Goal: Task Accomplishment & Management: Use online tool/utility

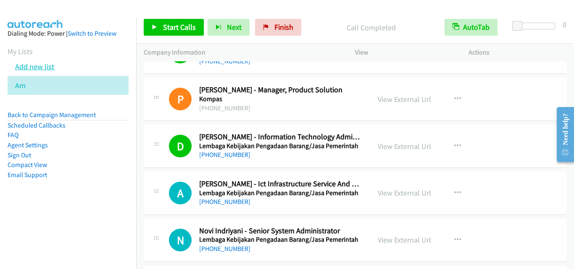
click at [33, 66] on link "Add new list" at bounding box center [34, 67] width 39 height 10
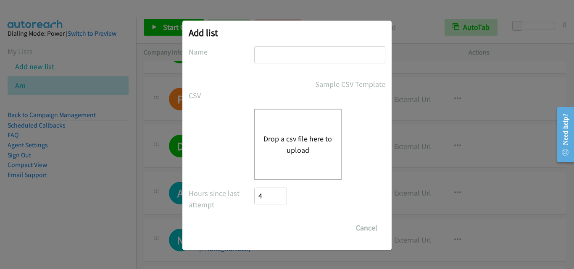
click at [295, 135] on button "Drop a csv file here to upload" at bounding box center [298, 144] width 69 height 23
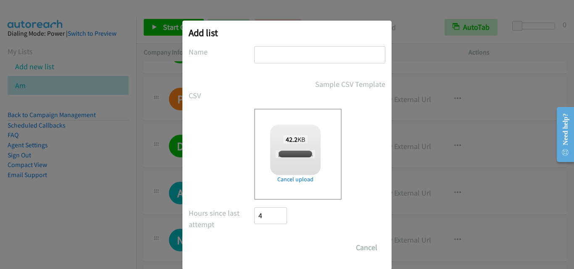
checkbox input "true"
click at [295, 52] on input "text" at bounding box center [319, 54] width 131 height 17
type input "PM"
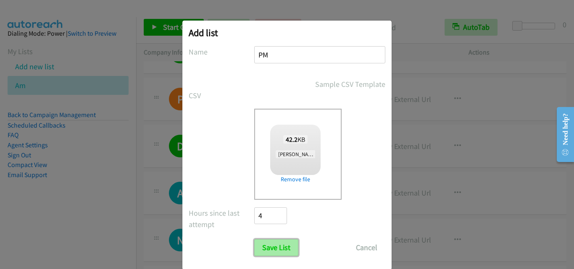
click at [267, 255] on input "Save List" at bounding box center [276, 248] width 44 height 17
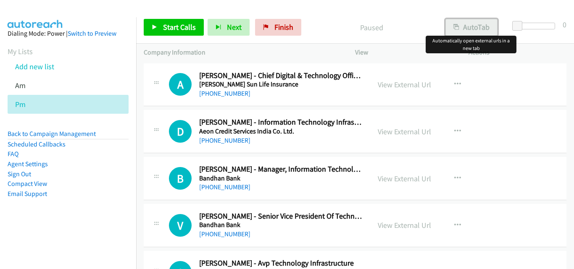
click at [460, 30] on button "AutoTab" at bounding box center [472, 27] width 52 height 17
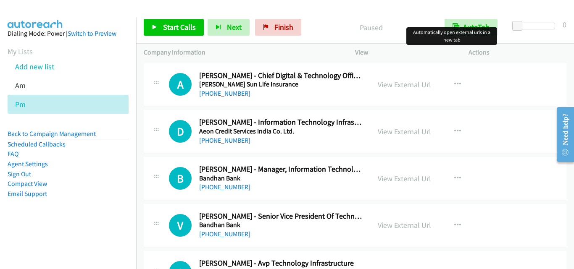
click at [149, 106] on div "A Callback Scheduled Ajay Panjnani - Chief Digital & Technology Officer Aditya …" at bounding box center [355, 84] width 423 height 43
click at [138, 107] on td "A Callback Scheduled Ajay Panjnani - Chief Digital & Technology Officer Aditya …" at bounding box center [355, 84] width 438 height 47
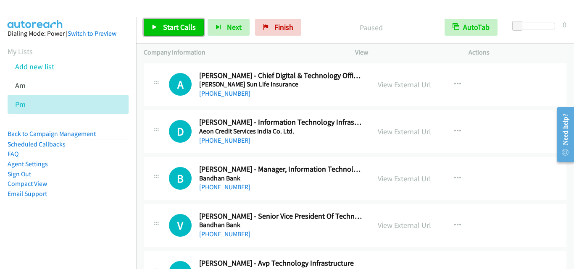
click at [159, 22] on link "Start Calls" at bounding box center [174, 27] width 60 height 17
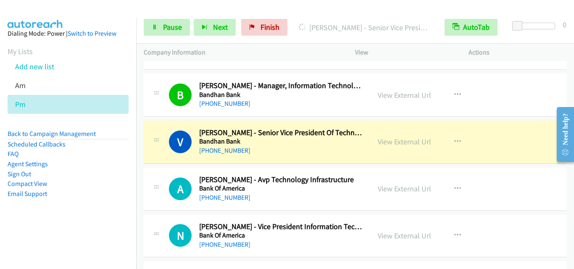
scroll to position [84, 0]
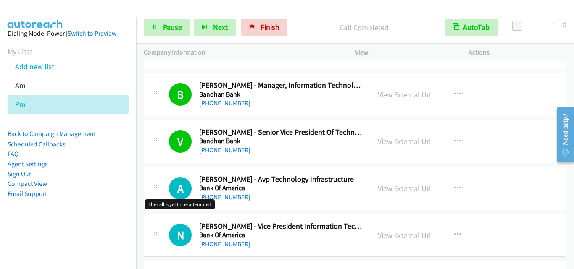
click at [170, 177] on h1 "A" at bounding box center [180, 188] width 23 height 23
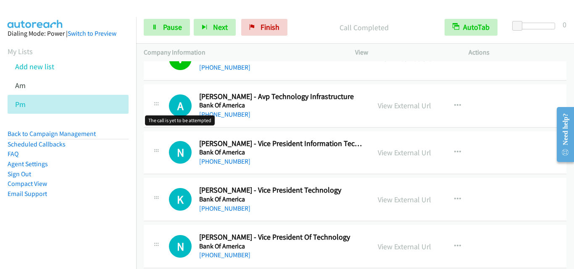
scroll to position [168, 0]
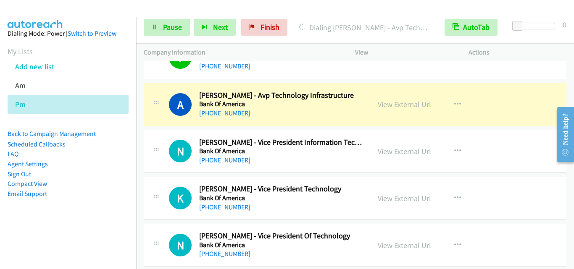
click at [177, 134] on div "N Callback Scheduled Nirmal Sheth - Vice President Information Technology Bank …" at bounding box center [355, 151] width 423 height 43
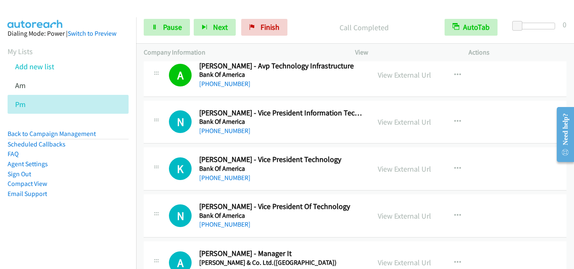
scroll to position [210, 0]
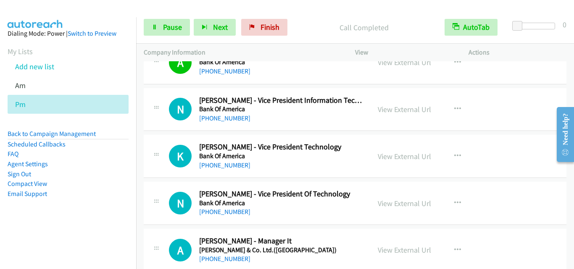
click at [161, 128] on div "N Callback Scheduled Nirmal Sheth - Vice President Information Technology Bank …" at bounding box center [355, 109] width 423 height 43
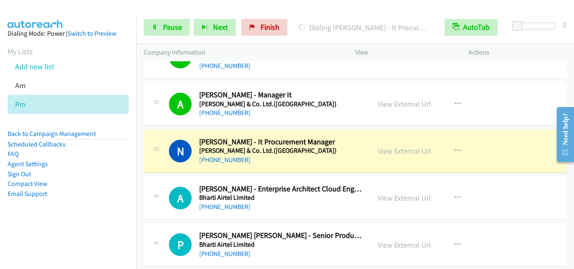
scroll to position [378, 0]
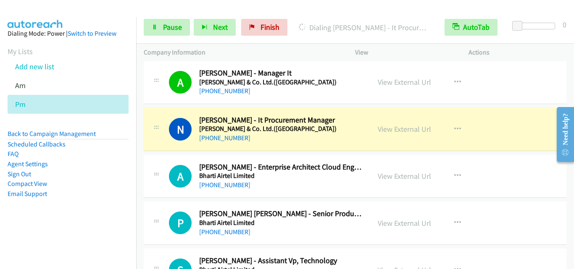
click at [169, 156] on div "A Callback Scheduled Amit Mugrai - Enterprise Architect Cloud Engineering Bhart…" at bounding box center [355, 176] width 423 height 43
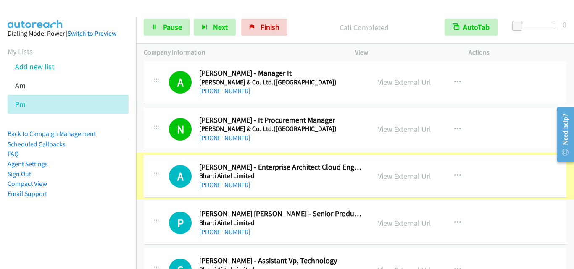
scroll to position [420, 0]
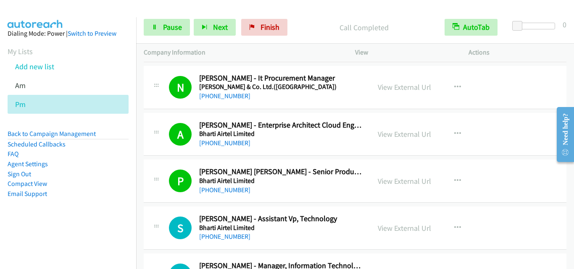
click at [161, 204] on td "P Callback Scheduled Priya Saxena Mansukhani - Senior Product Operations Manage…" at bounding box center [355, 181] width 438 height 47
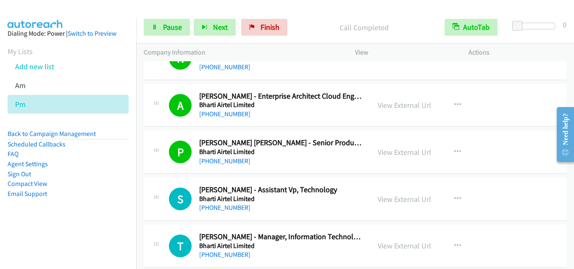
scroll to position [462, 0]
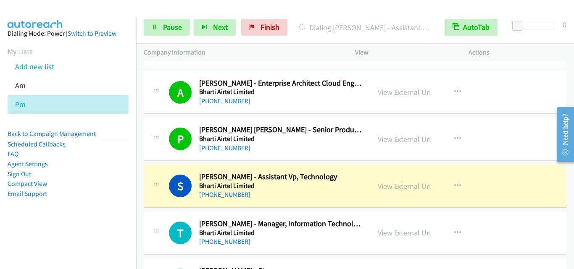
click at [162, 195] on div "S Callback Scheduled Sujay Bedre - Assistant Vp, Technology Bharti Airtel Limit…" at bounding box center [256, 186] width 211 height 28
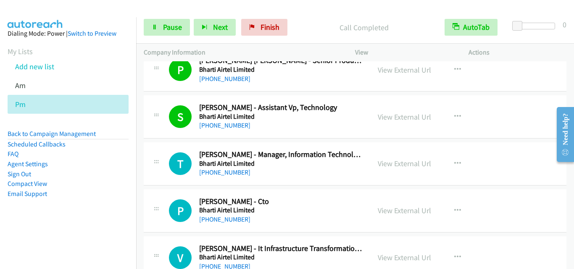
scroll to position [546, 0]
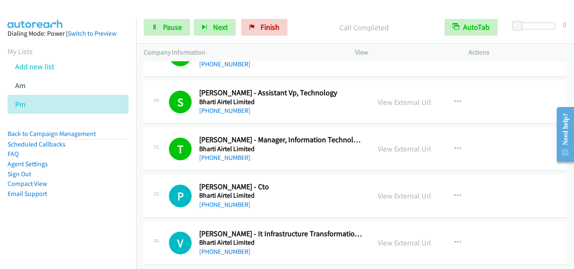
click at [165, 189] on div "P Callback Scheduled Parveen Kapoor - Cto Bharti Airtel Limited Asia/Calcutta +…" at bounding box center [256, 196] width 211 height 28
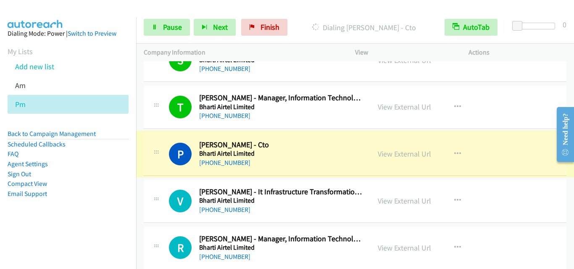
scroll to position [631, 0]
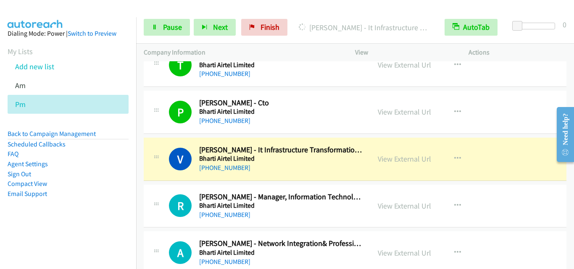
click at [158, 157] on icon at bounding box center [156, 158] width 10 height 4
click at [157, 23] on link "Pause" at bounding box center [167, 27] width 46 height 17
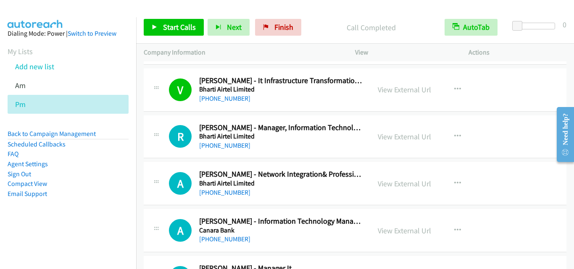
scroll to position [715, 0]
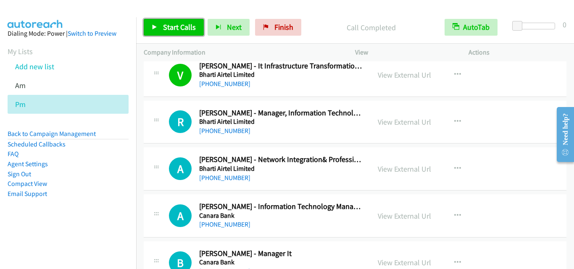
click at [169, 24] on span "Start Calls" at bounding box center [179, 27] width 33 height 10
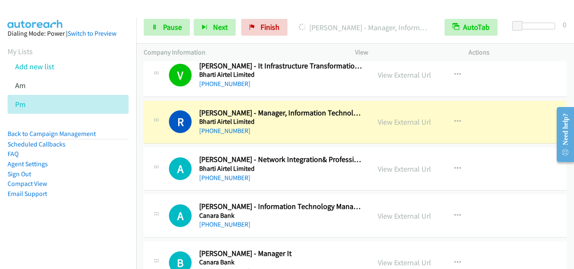
click at [169, 144] on td "R Callback Scheduled Rahul Sengar - Manager, Information Technology Bharti Airt…" at bounding box center [355, 122] width 438 height 47
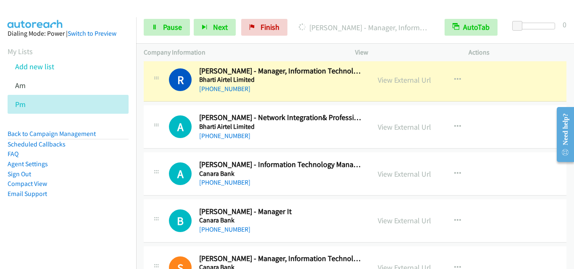
click at [150, 119] on div "A Callback Scheduled Awadhesh Gupta - Network Integration& Professional Service…" at bounding box center [257, 127] width 227 height 28
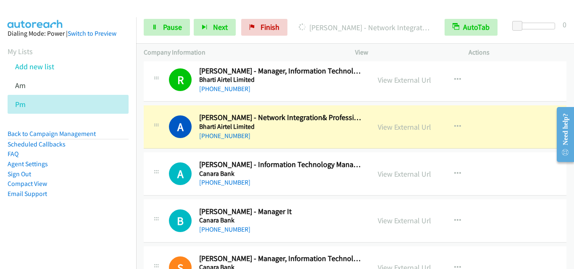
click at [167, 145] on div "A Callback Scheduled Awadhesh Gupta - Network Integration& Professional Service…" at bounding box center [355, 127] width 423 height 43
click at [160, 22] on link "Pause" at bounding box center [167, 27] width 46 height 17
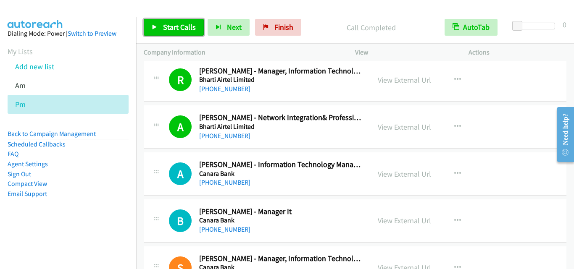
click at [171, 31] on span "Start Calls" at bounding box center [179, 27] width 33 height 10
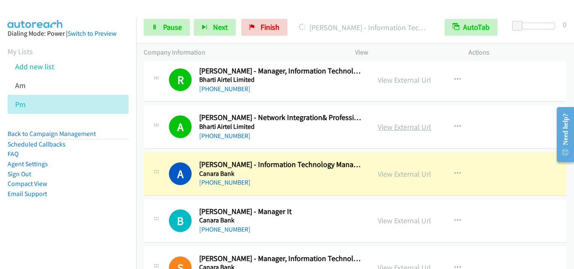
click at [398, 125] on link "View External Url" at bounding box center [404, 127] width 53 height 10
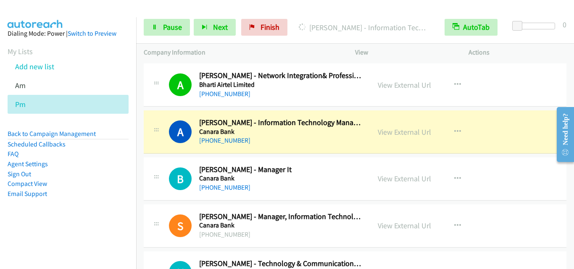
scroll to position [841, 0]
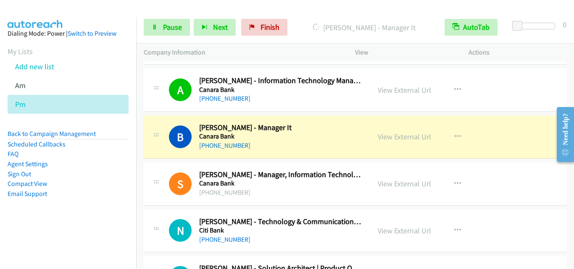
click at [173, 151] on div "B Callback Scheduled Bharat Singh - Manager It Canara Bank Asia/Calcutta +91 70…" at bounding box center [355, 137] width 423 height 43
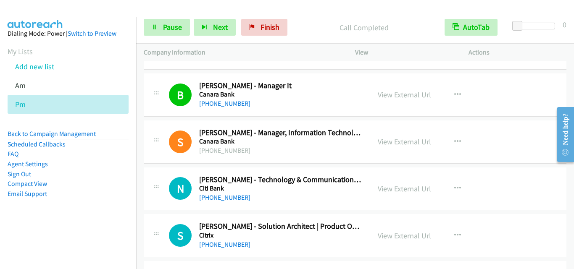
click at [157, 172] on div "N Callback Scheduled Nikhil Uttam - Technology & Communications Vice President,…" at bounding box center [355, 189] width 423 height 43
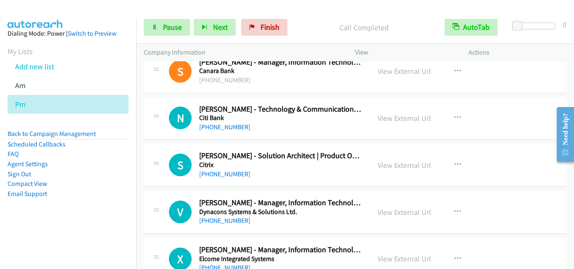
scroll to position [967, 0]
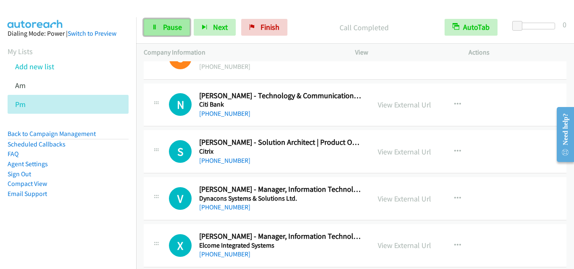
click at [164, 23] on span "Pause" at bounding box center [172, 27] width 19 height 10
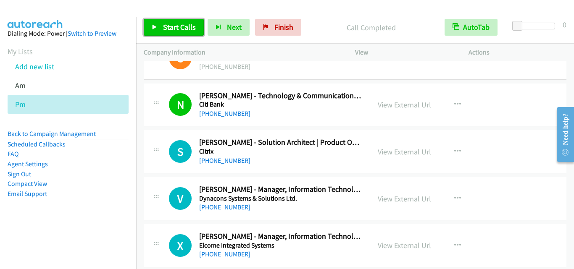
click at [153, 25] on icon at bounding box center [155, 28] width 6 height 6
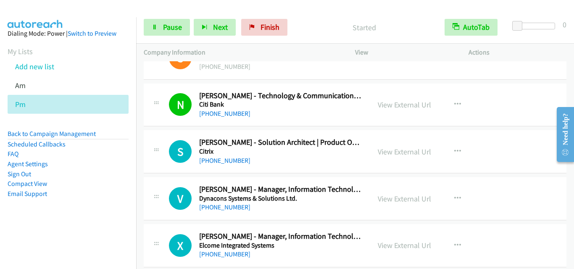
scroll to position [1009, 0]
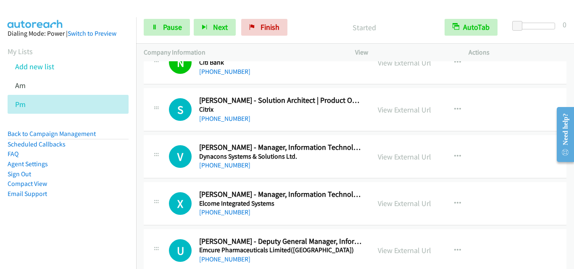
drag, startPoint x: 162, startPoint y: 110, endPoint x: 175, endPoint y: 92, distance: 22.6
click at [162, 110] on div "S Callback Scheduled Samanvay Rawal - Solution Architect | Product Owner | Mana…" at bounding box center [256, 110] width 211 height 28
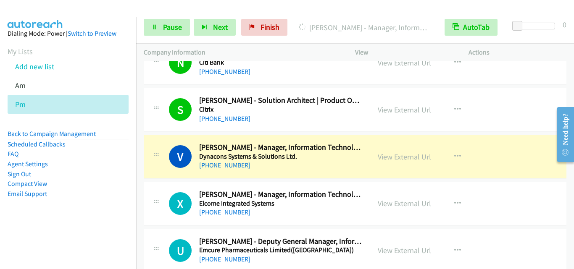
click at [166, 181] on td "X Callback Scheduled Xavier Dsouza - Manager, Information Technology Elcome Int…" at bounding box center [355, 204] width 438 height 47
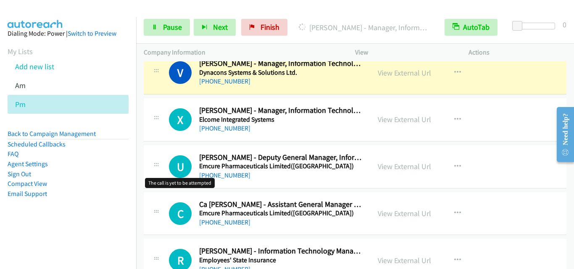
scroll to position [1051, 0]
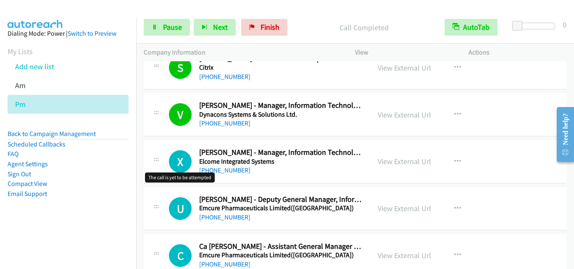
click at [180, 153] on h1 "X" at bounding box center [180, 161] width 23 height 23
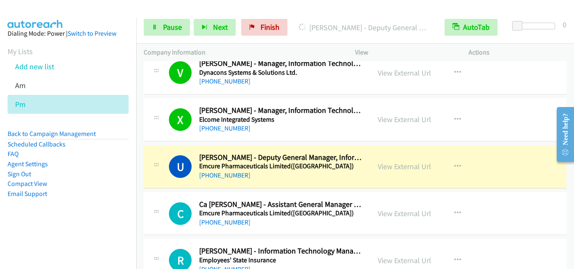
scroll to position [1135, 0]
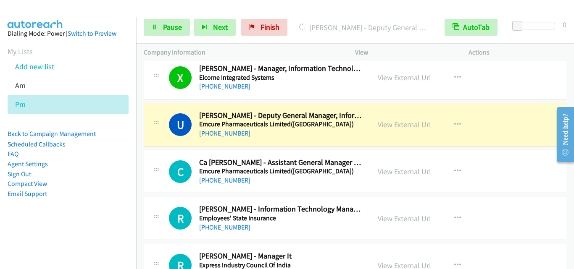
click at [156, 160] on div at bounding box center [156, 169] width 10 height 23
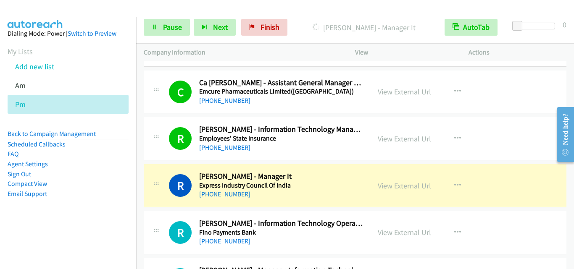
scroll to position [1261, 0]
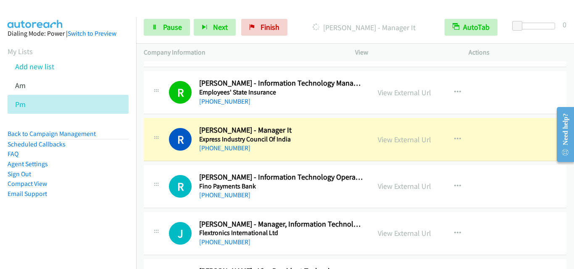
click at [156, 154] on div "R Callback Scheduled Randhir Jha - Manager It Express Industry Council Of India…" at bounding box center [355, 139] width 423 height 43
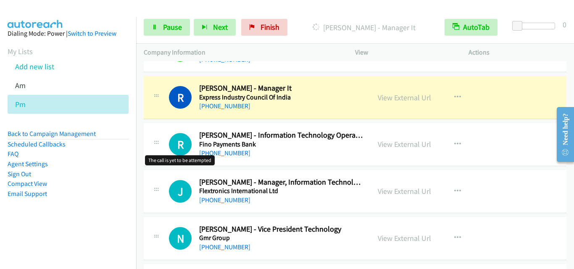
click at [172, 143] on h1 "R" at bounding box center [180, 144] width 23 height 23
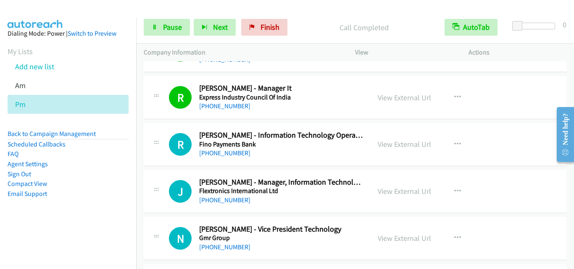
click at [161, 167] on td "R Callback Scheduled Rahul Kumar - Information Technology Operations Manager Fi…" at bounding box center [355, 144] width 438 height 47
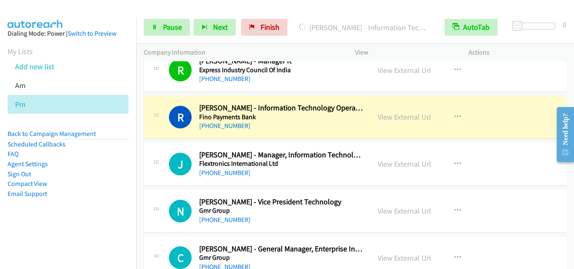
scroll to position [1345, 0]
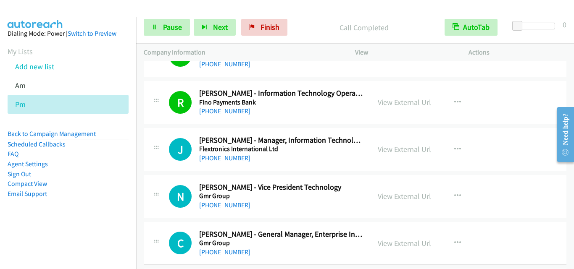
click at [171, 173] on td "N Callback Scheduled Nitin Ohri - Vice President Technology Gmr Group Asia/Calc…" at bounding box center [355, 196] width 438 height 47
click at [151, 187] on div "N Callback Scheduled Nitin Ohri - Vice President Technology Gmr Group Asia/Calc…" at bounding box center [257, 197] width 227 height 28
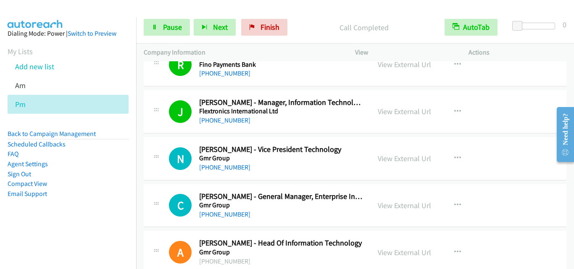
scroll to position [1429, 0]
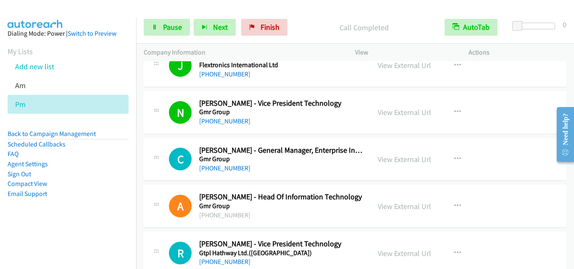
click at [156, 150] on div at bounding box center [156, 157] width 10 height 23
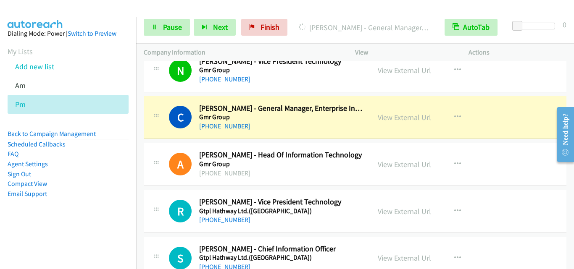
click at [168, 181] on div "A Callback Scheduled Avaneesh Kumar - Head Of Information Technology Gmr Group …" at bounding box center [355, 164] width 423 height 43
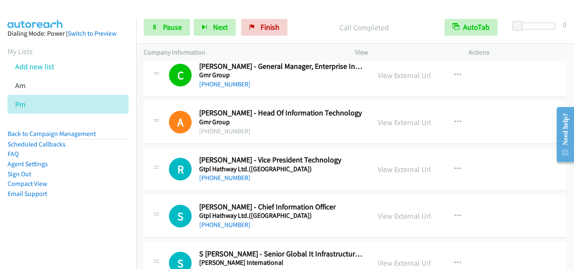
scroll to position [1555, 0]
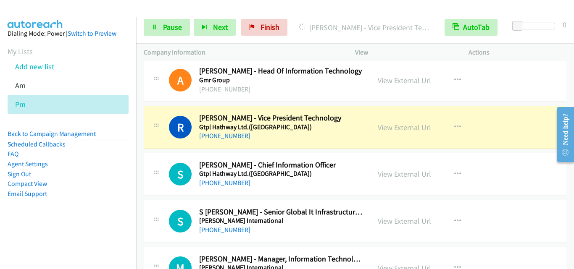
click at [158, 131] on div at bounding box center [156, 125] width 10 height 23
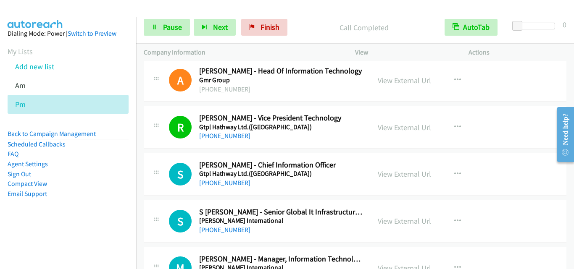
click at [153, 194] on div "S Callback Scheduled Subrata Bhattacharya - Chief Information Officer Gtpl Hath…" at bounding box center [355, 174] width 423 height 43
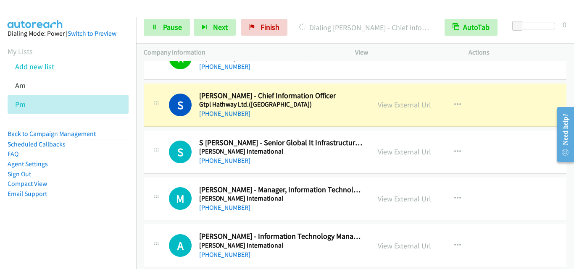
scroll to position [1639, 0]
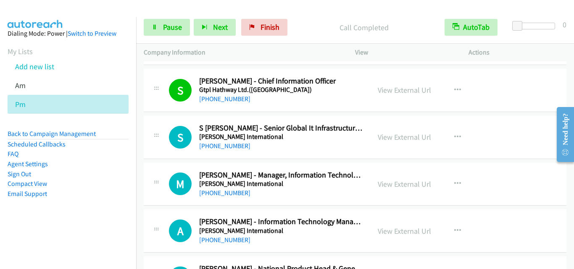
click at [166, 156] on div "S Callback Scheduled S Sunil Bhadran - Senior Global It Infrastructure Service …" at bounding box center [355, 137] width 423 height 43
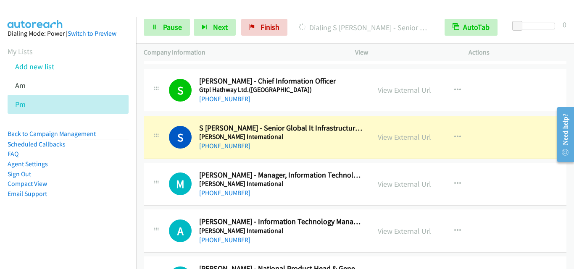
click at [167, 156] on div "S Callback Scheduled S Sunil Bhadran - Senior Global It Infrastructure Service …" at bounding box center [355, 137] width 423 height 43
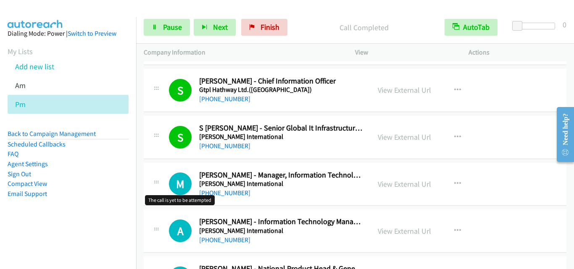
click at [188, 192] on h1 "M" at bounding box center [180, 184] width 23 height 23
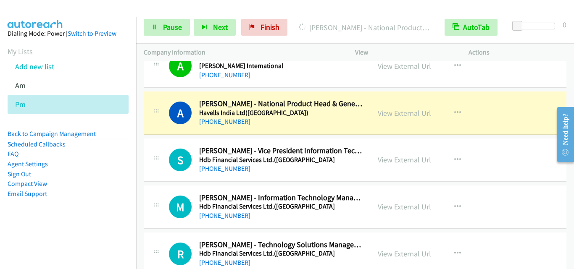
scroll to position [1808, 0]
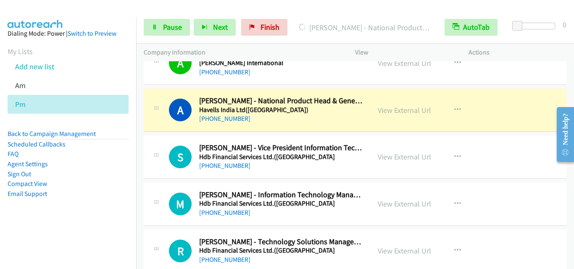
click at [174, 185] on div "M Callback Scheduled Manoj Krishnan - Information Technology Manager Hdb Financ…" at bounding box center [355, 204] width 423 height 43
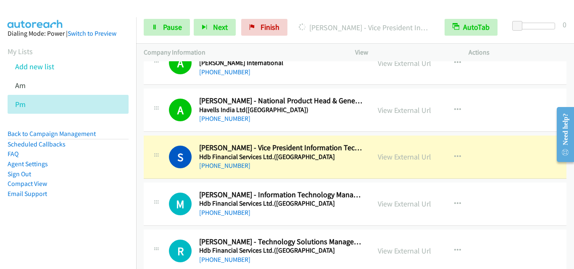
click at [172, 172] on div "S Callback Scheduled Sathish Sarang - Vice President Information Technology Hdb…" at bounding box center [355, 157] width 423 height 43
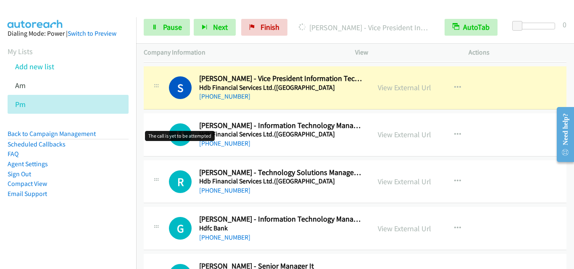
scroll to position [1892, 0]
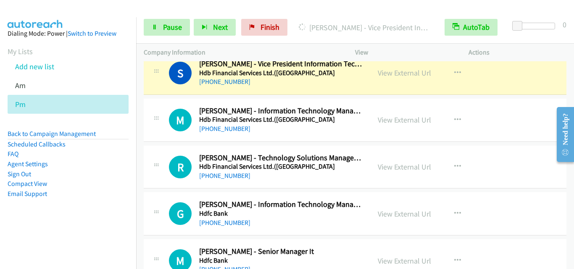
click at [157, 100] on div "M Callback Scheduled Manoj Krishnan - Information Technology Manager Hdb Financ…" at bounding box center [355, 120] width 423 height 43
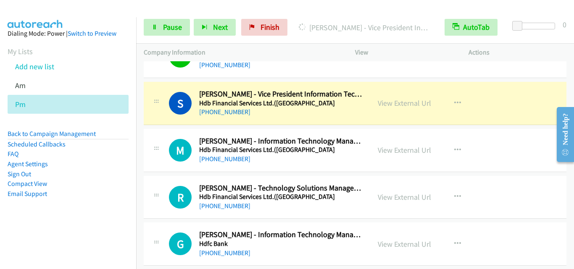
scroll to position [1850, 0]
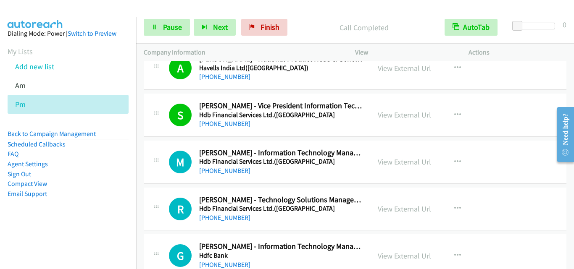
click at [174, 176] on div "M Callback Scheduled Manoj Krishnan - Information Technology Manager Hdb Financ…" at bounding box center [355, 162] width 423 height 43
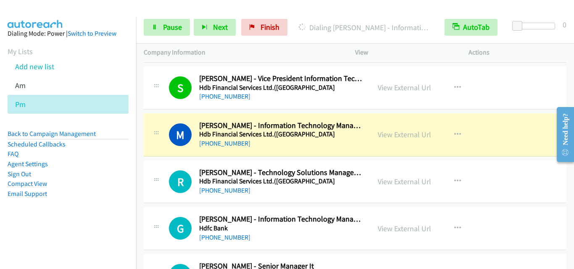
scroll to position [1892, 0]
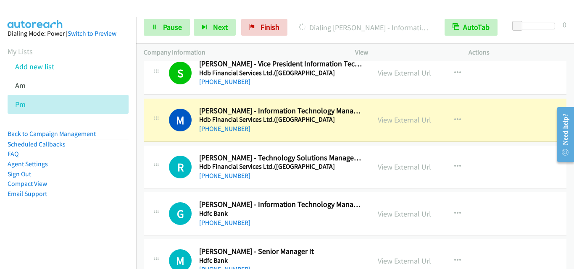
click at [162, 135] on div "M Callback Scheduled Manoj Krishnan - Information Technology Manager Hdb Financ…" at bounding box center [355, 120] width 423 height 43
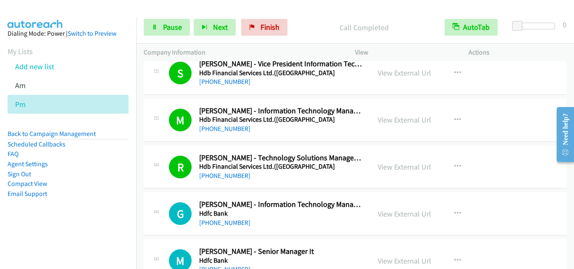
click at [167, 200] on div "G Callback Scheduled Goraksh Bangar - Information Technology Manager Hdfc Bank …" at bounding box center [355, 214] width 423 height 43
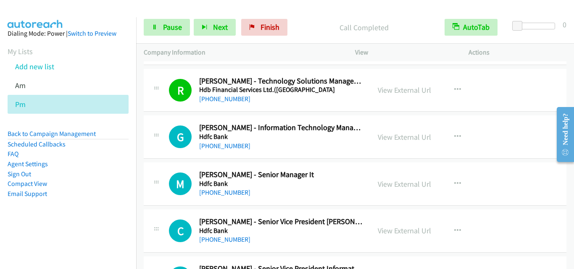
scroll to position [1976, 0]
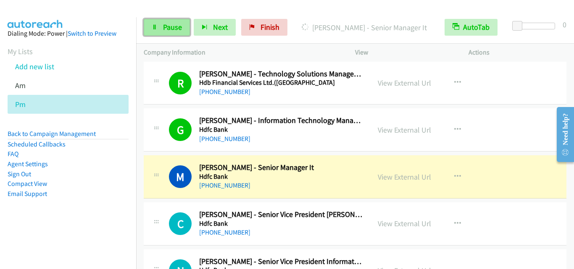
click at [172, 27] on span "Pause" at bounding box center [172, 27] width 19 height 10
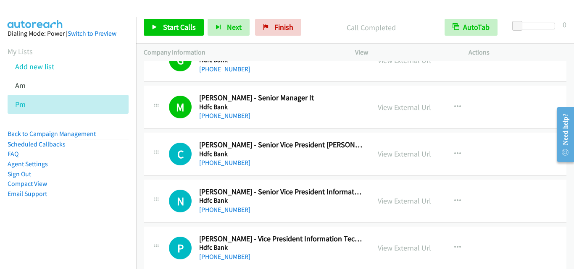
scroll to position [2060, 0]
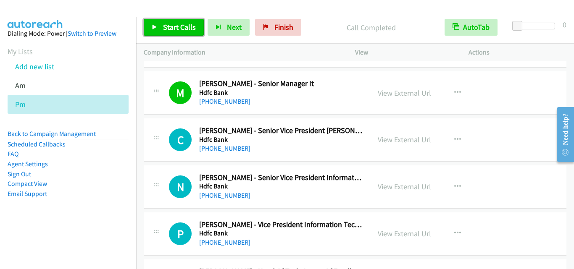
click at [168, 28] on span "Start Calls" at bounding box center [179, 27] width 33 height 10
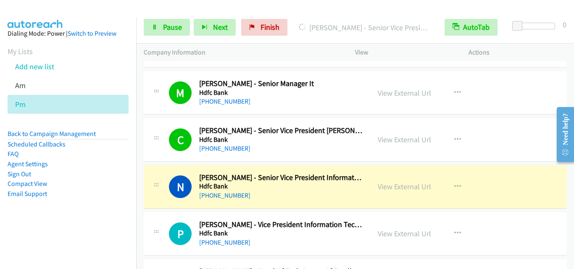
click at [162, 184] on div "N Callback Scheduled Nagarajan Chinnasamy - Senior Vice President Information T…" at bounding box center [256, 187] width 211 height 28
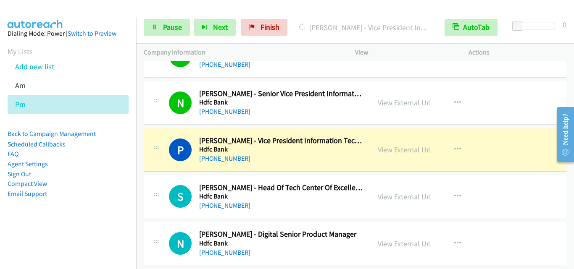
scroll to position [2186, 0]
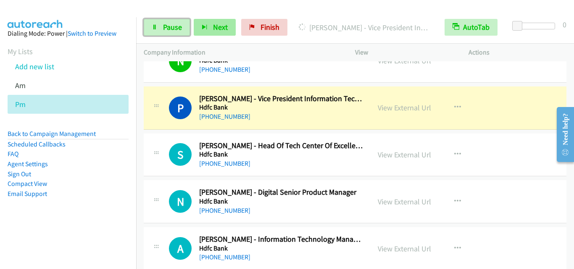
drag, startPoint x: 171, startPoint y: 21, endPoint x: 195, endPoint y: 29, distance: 25.8
click at [171, 21] on link "Pause" at bounding box center [167, 27] width 46 height 17
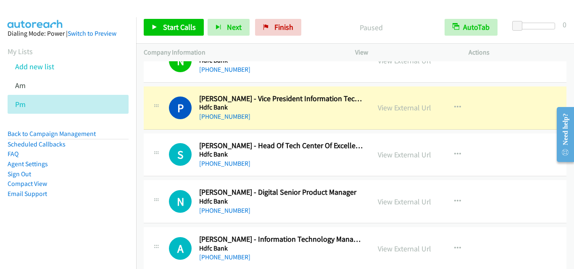
drag, startPoint x: 166, startPoint y: 131, endPoint x: 169, endPoint y: 127, distance: 4.5
click at [166, 131] on td "P Callback Scheduled Parshuram Juwekar - Vice President Information Technology …" at bounding box center [355, 107] width 438 height 47
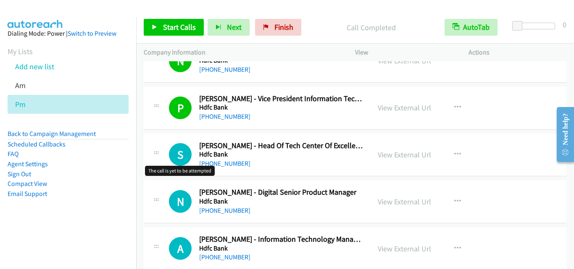
click at [176, 145] on h1 "S" at bounding box center [180, 154] width 23 height 23
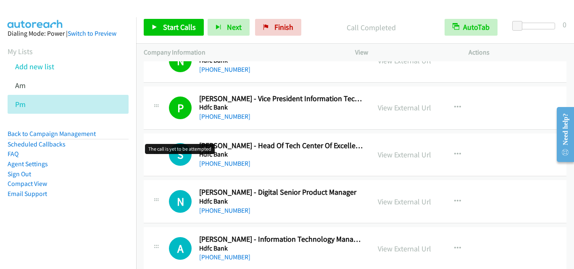
scroll to position [2228, 0]
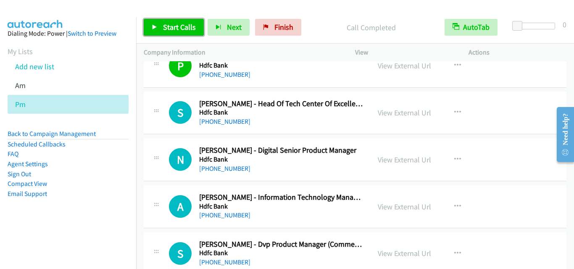
click at [174, 31] on span "Start Calls" at bounding box center [179, 27] width 33 height 10
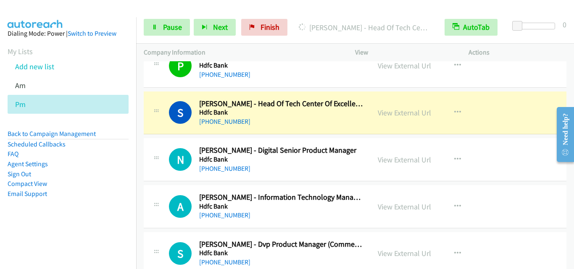
click at [164, 163] on div "N Callback Scheduled Nilisha Verma - Digital Senior Product Manager Hdfc Bank A…" at bounding box center [256, 160] width 211 height 28
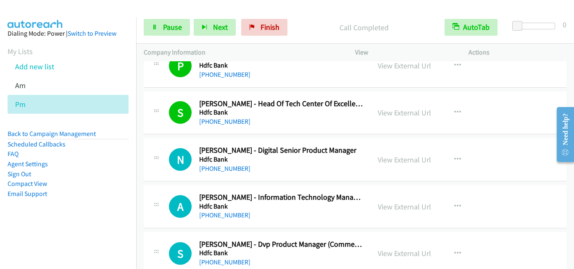
scroll to position [2270, 0]
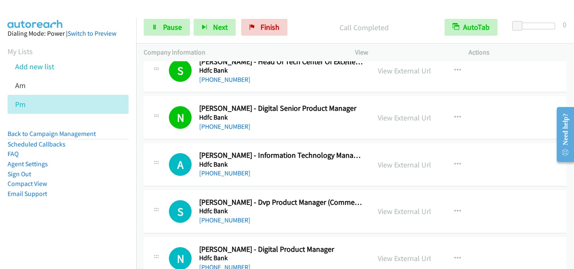
click at [158, 177] on div "A Callback Scheduled Alok Pandey - Information Technology Manager Hdfc Bank Asi…" at bounding box center [256, 165] width 211 height 28
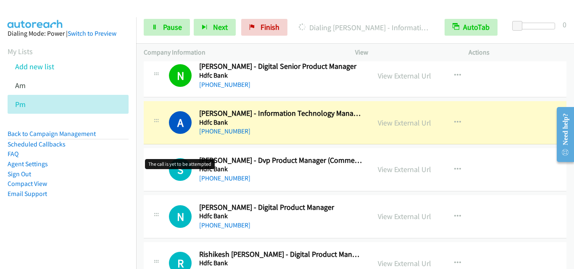
scroll to position [2354, 0]
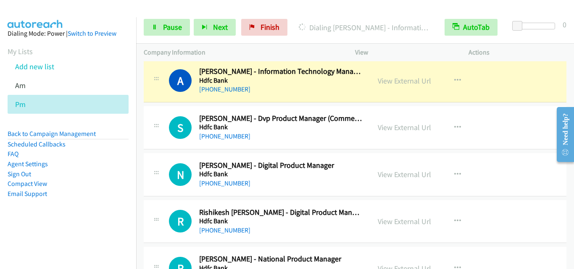
click at [151, 128] on icon at bounding box center [156, 127] width 10 height 4
click at [165, 33] on link "Pause" at bounding box center [167, 27] width 46 height 17
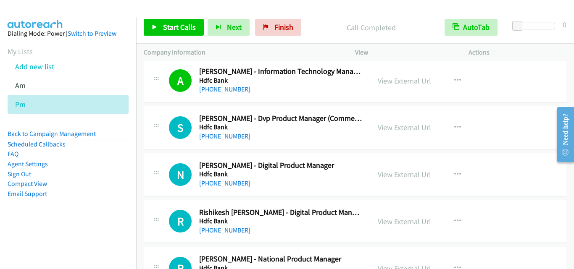
click at [167, 133] on div "S Callback Scheduled Shubhabrata Mandal - Dvp Product Manager (Commercial Cards…" at bounding box center [256, 128] width 211 height 28
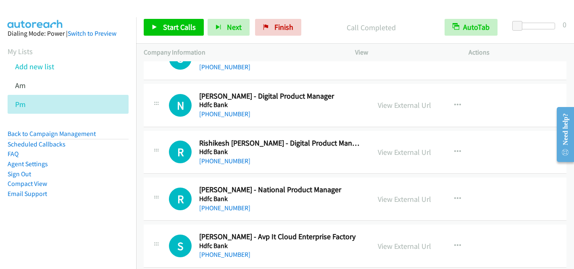
scroll to position [2438, 0]
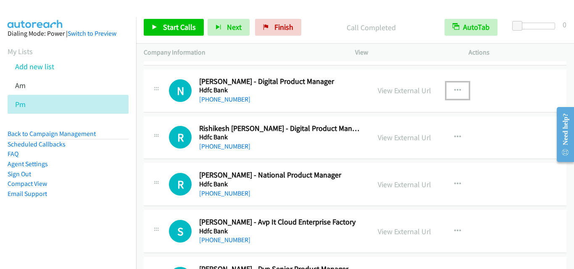
click at [459, 86] on button "button" at bounding box center [457, 90] width 23 height 17
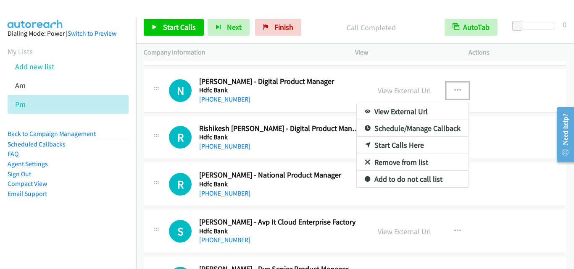
click at [161, 145] on div at bounding box center [287, 134] width 574 height 269
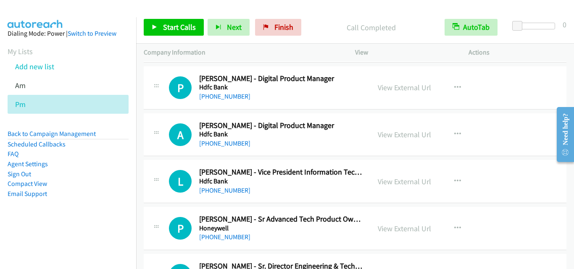
scroll to position [2732, 0]
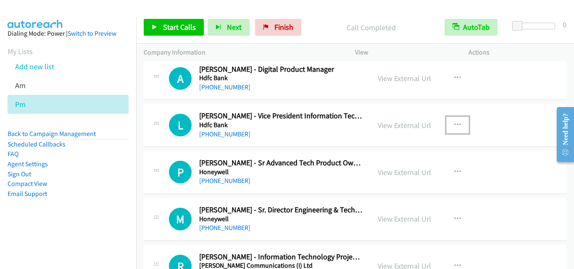
click at [454, 125] on icon "button" at bounding box center [457, 125] width 7 height 7
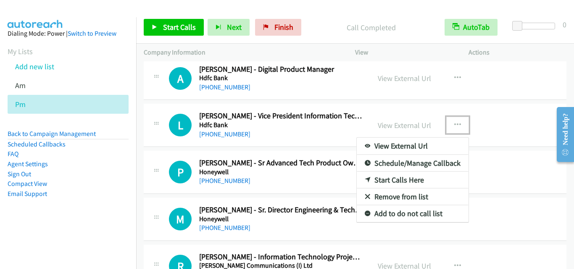
click at [414, 180] on link "Start Calls Here" at bounding box center [413, 180] width 112 height 17
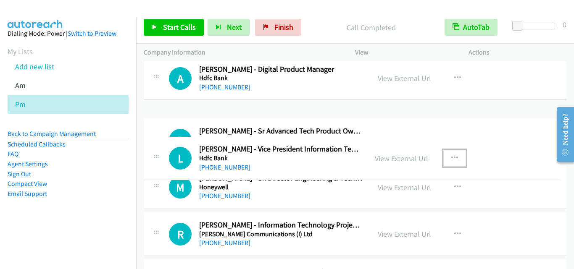
drag, startPoint x: 348, startPoint y: 128, endPoint x: 350, endPoint y: 161, distance: 32.8
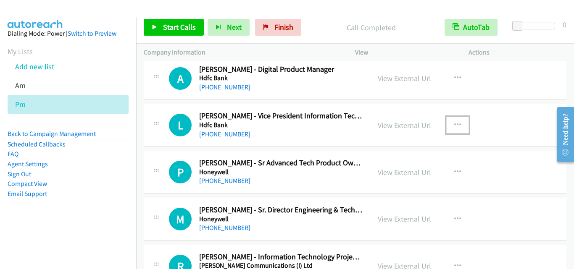
click at [454, 122] on icon "button" at bounding box center [457, 125] width 7 height 7
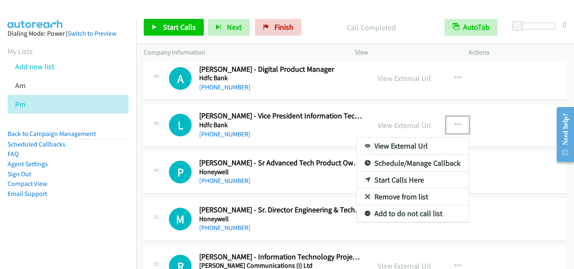
click at [418, 181] on link "Start Calls Here" at bounding box center [413, 180] width 112 height 17
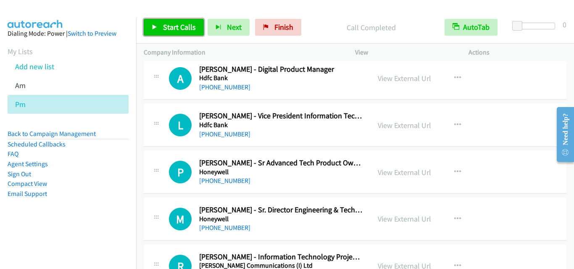
click at [167, 23] on span "Start Calls" at bounding box center [179, 27] width 33 height 10
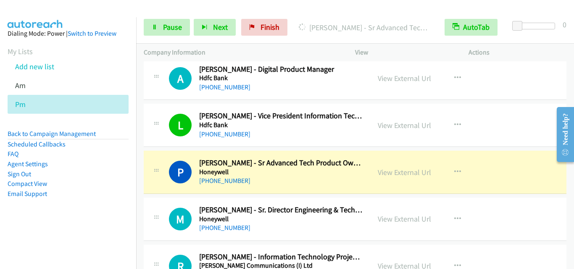
click at [149, 161] on div "P Callback Scheduled Praveen Narayanan - Sr Advanced Tech Product Owner Honeywe…" at bounding box center [257, 172] width 227 height 28
click at [175, 29] on span "Pause" at bounding box center [172, 27] width 19 height 10
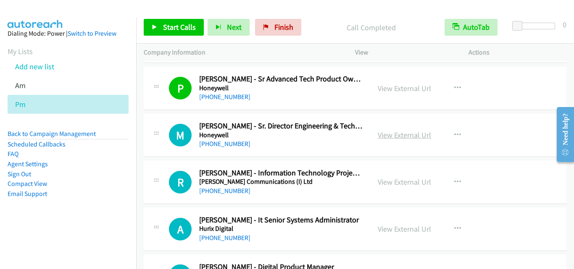
scroll to position [2859, 0]
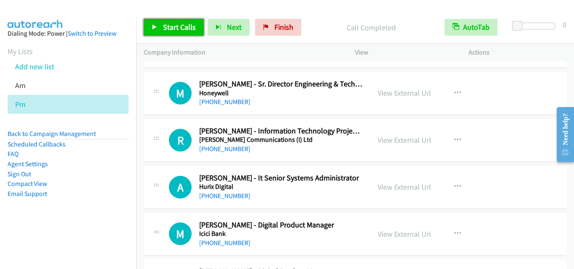
click at [177, 22] on span "Start Calls" at bounding box center [179, 27] width 33 height 10
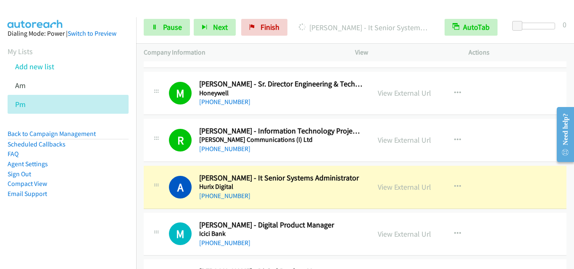
click at [179, 199] on div "A Callback Scheduled Ali Khorakiwala - It Senior Systems Administrator Hurix Di…" at bounding box center [266, 188] width 194 height 28
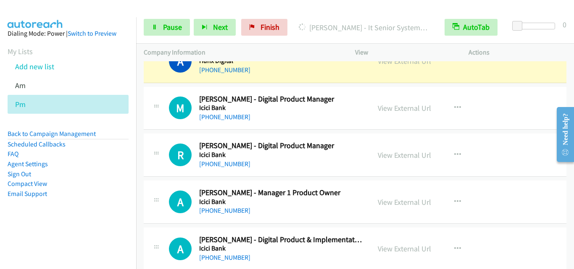
scroll to position [2943, 0]
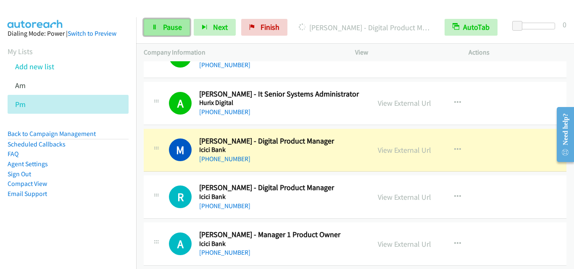
click at [179, 29] on span "Pause" at bounding box center [172, 27] width 19 height 10
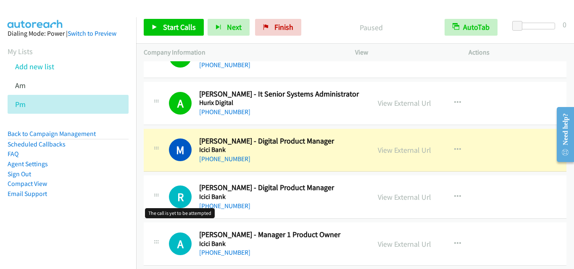
click at [178, 191] on h1 "R" at bounding box center [180, 197] width 23 height 23
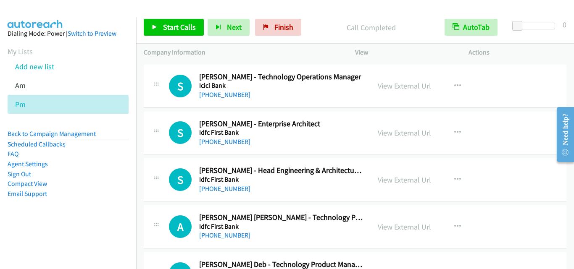
scroll to position [3237, 0]
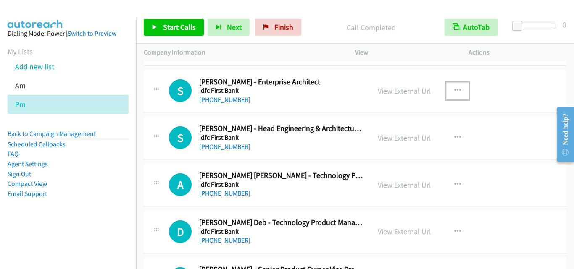
click at [458, 90] on button "button" at bounding box center [457, 90] width 23 height 17
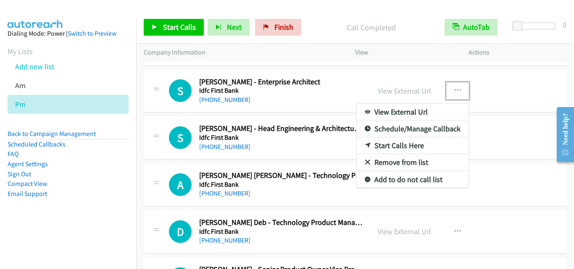
click at [411, 149] on link "Start Calls Here" at bounding box center [413, 145] width 112 height 17
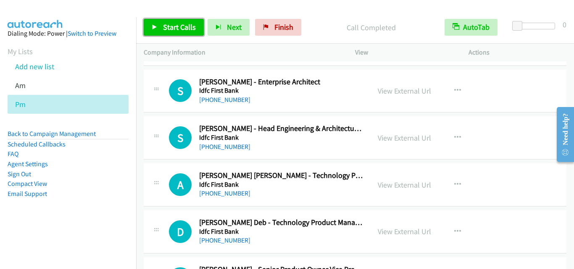
click at [160, 33] on link "Start Calls" at bounding box center [174, 27] width 60 height 17
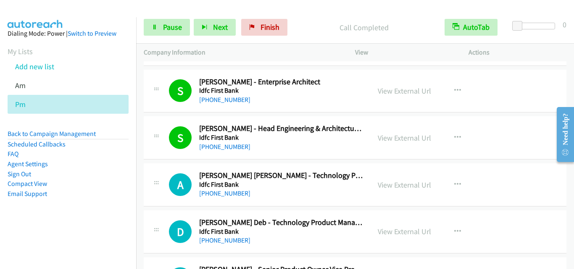
click at [148, 194] on div "A Callback Scheduled Abdul Akber Shaik - Technology Product Manager Idfc First …" at bounding box center [257, 185] width 227 height 28
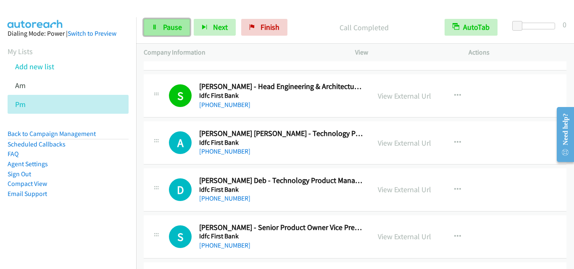
click at [159, 27] on link "Pause" at bounding box center [167, 27] width 46 height 17
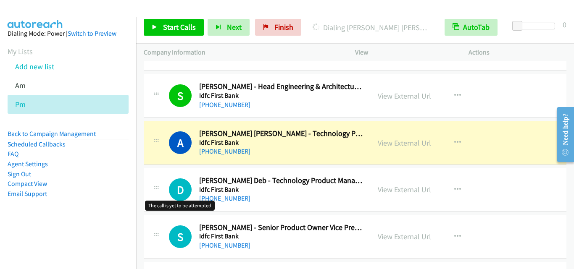
click at [171, 183] on h1 "D" at bounding box center [180, 190] width 23 height 23
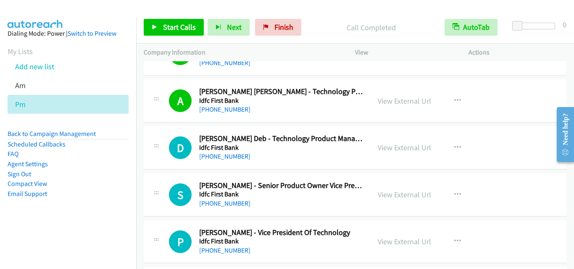
drag, startPoint x: 158, startPoint y: 178, endPoint x: 301, endPoint y: 193, distance: 143.7
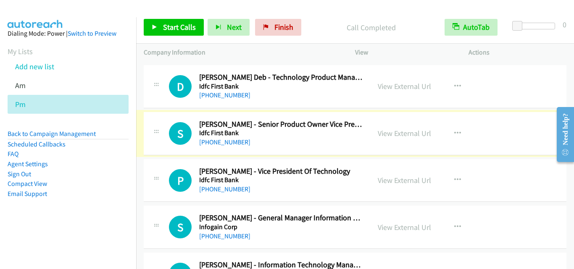
scroll to position [3447, 0]
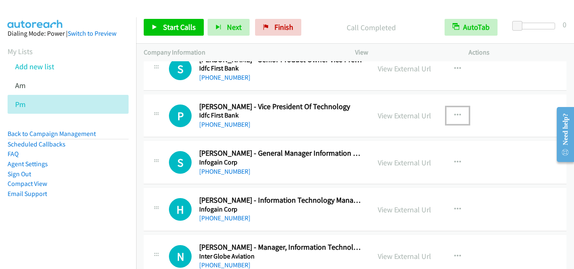
click at [454, 116] on icon "button" at bounding box center [457, 115] width 7 height 7
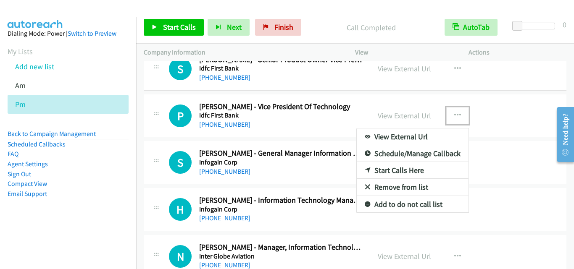
click at [401, 168] on link "Start Calls Here" at bounding box center [413, 170] width 112 height 17
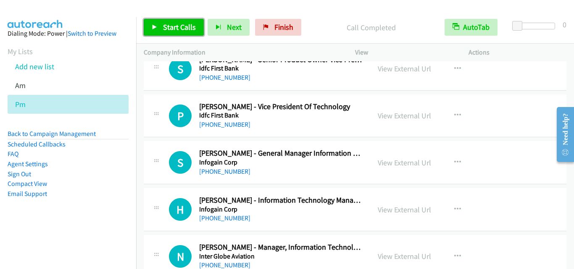
click at [179, 20] on link "Start Calls" at bounding box center [174, 27] width 60 height 17
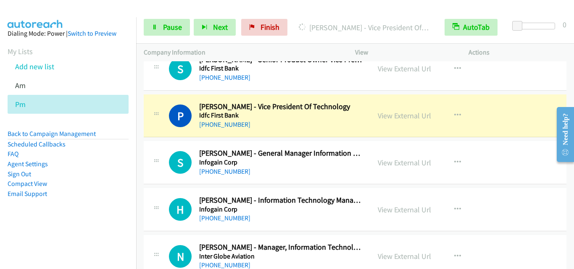
click at [156, 156] on div at bounding box center [156, 160] width 10 height 23
click at [162, 179] on div "S Callback Scheduled Saket Badola - General Manager Information Technology Info…" at bounding box center [355, 162] width 423 height 43
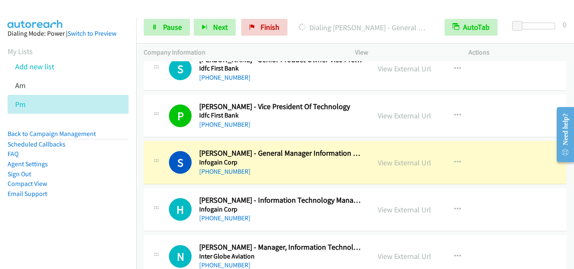
click at [147, 177] on div "S Callback Scheduled Saket Badola - General Manager Information Technology Info…" at bounding box center [355, 162] width 423 height 43
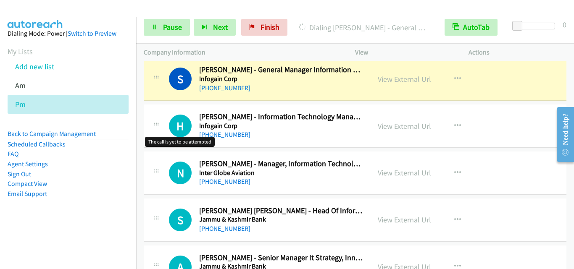
scroll to position [3531, 0]
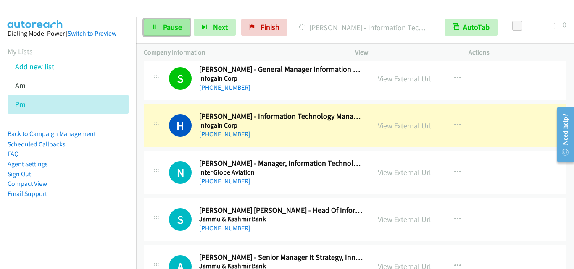
click at [173, 30] on span "Pause" at bounding box center [172, 27] width 19 height 10
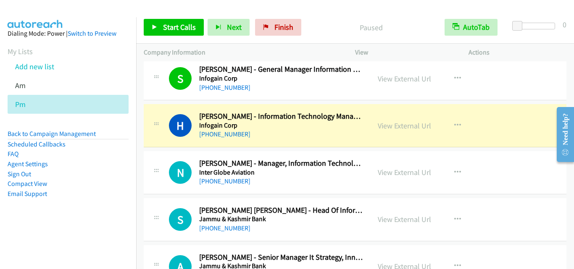
click at [151, 155] on div "N Callback Scheduled Nitin Pahwa - Manager, Information Technology Inter Globe …" at bounding box center [355, 172] width 423 height 43
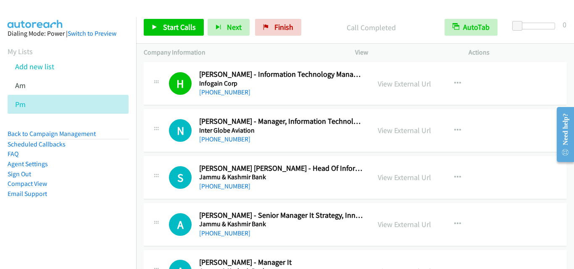
click at [169, 157] on div "S Callback Scheduled Syed Munazir Bukhari - Head Of Information Technology Trea…" at bounding box center [355, 177] width 423 height 43
click at [167, 20] on link "Start Calls" at bounding box center [174, 27] width 60 height 17
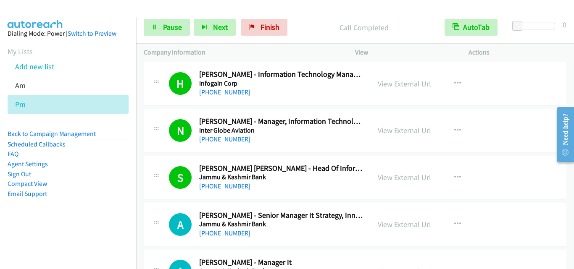
click at [161, 211] on div at bounding box center [156, 222] width 10 height 23
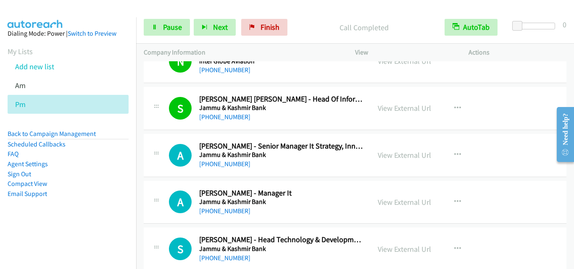
scroll to position [3657, 0]
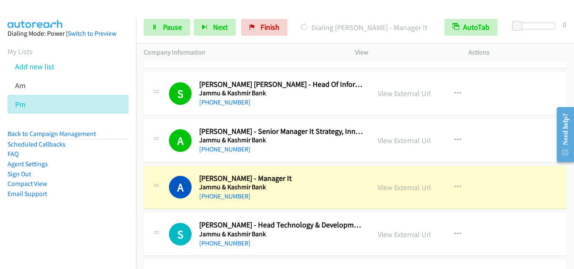
click at [162, 172] on div "A Callback Scheduled Athar Qadri - Manager It Jammu & Kashmir Bank Asia/Calcutt…" at bounding box center [355, 187] width 423 height 43
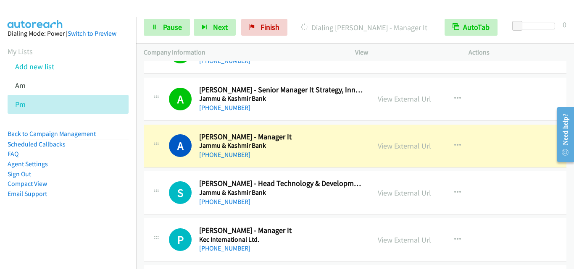
scroll to position [3699, 0]
click at [168, 29] on span "Pause" at bounding box center [172, 27] width 19 height 10
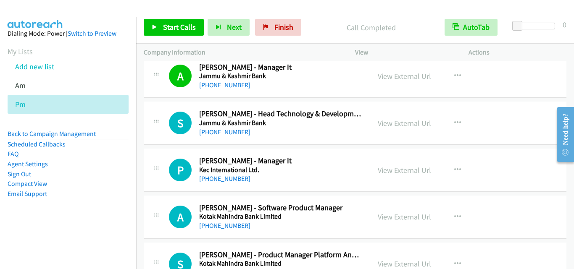
scroll to position [3783, 0]
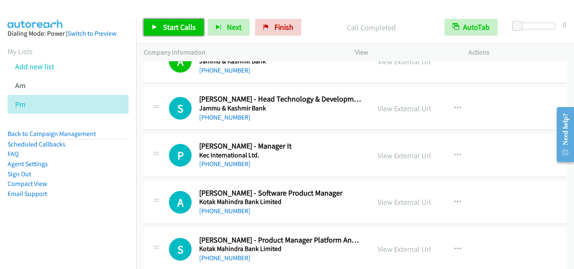
click at [180, 19] on link "Start Calls" at bounding box center [174, 27] width 60 height 17
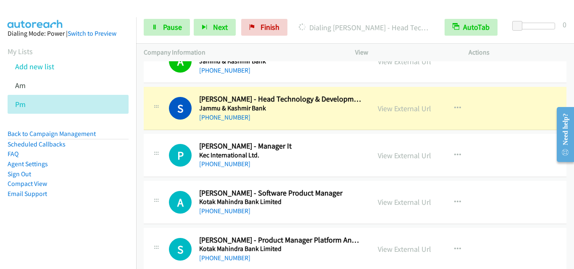
click at [144, 148] on div "P Callback Scheduled Prashant Mohite - Manager It Kec International Ltd. Asia/C…" at bounding box center [257, 156] width 227 height 28
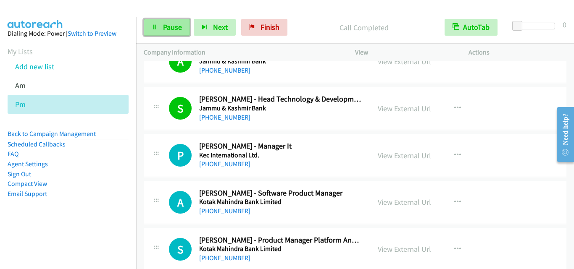
click at [176, 32] on link "Pause" at bounding box center [167, 27] width 46 height 17
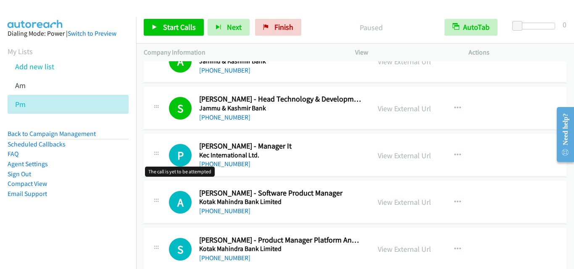
click at [169, 148] on h1 "P" at bounding box center [180, 155] width 23 height 23
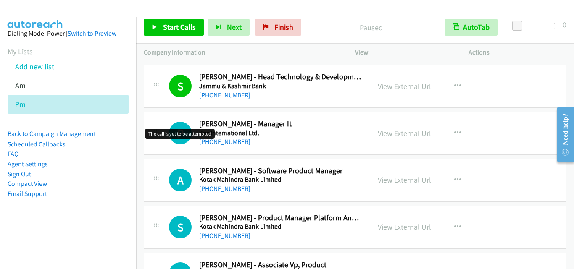
scroll to position [3825, 0]
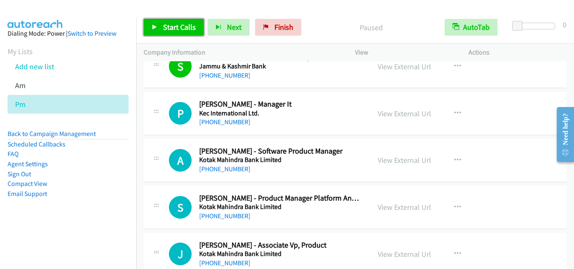
click at [167, 24] on span "Start Calls" at bounding box center [179, 27] width 33 height 10
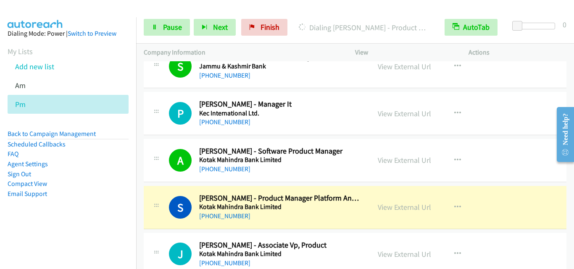
click at [182, 191] on div "S Callback Scheduled Susmit Mulay - Product Manager Platform And Channels Kotak…" at bounding box center [355, 207] width 423 height 43
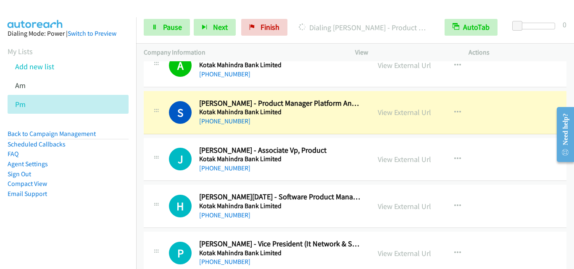
scroll to position [3952, 0]
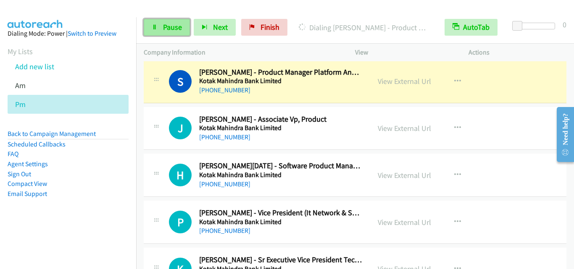
click at [173, 27] on span "Pause" at bounding box center [172, 27] width 19 height 10
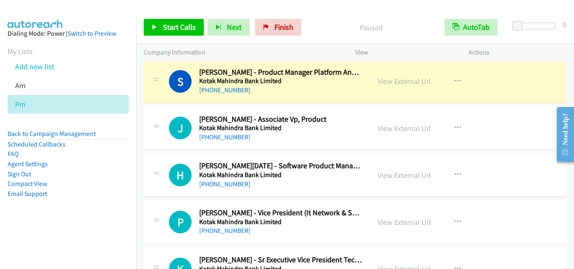
click at [174, 204] on div "P Callback Scheduled Pawan Bansdawala - Vice President (It Network & Security O…" at bounding box center [355, 222] width 423 height 43
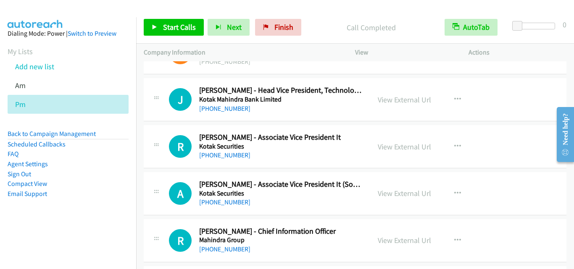
scroll to position [4330, 0]
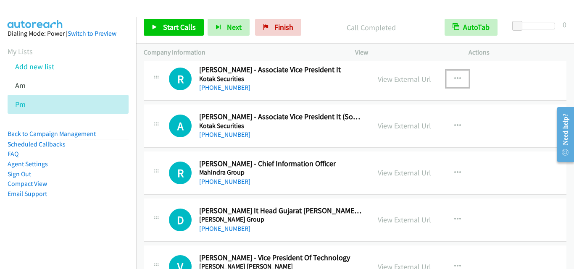
click at [459, 77] on button "button" at bounding box center [457, 79] width 23 height 17
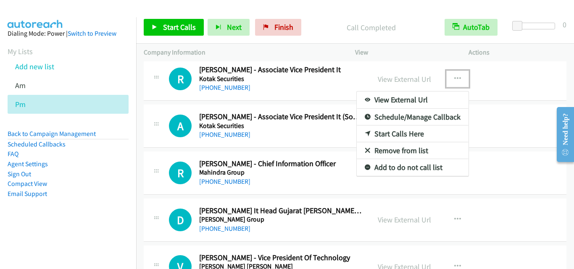
click at [410, 132] on link "Start Calls Here" at bounding box center [413, 134] width 112 height 17
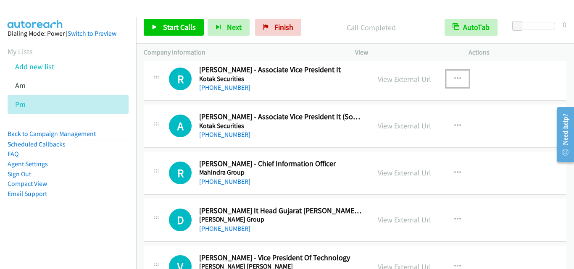
click at [459, 78] on button "button" at bounding box center [457, 79] width 23 height 17
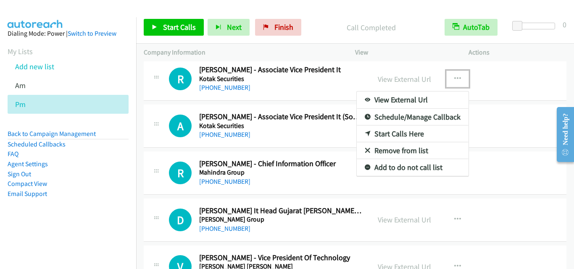
click at [417, 131] on link "Start Calls Here" at bounding box center [413, 134] width 112 height 17
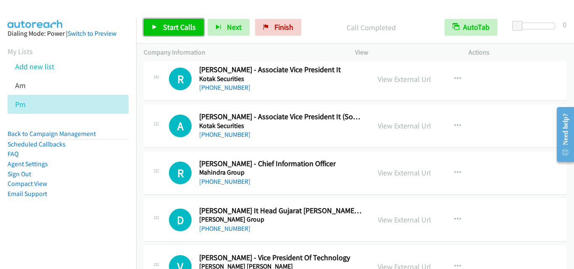
click at [189, 24] on span "Start Calls" at bounding box center [179, 27] width 33 height 10
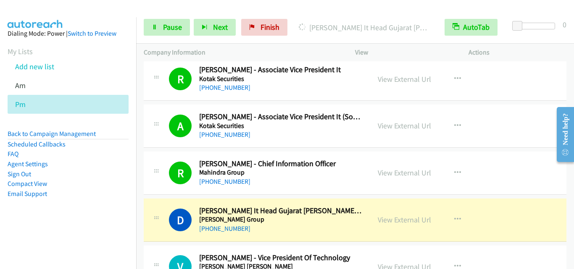
click at [189, 203] on div "D Callback Scheduled Dhananjay Shahi - Reginal It Head Gujarat Minda Industries…" at bounding box center [355, 220] width 423 height 43
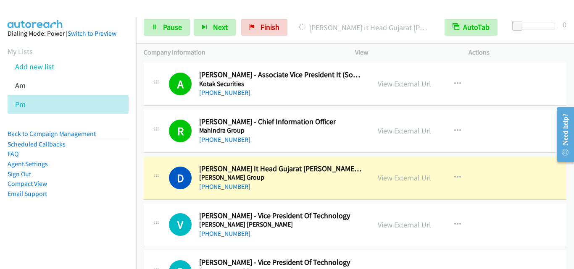
scroll to position [4414, 0]
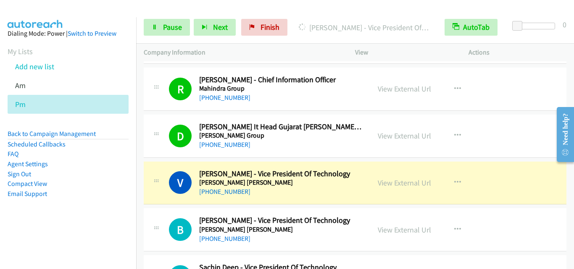
click at [199, 214] on div "B Callback Scheduled Bharat Mane - Vice President Of Technology Morgan Stanley …" at bounding box center [355, 230] width 423 height 43
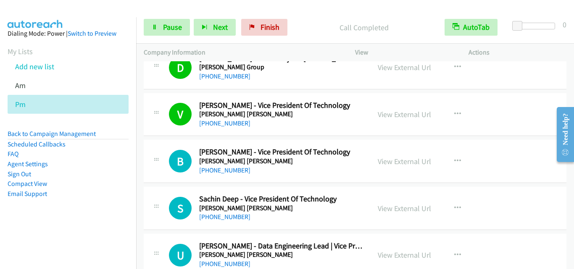
scroll to position [4498, 0]
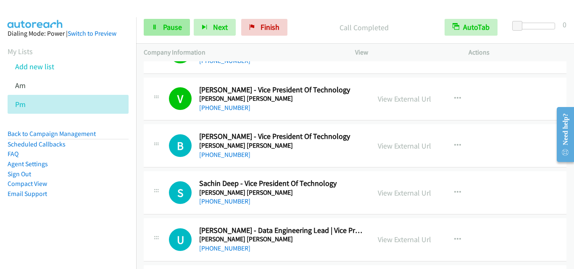
drag, startPoint x: 160, startPoint y: 25, endPoint x: 166, endPoint y: 35, distance: 11.9
click at [160, 25] on link "Pause" at bounding box center [167, 27] width 46 height 17
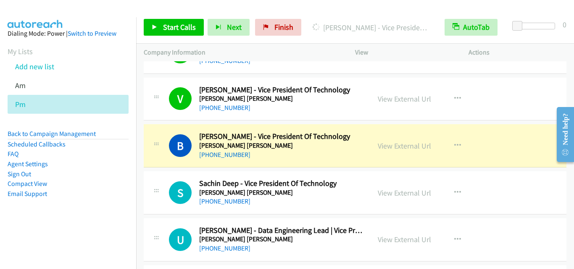
click at [168, 197] on div "S Callback Scheduled Sachin Deep - Vice President Of Technology Morgan Stanley …" at bounding box center [256, 193] width 211 height 28
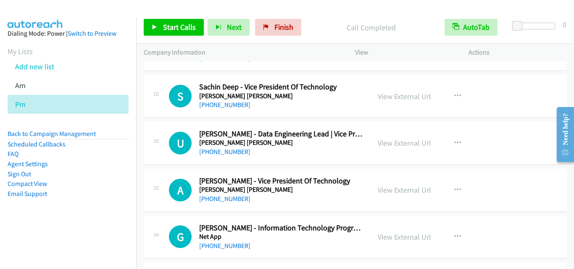
scroll to position [4582, 0]
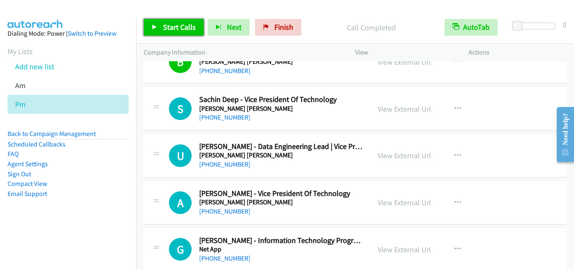
click at [170, 28] on span "Start Calls" at bounding box center [179, 27] width 33 height 10
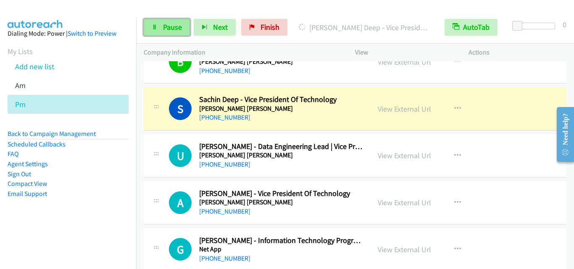
click at [165, 26] on span "Pause" at bounding box center [172, 27] width 19 height 10
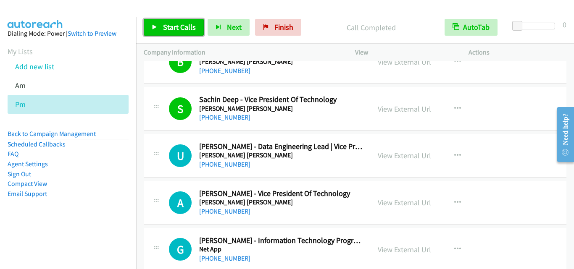
click at [167, 28] on span "Start Calls" at bounding box center [179, 27] width 33 height 10
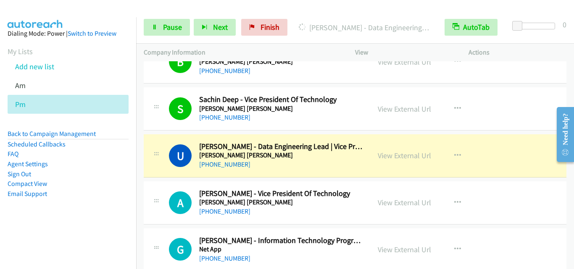
click at [159, 176] on div "U Callback Scheduled Uday Kachhela - Data Engineering Lead | Vice President, Te…" at bounding box center [355, 156] width 423 height 43
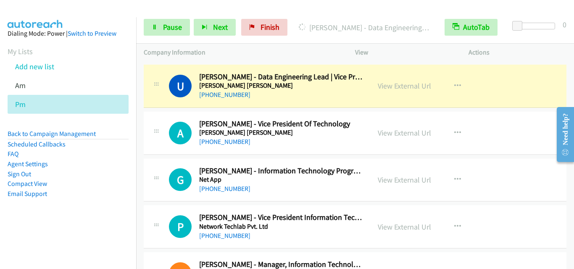
scroll to position [4666, 0]
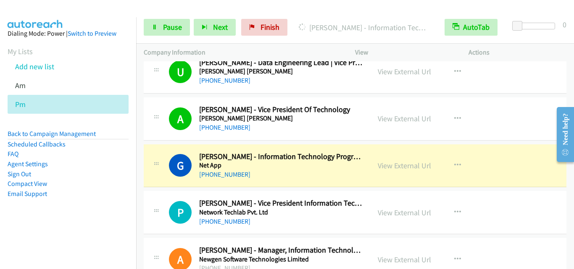
click at [158, 190] on td "P Callback Scheduled Prasad Pimple - Vice President Information Technology Netw…" at bounding box center [355, 213] width 438 height 47
click at [161, 30] on link "Pause" at bounding box center [167, 27] width 46 height 17
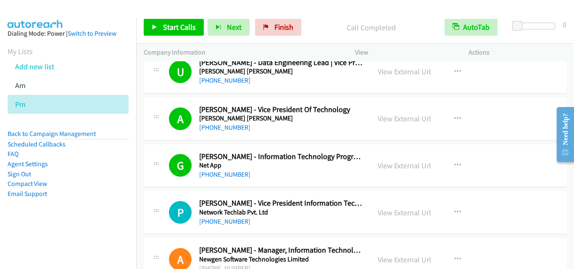
drag, startPoint x: 155, startPoint y: 155, endPoint x: 324, endPoint y: 3, distance: 226.8
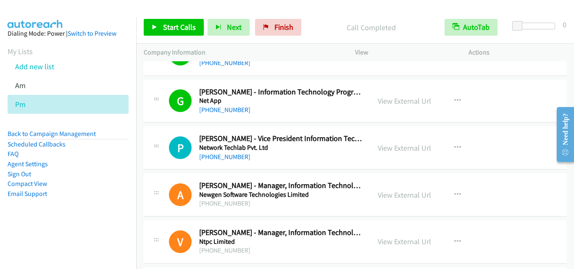
scroll to position [4750, 0]
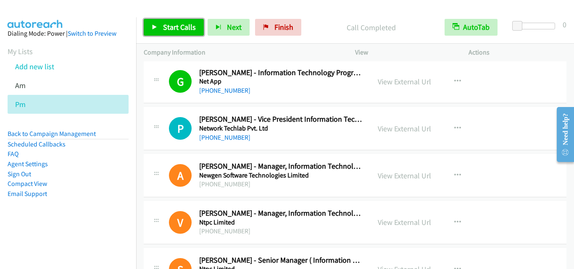
click at [177, 31] on span "Start Calls" at bounding box center [179, 27] width 33 height 10
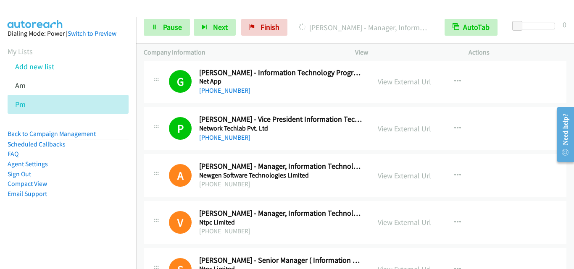
drag, startPoint x: 164, startPoint y: 172, endPoint x: 166, endPoint y: 177, distance: 4.9
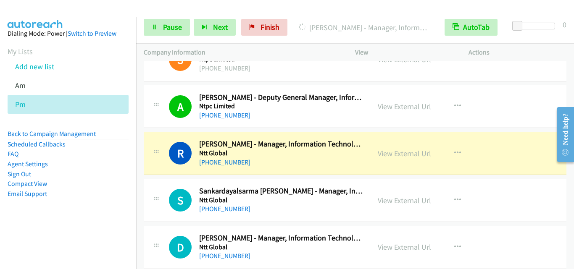
scroll to position [5002, 0]
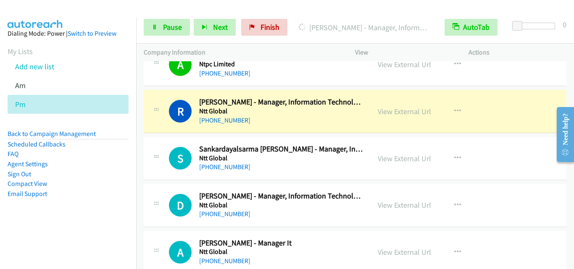
click at [158, 133] on div "R Callback Scheduled Rudrajit Dey - Manager, Information Technology Ntt Global …" at bounding box center [355, 111] width 423 height 43
click at [163, 28] on span "Pause" at bounding box center [172, 27] width 19 height 10
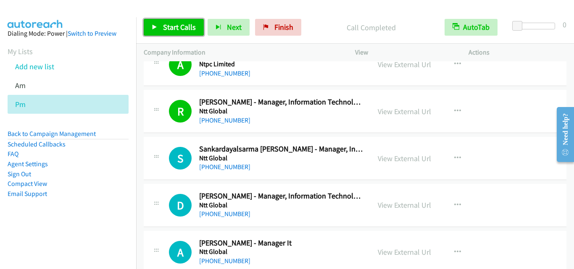
click at [194, 30] on span "Start Calls" at bounding box center [179, 27] width 33 height 10
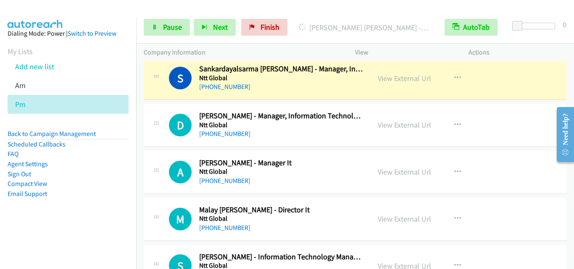
scroll to position [5087, 0]
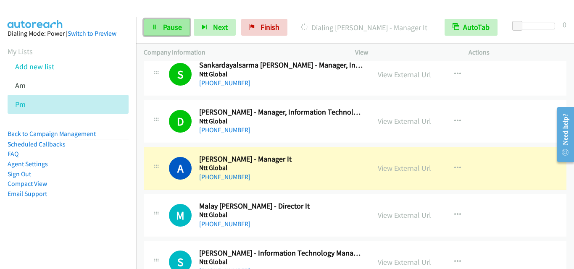
click at [168, 29] on span "Pause" at bounding box center [172, 27] width 19 height 10
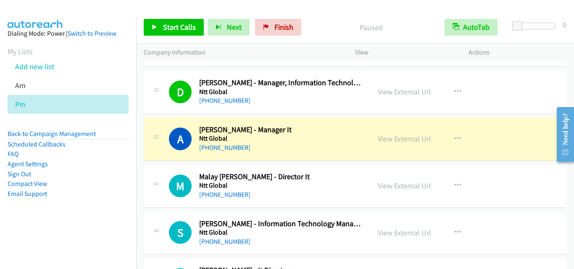
scroll to position [5129, 0]
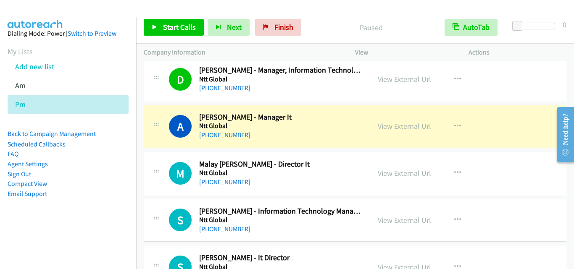
drag, startPoint x: 141, startPoint y: 144, endPoint x: 156, endPoint y: 126, distance: 23.0
click at [141, 144] on td "A Callback Scheduled Asir Nesaraj - Manager It Ntt Global Asia/Calcutta +91 974…" at bounding box center [355, 126] width 438 height 47
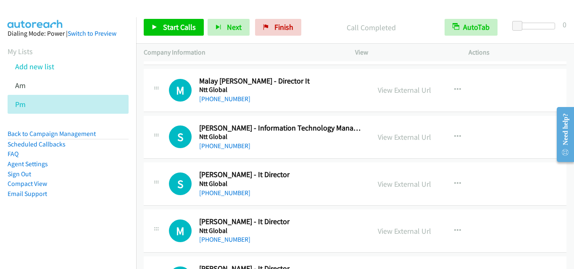
scroll to position [5213, 0]
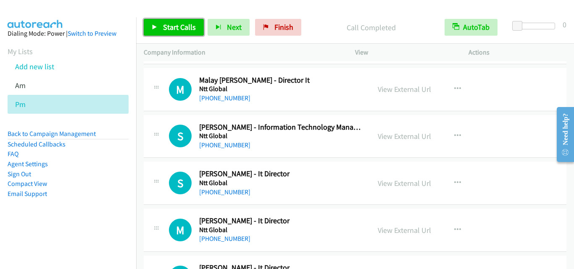
click at [174, 28] on span "Start Calls" at bounding box center [179, 27] width 33 height 10
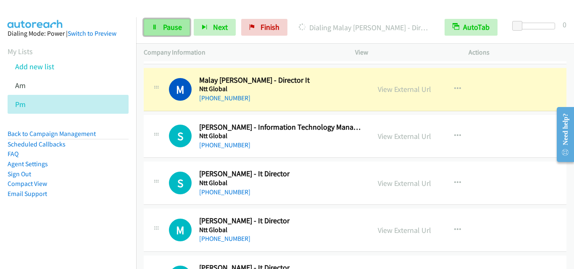
click at [172, 24] on span "Pause" at bounding box center [172, 27] width 19 height 10
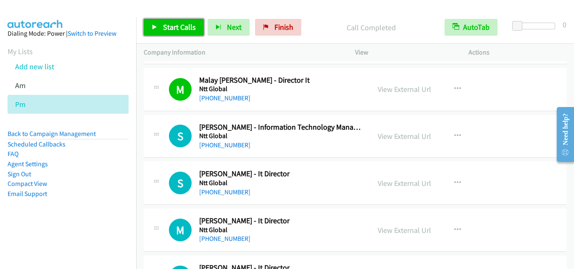
click at [158, 24] on link "Start Calls" at bounding box center [174, 27] width 60 height 17
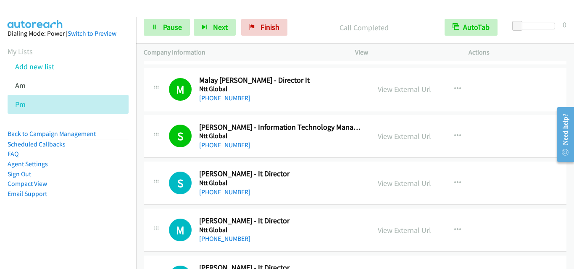
click at [160, 164] on div "S Callback Scheduled Sumit Kumar - It Director Ntt Global Asia/Calcutta +91 775…" at bounding box center [355, 183] width 423 height 43
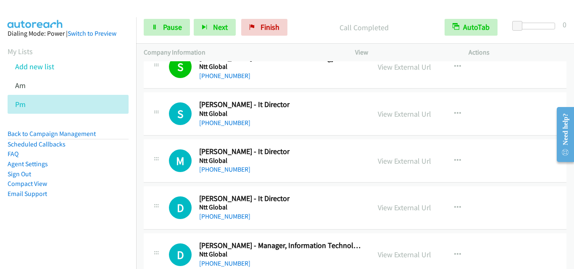
scroll to position [5297, 0]
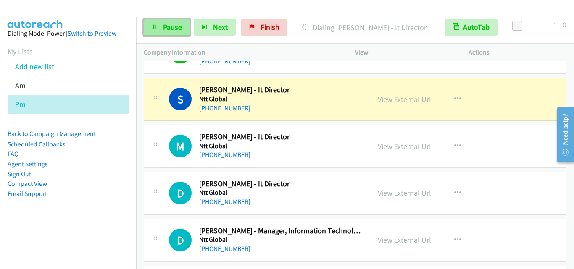
click at [163, 26] on span "Pause" at bounding box center [172, 27] width 19 height 10
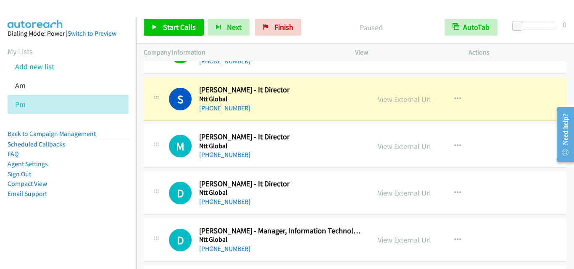
click at [268, 72] on div "S Callback Scheduled Sudheer Gullapalli - Information Technology Manager Ntt Gl…" at bounding box center [355, 52] width 423 height 43
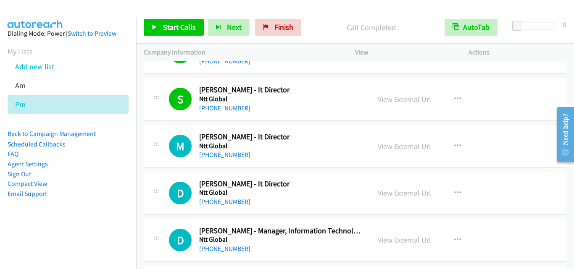
drag, startPoint x: 138, startPoint y: 124, endPoint x: 267, endPoint y: 9, distance: 172.4
click at [138, 124] on td "M Callback Scheduled Manoharan Selvaraj - It Director Ntt Global Asia/Calcutta …" at bounding box center [355, 146] width 438 height 47
click at [185, 29] on span "Start Calls" at bounding box center [179, 27] width 33 height 10
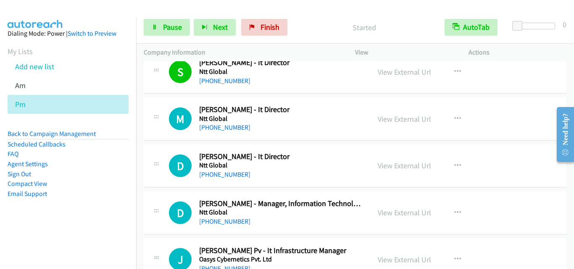
scroll to position [5339, 0]
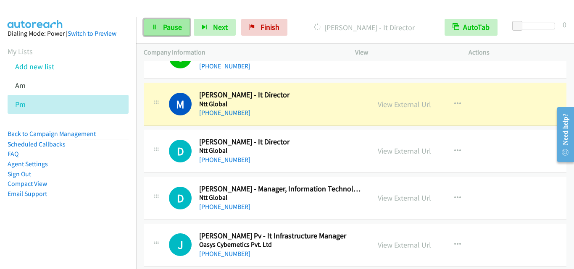
click at [158, 24] on link "Pause" at bounding box center [167, 27] width 46 height 17
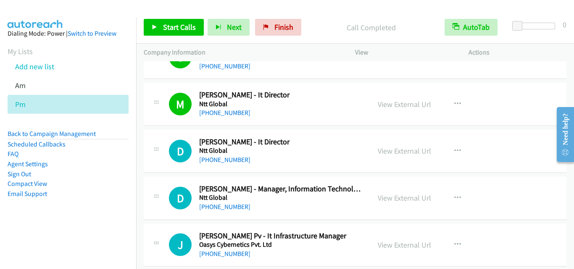
click at [127, 164] on aside "Dialing Mode: Power | Switch to Preview My Lists Add new list Am Pm Back to Cam…" at bounding box center [68, 127] width 136 height 220
click at [181, 29] on span "Start Calls" at bounding box center [179, 27] width 33 height 10
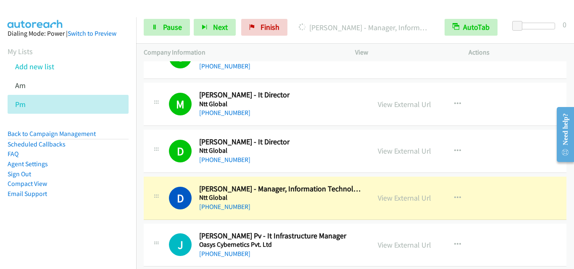
click at [174, 183] on div "D Callback Scheduled Dinesh Sivaprakasam - Manager, Information Technology Ntt …" at bounding box center [355, 198] width 423 height 43
click at [168, 27] on span "Pause" at bounding box center [172, 27] width 19 height 10
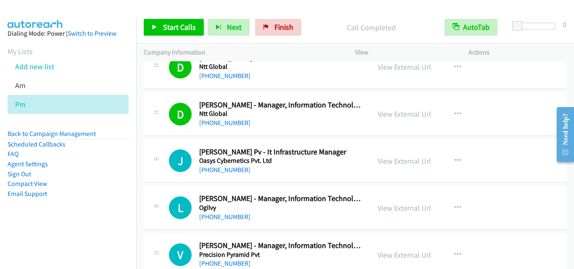
scroll to position [5465, 0]
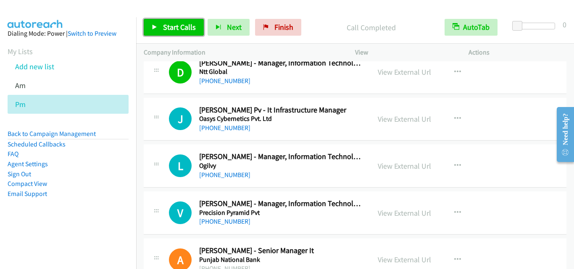
click at [186, 30] on span "Start Calls" at bounding box center [179, 27] width 33 height 10
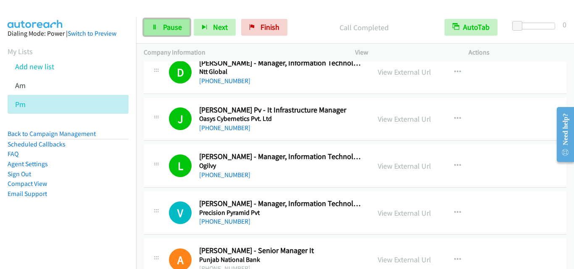
click at [172, 33] on link "Pause" at bounding box center [167, 27] width 46 height 17
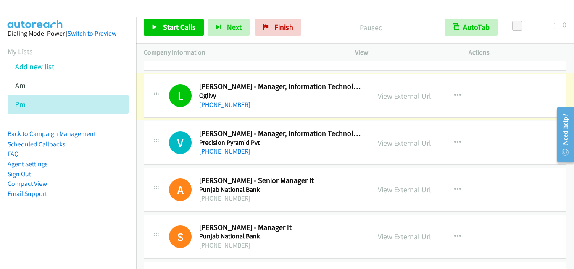
scroll to position [5549, 0]
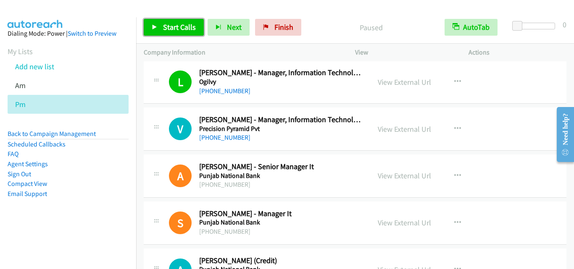
click at [168, 21] on link "Start Calls" at bounding box center [174, 27] width 60 height 17
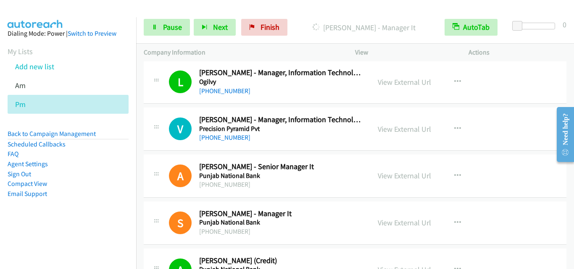
click at [161, 186] on div "A Callback Scheduled Anjan Vashishtha - Senior Manager It Punjab National Bank …" at bounding box center [256, 176] width 211 height 28
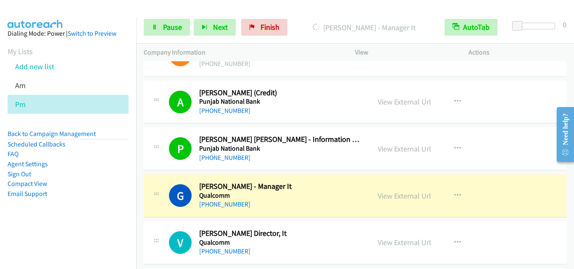
scroll to position [5801, 0]
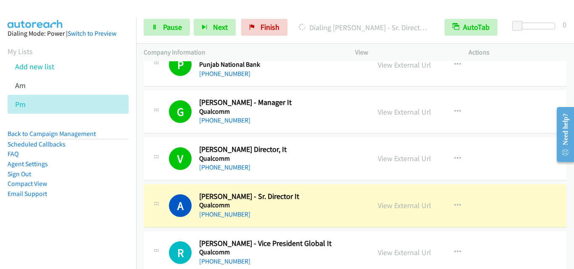
click at [144, 176] on div "V Callback Scheduled Vinay Dias - Sr Director, It Qualcomm Asia/Calcutta +91 99…" at bounding box center [355, 158] width 423 height 43
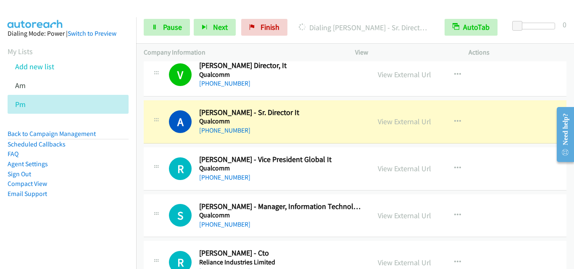
scroll to position [5927, 0]
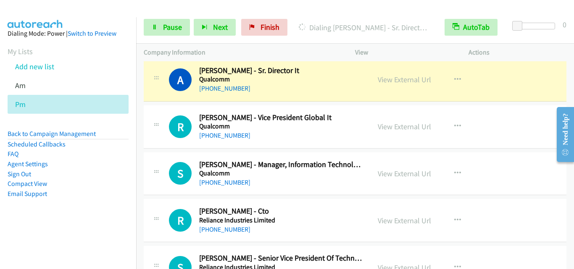
click at [156, 96] on div "A Callback Scheduled Anuj Bahl - Sr. Director It Qualcomm Asia/Calcutta +91 799…" at bounding box center [355, 79] width 423 height 43
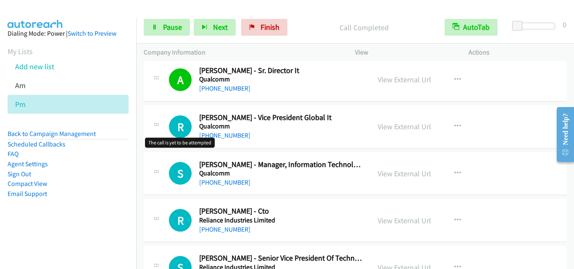
click at [170, 129] on h1 "R" at bounding box center [180, 127] width 23 height 23
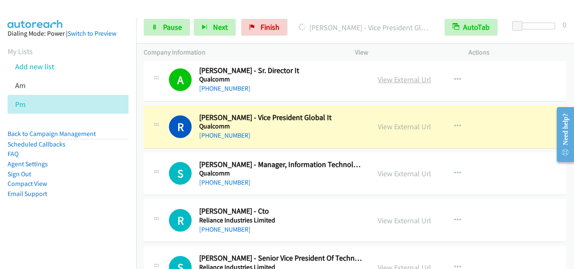
click at [412, 81] on link "View External Url" at bounding box center [404, 80] width 53 height 10
click at [161, 28] on link "Pause" at bounding box center [167, 27] width 46 height 17
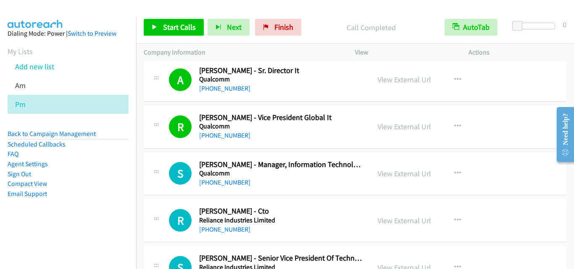
click at [146, 99] on div "A Callback Scheduled Anuj Bahl - Sr. Director It Qualcomm Asia/Calcutta +91 799…" at bounding box center [355, 79] width 423 height 43
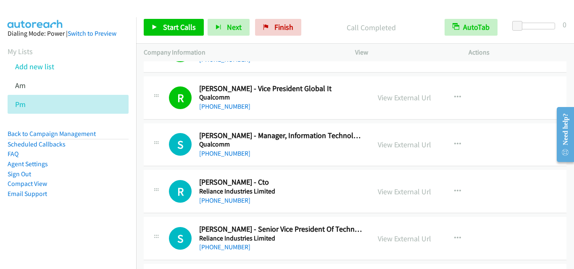
scroll to position [5969, 0]
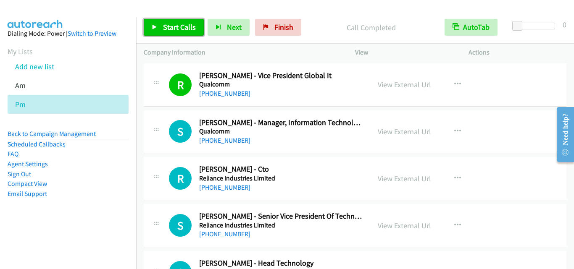
click at [162, 29] on link "Start Calls" at bounding box center [174, 27] width 60 height 17
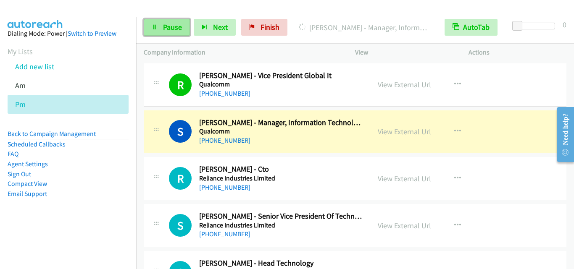
click at [170, 32] on link "Pause" at bounding box center [167, 27] width 46 height 17
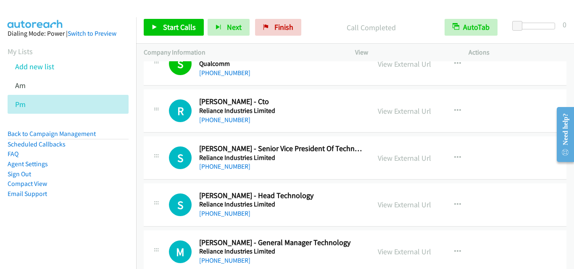
scroll to position [6053, 0]
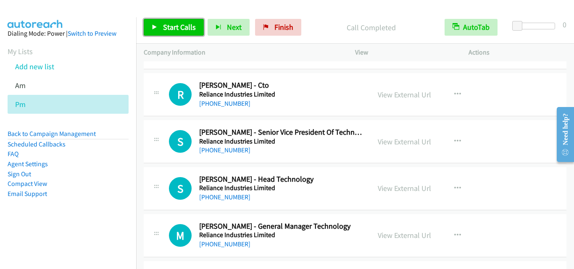
click at [181, 28] on span "Start Calls" at bounding box center [179, 27] width 33 height 10
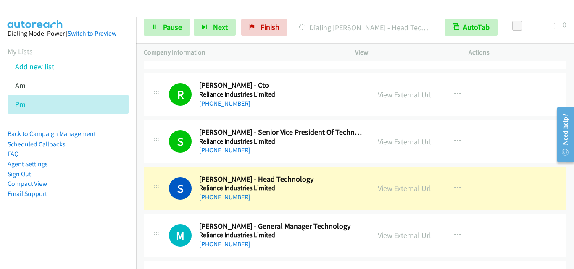
click at [166, 182] on div "S Callback Scheduled Sayantan Bhowmik - Head Technology Reliance Industries Lim…" at bounding box center [256, 189] width 211 height 28
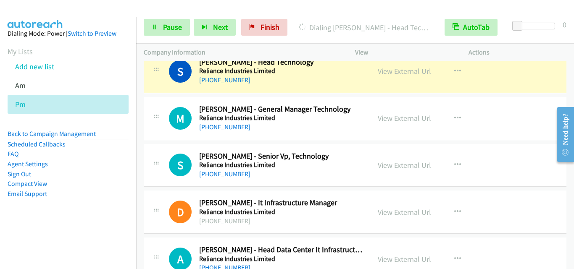
scroll to position [6180, 0]
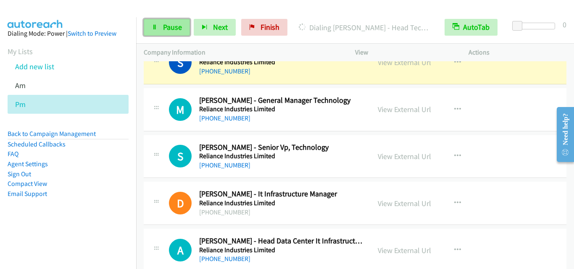
click at [169, 32] on link "Pause" at bounding box center [167, 27] width 46 height 17
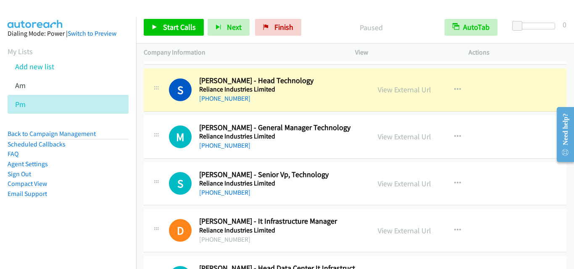
scroll to position [6138, 0]
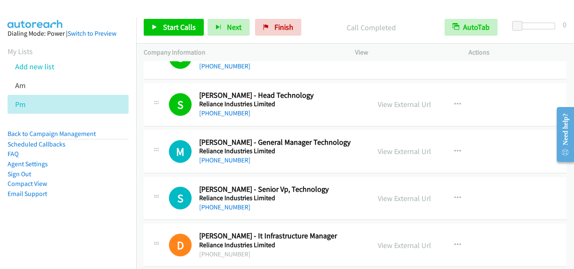
click at [168, 152] on div "M Callback Scheduled Mumuksha Surani - General Manager Technology Reliance Indu…" at bounding box center [256, 152] width 211 height 28
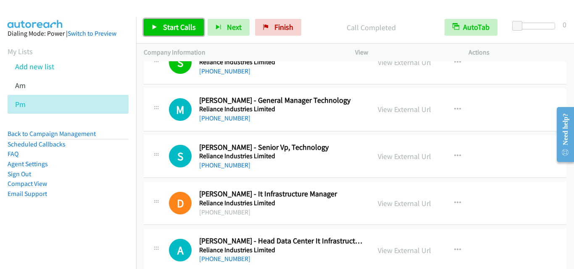
click at [174, 29] on span "Start Calls" at bounding box center [179, 27] width 33 height 10
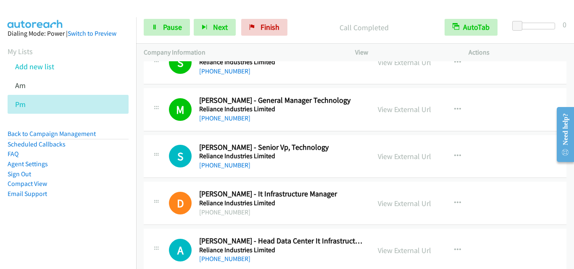
click at [162, 139] on div "S Callback Scheduled Shashank Goel - Senior Vp, Technology Reliance Industries …" at bounding box center [355, 156] width 423 height 43
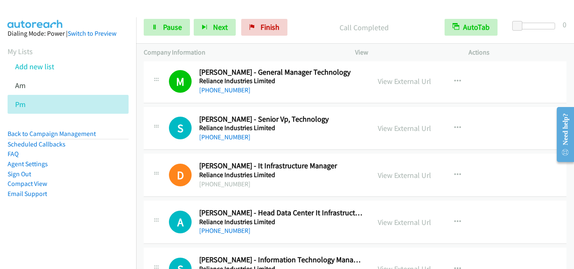
scroll to position [6222, 0]
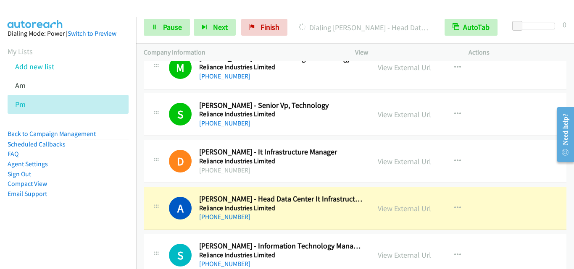
click at [162, 161] on div "D Callback Scheduled Durgesh Maurya - It Infrastructure Manager Reliance Indust…" at bounding box center [256, 162] width 211 height 28
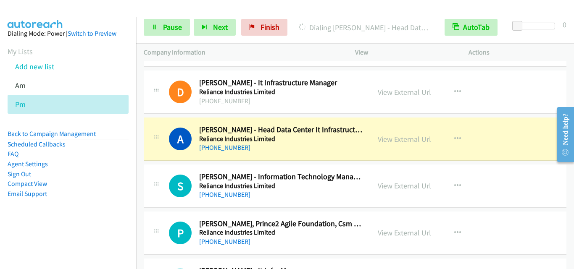
scroll to position [6306, 0]
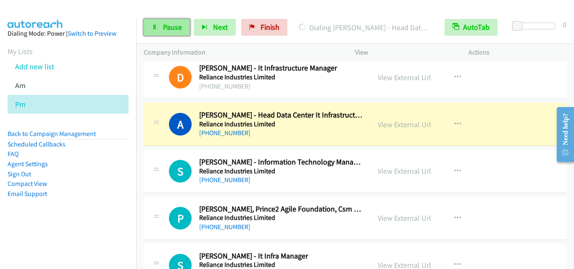
click at [145, 23] on link "Pause" at bounding box center [167, 27] width 46 height 17
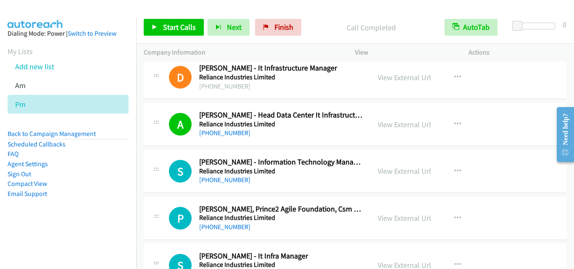
click at [170, 144] on div "A Callback Scheduled Amrik Singh Rathor - Head Data Center It Infrastructure De…" at bounding box center [355, 124] width 423 height 43
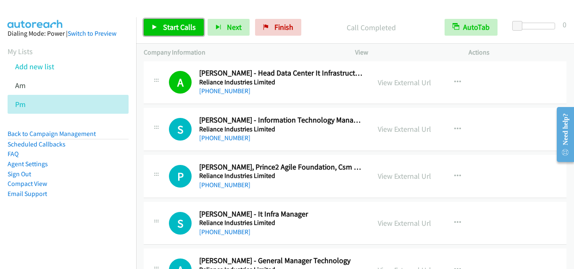
click at [179, 25] on span "Start Calls" at bounding box center [179, 27] width 33 height 10
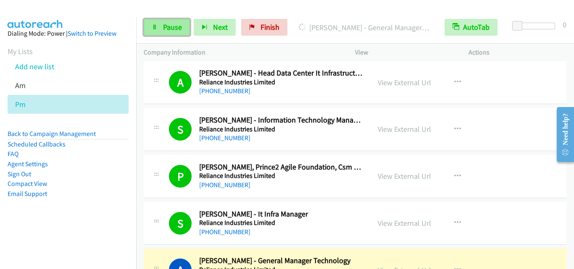
click at [155, 35] on link "Pause" at bounding box center [167, 27] width 46 height 17
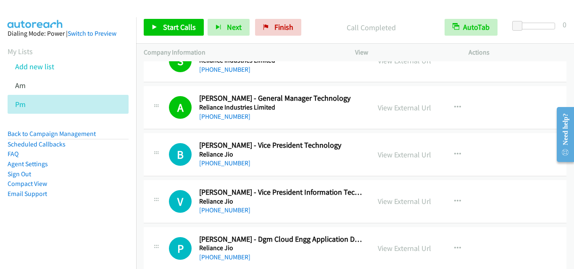
scroll to position [6516, 0]
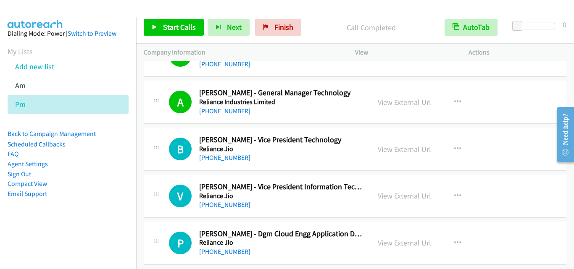
click at [145, 121] on div "A Callback Scheduled Ankit Sharma - General Manager Technology Reliance Industr…" at bounding box center [355, 102] width 423 height 43
click at [155, 25] on icon at bounding box center [155, 28] width 6 height 6
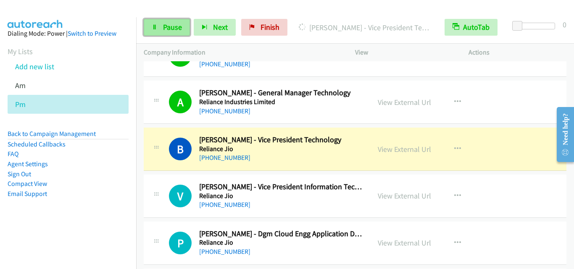
click at [157, 22] on link "Pause" at bounding box center [167, 27] width 46 height 17
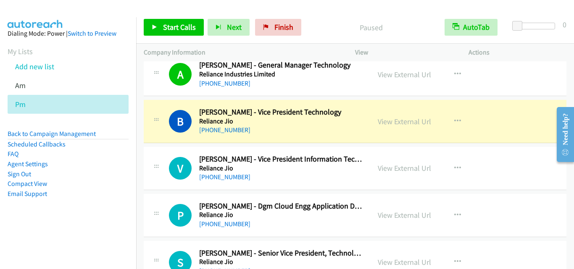
scroll to position [6558, 0]
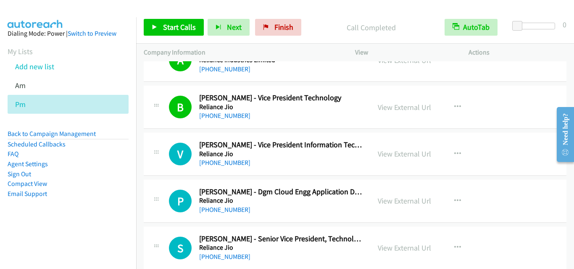
click at [163, 150] on div "V Callback Scheduled Vijaykumar Hiremath - Vice President Information Technolog…" at bounding box center [256, 154] width 211 height 28
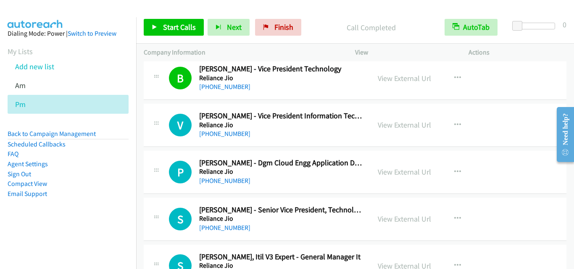
scroll to position [6600, 0]
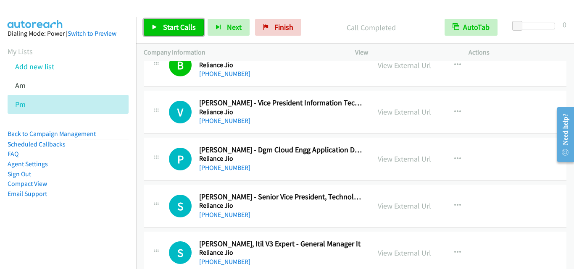
click at [174, 24] on span "Start Calls" at bounding box center [179, 27] width 33 height 10
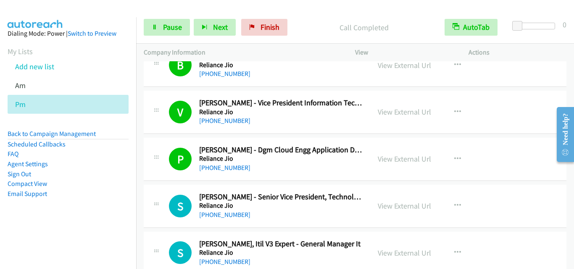
click at [161, 188] on div "S Callback Scheduled Srinivas Mandavilli - Senior Vice President, Technology Re…" at bounding box center [355, 206] width 423 height 43
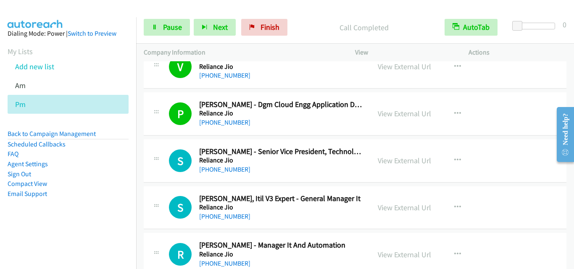
scroll to position [6684, 0]
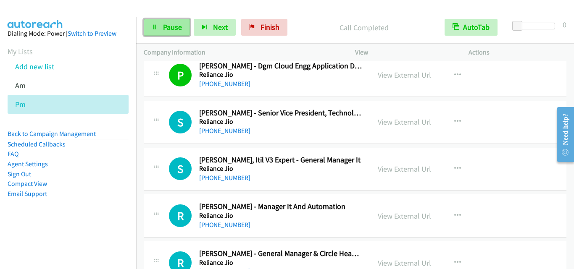
drag, startPoint x: 173, startPoint y: 31, endPoint x: 177, endPoint y: 34, distance: 4.8
click at [173, 31] on span "Pause" at bounding box center [172, 27] width 19 height 10
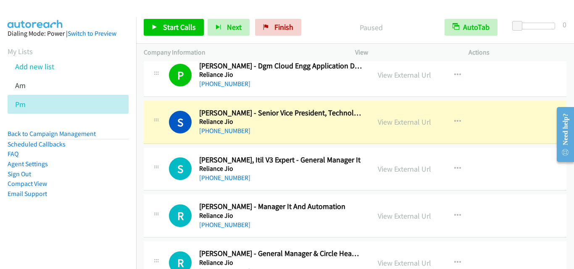
click at [186, 149] on div "S Callback Scheduled Shreekant Deo, Itil V3 Expert - General Manager It Relianc…" at bounding box center [355, 169] width 423 height 43
click at [164, 139] on div "S Callback Scheduled Srinivas Mandavilli - Senior Vice President, Technology Re…" at bounding box center [355, 122] width 423 height 43
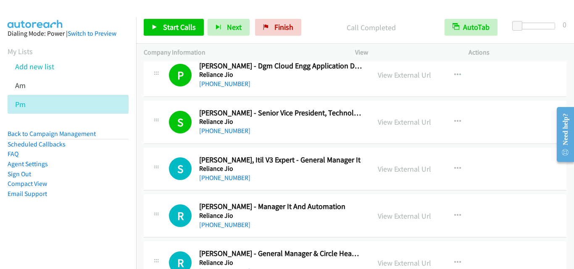
scroll to position [6726, 0]
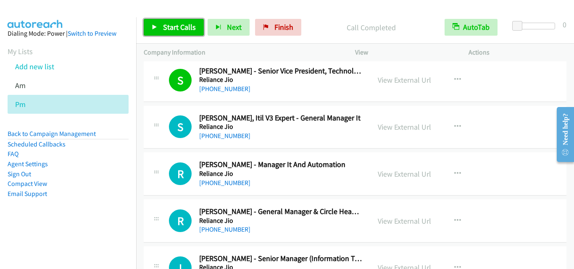
click at [164, 32] on span "Start Calls" at bounding box center [179, 27] width 33 height 10
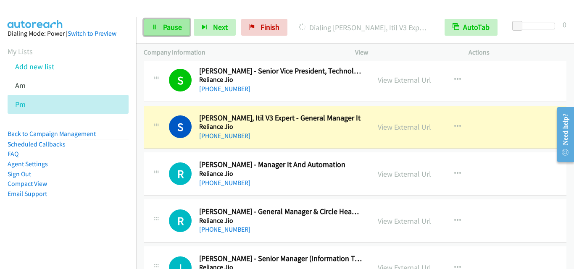
click at [167, 25] on span "Pause" at bounding box center [172, 27] width 19 height 10
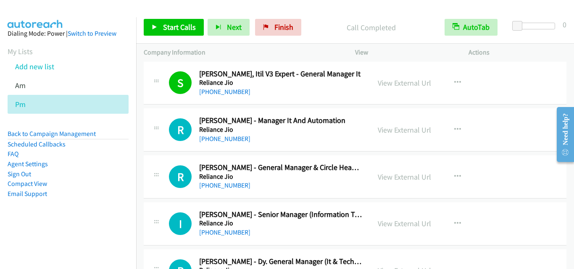
scroll to position [6810, 0]
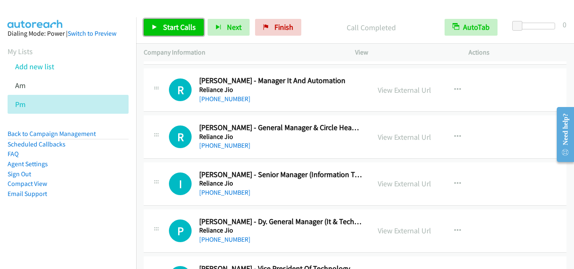
click at [162, 29] on link "Start Calls" at bounding box center [174, 27] width 60 height 17
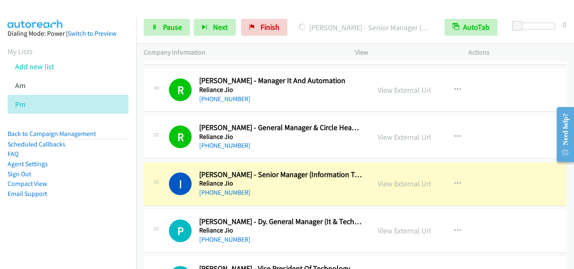
click at [170, 164] on div "I Callback Scheduled Irshad Chowdhary - Senior Manager (Information Technology …" at bounding box center [355, 184] width 423 height 43
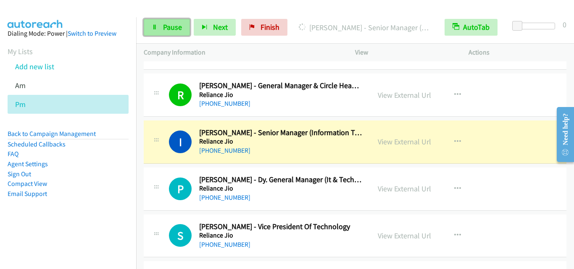
click at [171, 32] on link "Pause" at bounding box center [167, 27] width 46 height 17
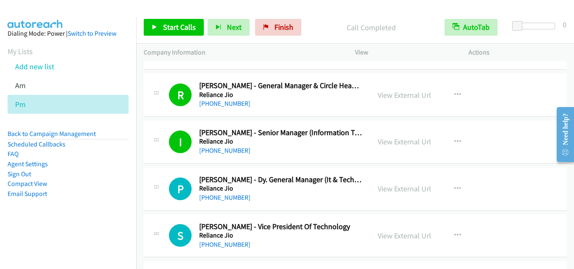
drag, startPoint x: 156, startPoint y: 155, endPoint x: 166, endPoint y: 142, distance: 16.4
click at [156, 155] on div "I Callback Scheduled Irshad Chowdhary - Senior Manager (Information Technology …" at bounding box center [256, 142] width 211 height 28
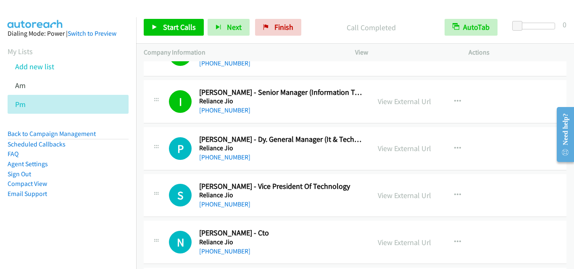
scroll to position [6936, 0]
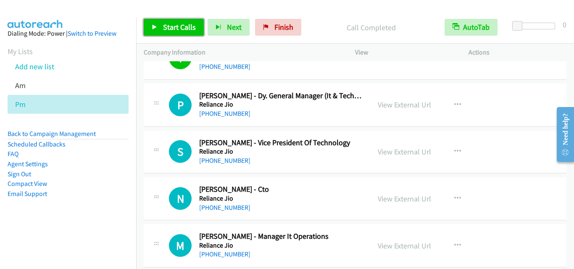
click at [159, 27] on link "Start Calls" at bounding box center [174, 27] width 60 height 17
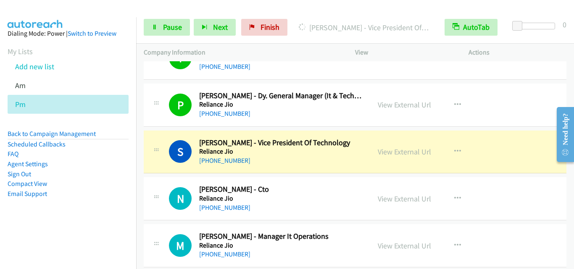
click at [170, 183] on div "N Callback Scheduled Neeraj Saxena - Cto Reliance Jio Asia/Calcutta +91 98260 7…" at bounding box center [355, 198] width 423 height 43
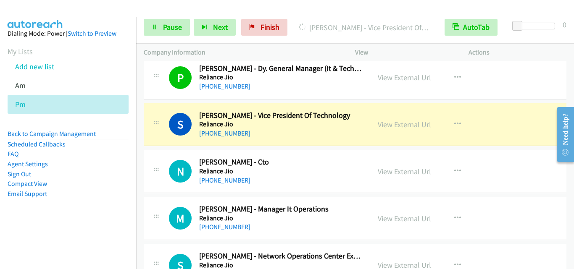
scroll to position [6978, 0]
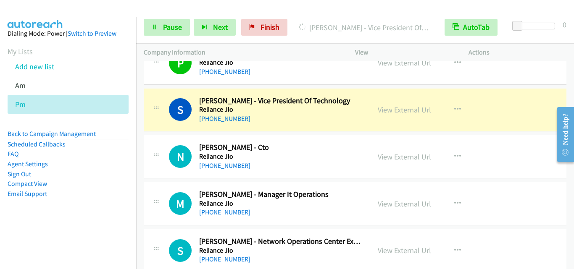
click at [176, 135] on div "N Callback Scheduled Neeraj Saxena - Cto Reliance Jio Asia/Calcutta +91 98260 7…" at bounding box center [355, 156] width 423 height 43
click at [161, 33] on link "Pause" at bounding box center [167, 27] width 46 height 17
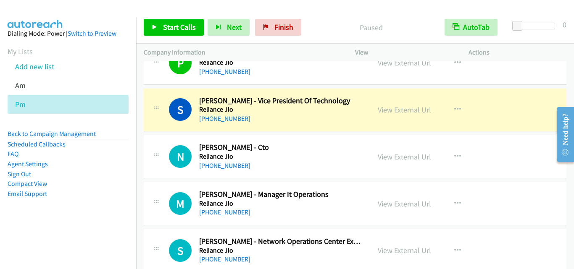
click at [170, 139] on div "N Callback Scheduled Neeraj Saxena - Cto Reliance Jio Asia/Calcutta +91 98260 7…" at bounding box center [355, 156] width 423 height 43
drag, startPoint x: 146, startPoint y: 121, endPoint x: 374, endPoint y: 1, distance: 258.0
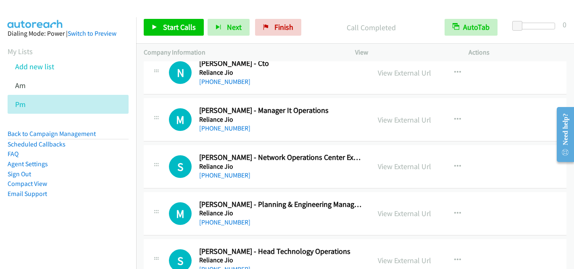
scroll to position [7020, 0]
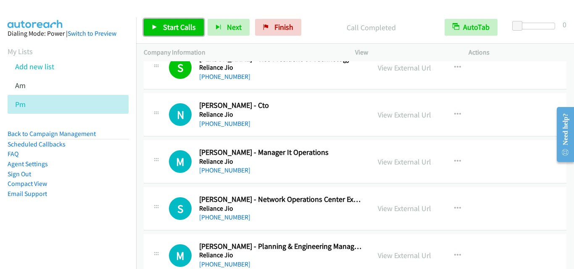
click at [185, 24] on span "Start Calls" at bounding box center [179, 27] width 33 height 10
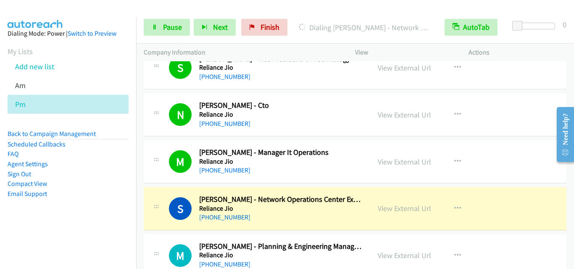
click at [165, 207] on div "S Callback Scheduled Sumit Bhatta - Network Operations Center Executive Relianc…" at bounding box center [256, 209] width 211 height 28
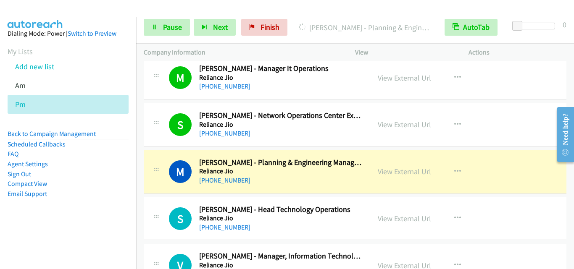
click at [153, 177] on div at bounding box center [156, 169] width 10 height 23
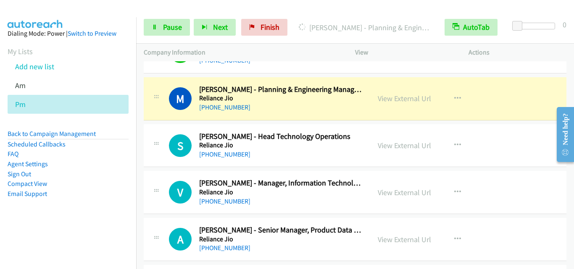
scroll to position [7188, 0]
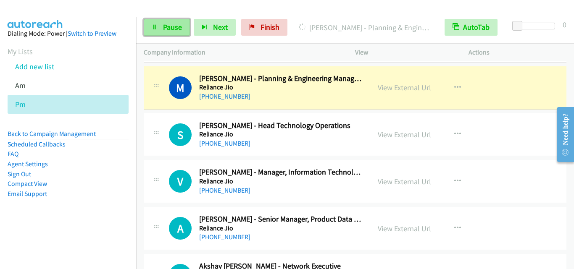
click at [173, 23] on span "Pause" at bounding box center [172, 27] width 19 height 10
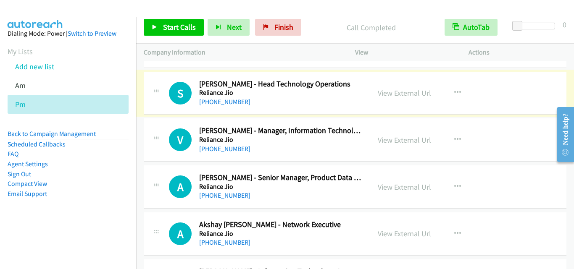
scroll to position [7230, 0]
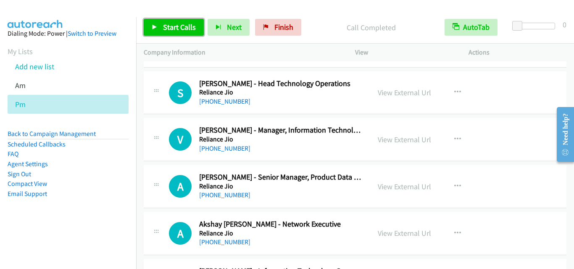
click at [152, 22] on link "Start Calls" at bounding box center [174, 27] width 60 height 17
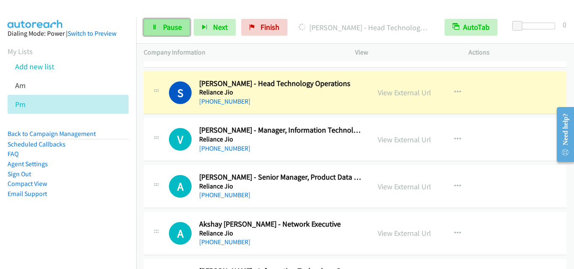
click at [151, 20] on link "Pause" at bounding box center [167, 27] width 46 height 17
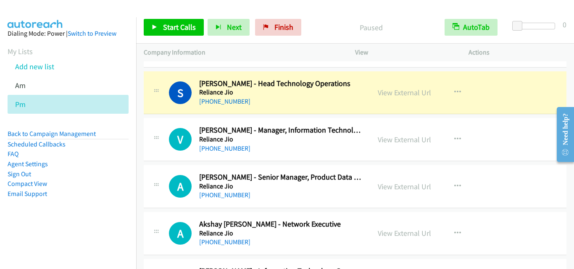
click at [138, 117] on td "V Callback Scheduled Vivek Nayee - Manager, Information Technology Reliance Jio…" at bounding box center [355, 139] width 438 height 47
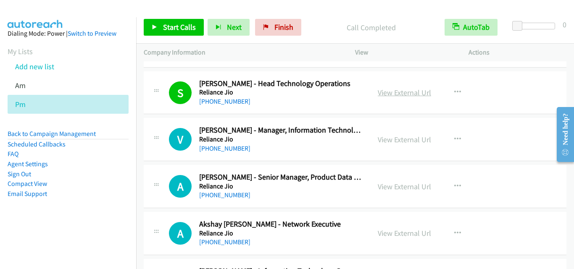
click at [407, 92] on link "View External Url" at bounding box center [404, 93] width 53 height 10
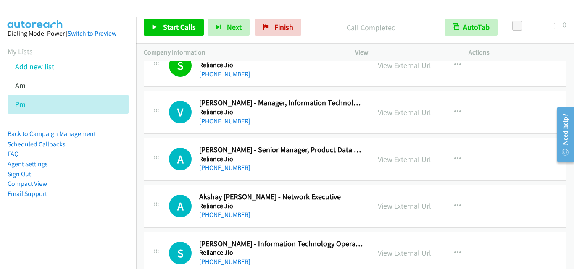
scroll to position [7273, 0]
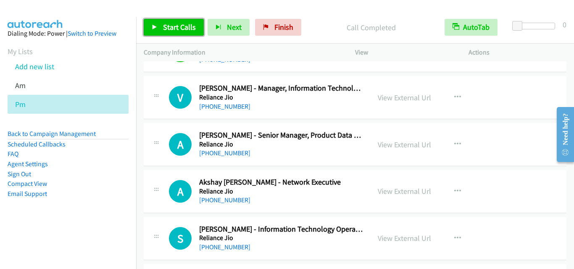
click at [179, 26] on span "Start Calls" at bounding box center [179, 27] width 33 height 10
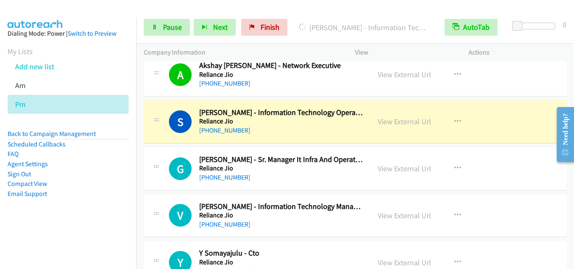
scroll to position [7399, 0]
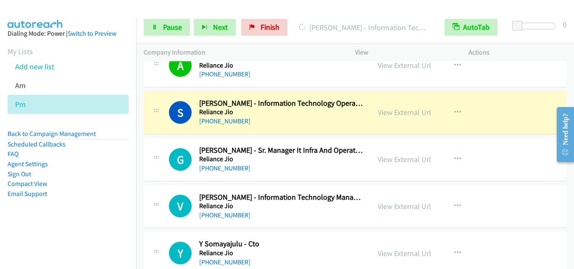
click at [153, 153] on div at bounding box center [156, 157] width 10 height 23
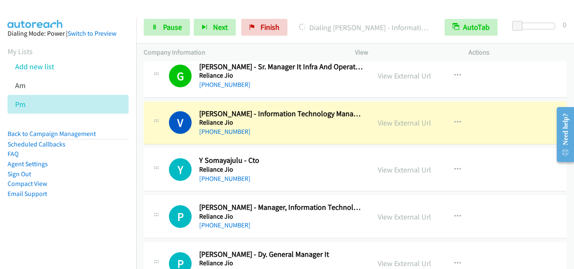
scroll to position [7483, 0]
click at [175, 29] on span "Pause" at bounding box center [172, 27] width 19 height 10
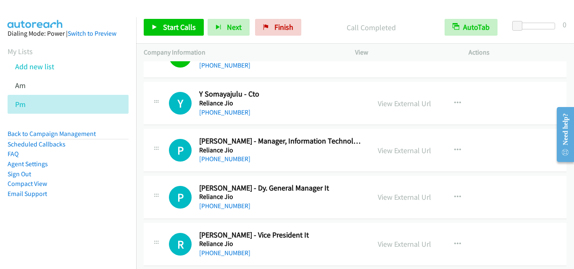
scroll to position [7567, 0]
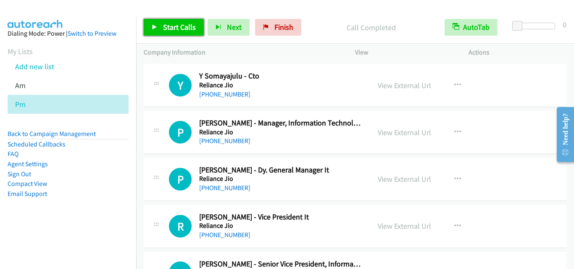
click at [188, 30] on span "Start Calls" at bounding box center [179, 27] width 33 height 10
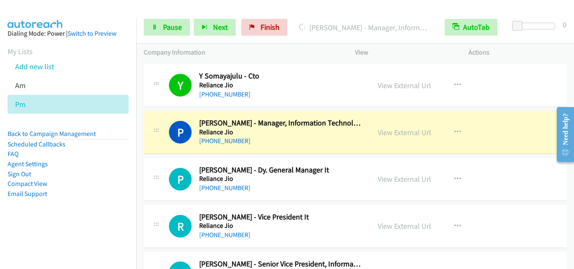
click at [172, 157] on td "P Callback Scheduled Prashant Kothawade - Dy. General Manager It Reliance Jio A…" at bounding box center [355, 179] width 438 height 47
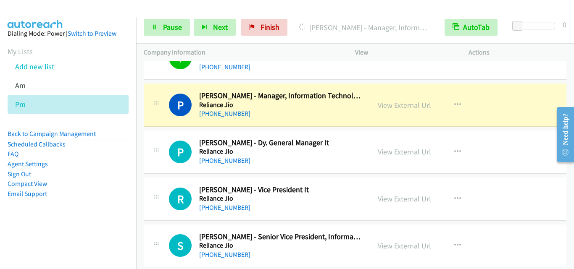
scroll to position [7609, 0]
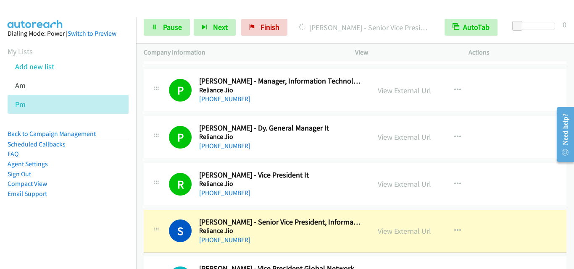
click at [183, 204] on div "R Callback Scheduled Rajesh Brid - Vice President It Reliance Jio Asia/Calcutta…" at bounding box center [355, 184] width 423 height 43
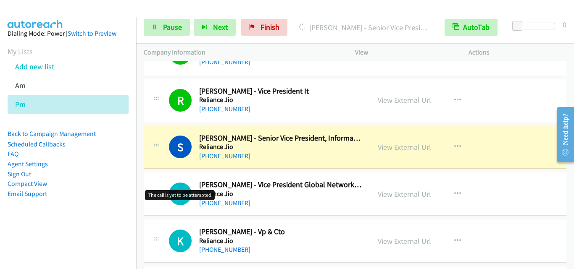
scroll to position [7735, 0]
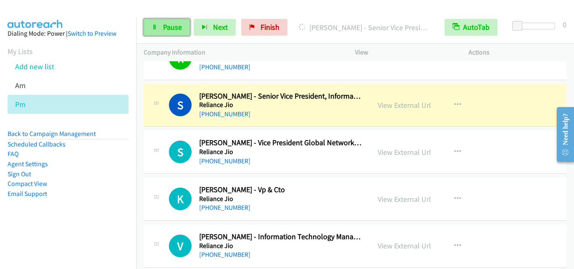
click at [167, 31] on span "Pause" at bounding box center [172, 27] width 19 height 10
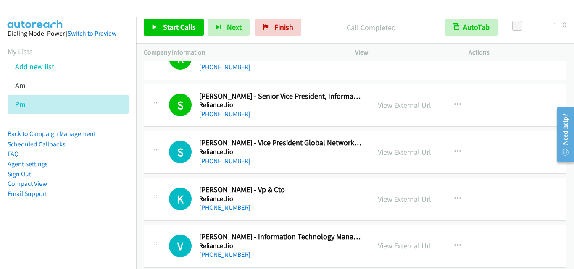
click at [150, 127] on div "S Callback Scheduled Sreenivas Vemulapalli - Senior Vice President, Information…" at bounding box center [355, 105] width 423 height 43
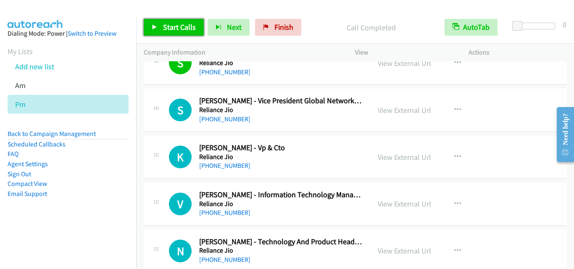
click at [172, 26] on span "Start Calls" at bounding box center [179, 27] width 33 height 10
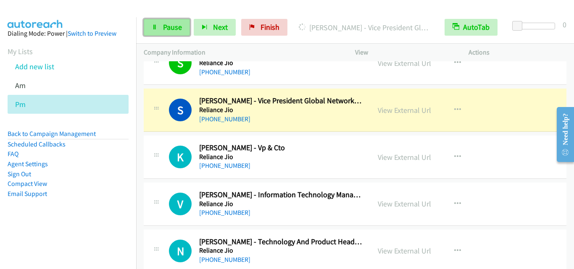
click at [159, 25] on link "Pause" at bounding box center [167, 27] width 46 height 17
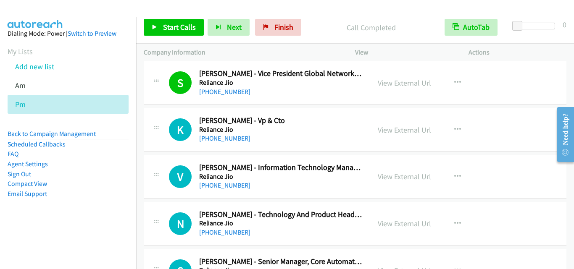
scroll to position [7819, 0]
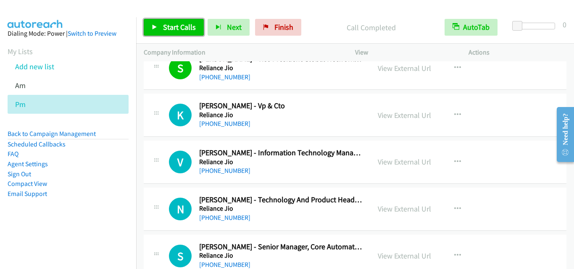
click at [182, 24] on span "Start Calls" at bounding box center [179, 27] width 33 height 10
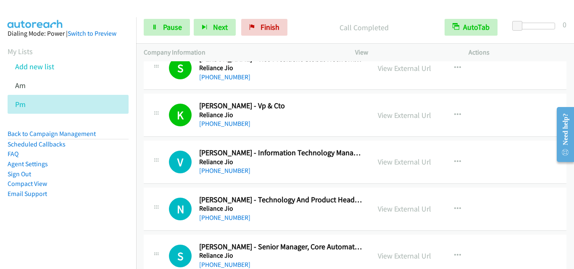
click at [164, 170] on div "V Callback Scheduled Vinod B. - Information Technology Manager Reliance Jio Asi…" at bounding box center [256, 162] width 211 height 28
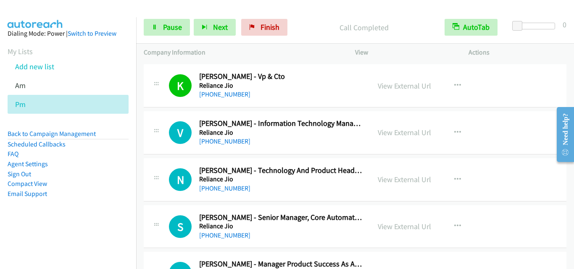
scroll to position [7861, 0]
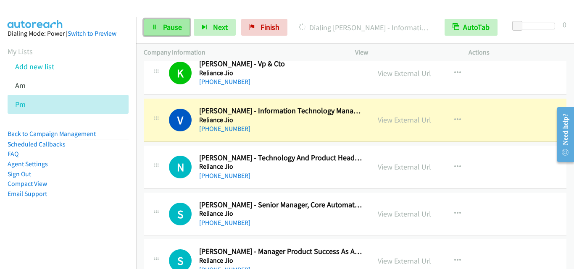
click at [172, 24] on span "Pause" at bounding box center [172, 27] width 19 height 10
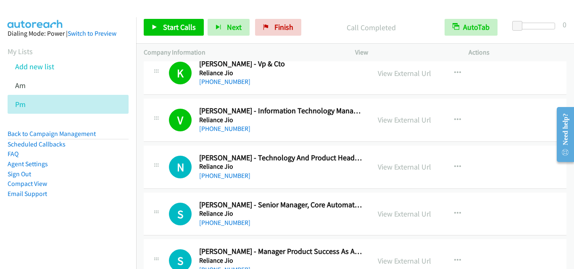
scroll to position [7903, 0]
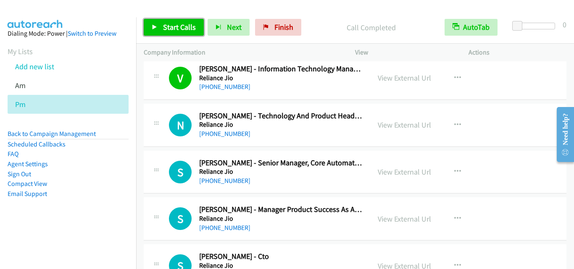
click at [158, 31] on link "Start Calls" at bounding box center [174, 27] width 60 height 17
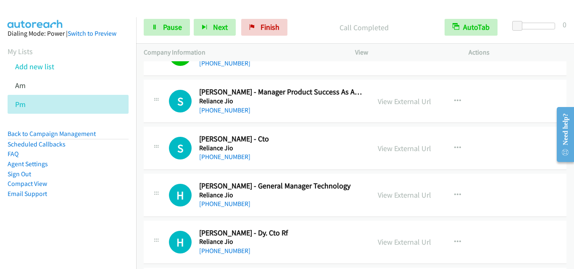
scroll to position [8029, 0]
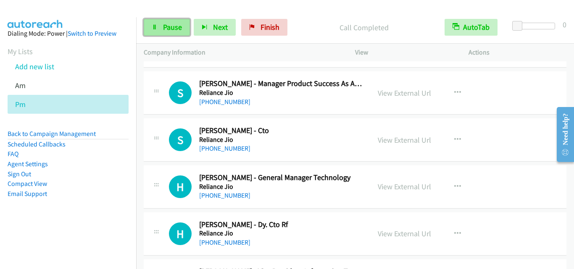
click at [163, 31] on span "Pause" at bounding box center [172, 27] width 19 height 10
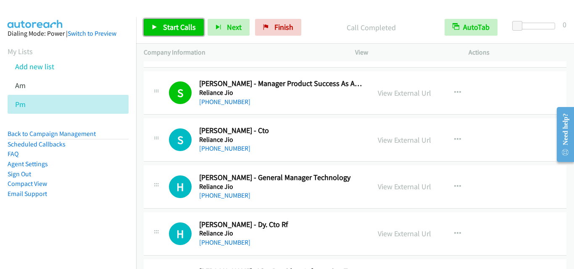
click at [167, 32] on span "Start Calls" at bounding box center [179, 27] width 33 height 10
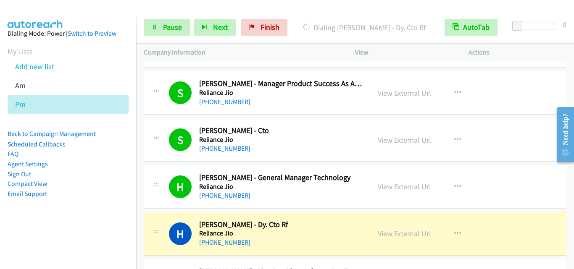
click at [186, 220] on div "H Callback Scheduled Himmat Godhani - Dy. Cto Rf Reliance Jio Asia/Calcutta +91…" at bounding box center [266, 234] width 194 height 28
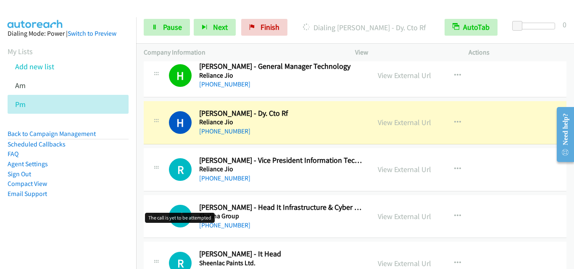
scroll to position [8155, 0]
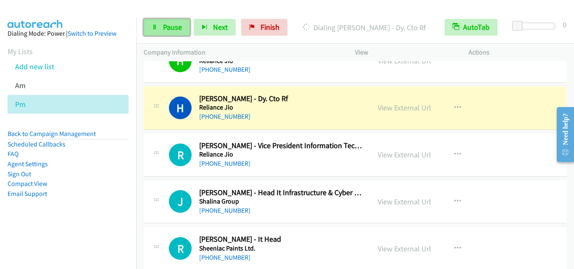
click at [169, 25] on span "Pause" at bounding box center [172, 27] width 19 height 10
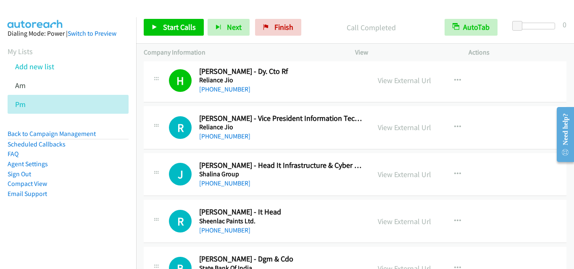
scroll to position [8197, 0]
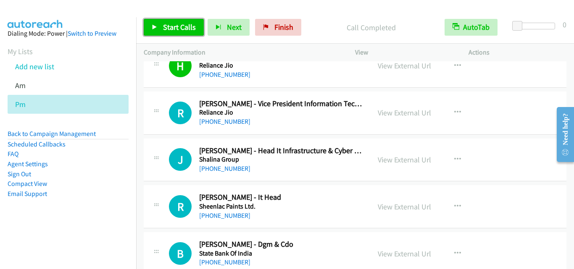
click at [182, 26] on span "Start Calls" at bounding box center [179, 27] width 33 height 10
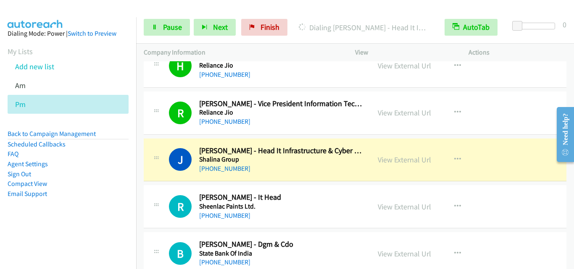
click at [164, 163] on div "J Callback Scheduled Joseph D Mello - Head It Infrastructure & Cyber Security S…" at bounding box center [256, 160] width 211 height 28
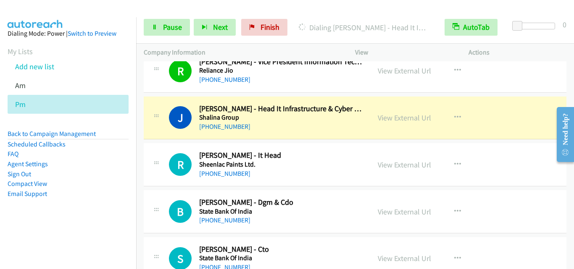
scroll to position [8281, 0]
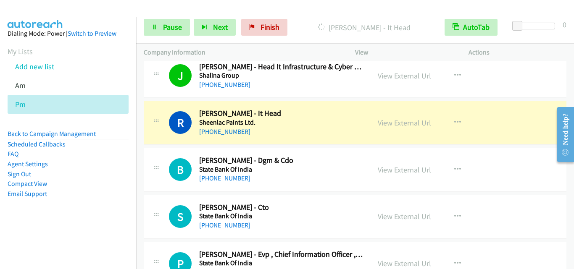
click at [152, 142] on div "R Callback Scheduled Ramakrishnan Janardhanam - It Head Sheenlac Paints Ltd. As…" at bounding box center [355, 122] width 423 height 43
click at [169, 30] on span "Pause" at bounding box center [172, 27] width 19 height 10
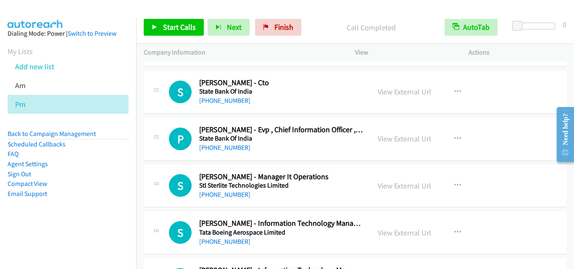
scroll to position [8408, 0]
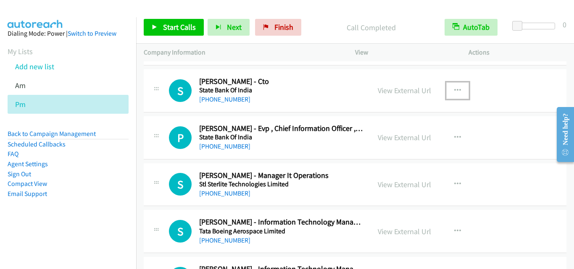
click at [454, 88] on icon "button" at bounding box center [457, 90] width 7 height 7
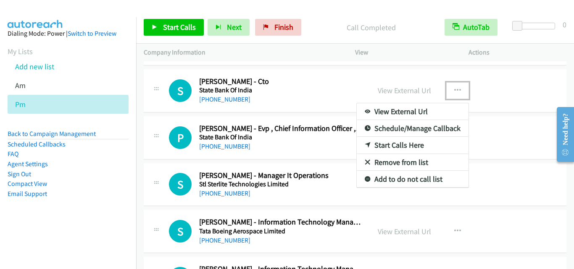
click at [416, 145] on link "Start Calls Here" at bounding box center [413, 145] width 112 height 17
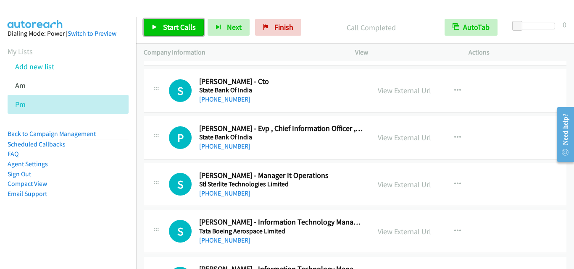
click at [184, 28] on span "Start Calls" at bounding box center [179, 27] width 33 height 10
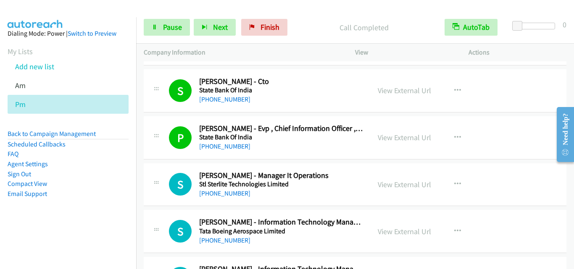
click at [165, 177] on div "S Callback Scheduled Shelly Chaudhary - Manager It Operations Stl Sterlite Tech…" at bounding box center [256, 185] width 211 height 28
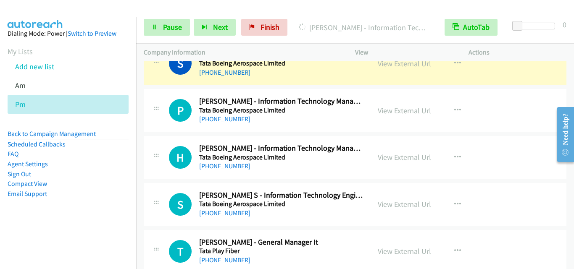
scroll to position [8534, 0]
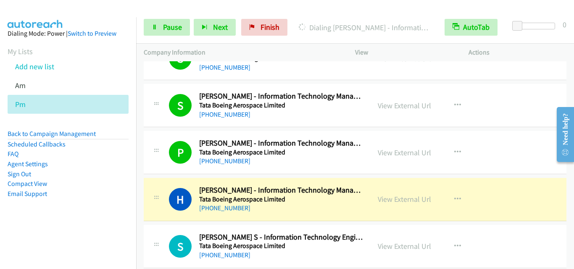
click at [145, 217] on div "H Callback Scheduled Helo Tena Leno - Information Technology Manager Tata Boein…" at bounding box center [355, 199] width 423 height 43
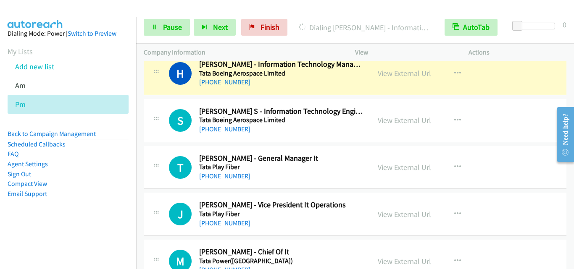
scroll to position [8618, 0]
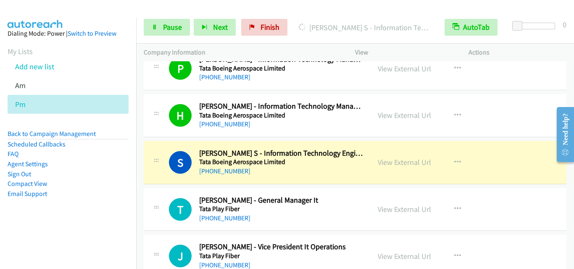
click at [160, 165] on div at bounding box center [156, 160] width 10 height 23
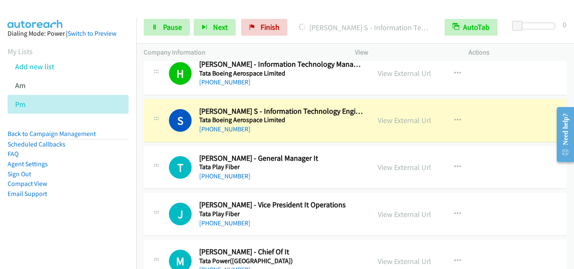
scroll to position [8702, 0]
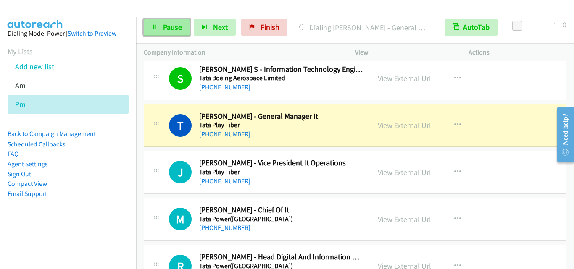
click at [174, 29] on span "Pause" at bounding box center [172, 27] width 19 height 10
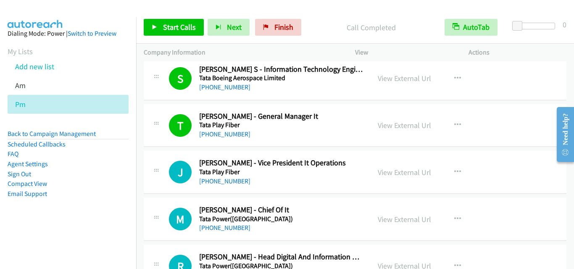
click at [159, 140] on div "T Callback Scheduled Trimbak Rane - General Manager It Tata Play Fiber Asia/Cal…" at bounding box center [355, 125] width 423 height 43
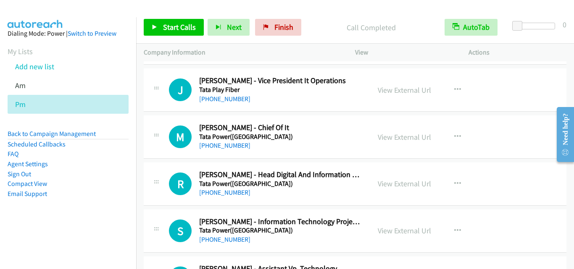
scroll to position [8786, 0]
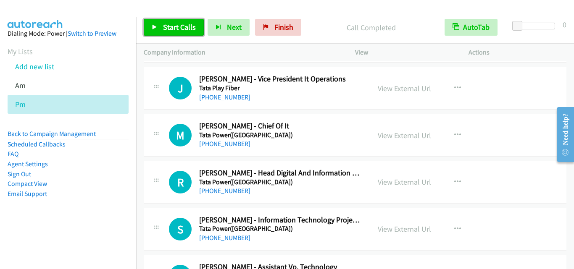
click at [173, 33] on link "Start Calls" at bounding box center [174, 27] width 60 height 17
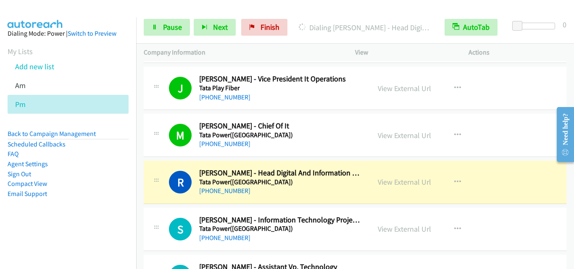
drag, startPoint x: 144, startPoint y: 173, endPoint x: 144, endPoint y: 166, distance: 6.7
click at [144, 173] on div "R Callback Scheduled Ravi Jyothula - Head Digital And Information Technology Ta…" at bounding box center [257, 183] width 227 height 28
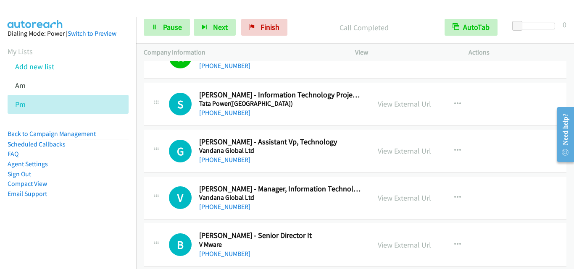
scroll to position [8912, 0]
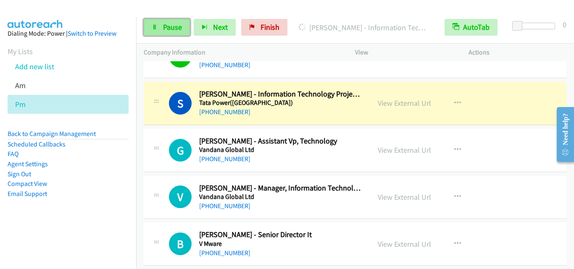
click at [170, 26] on span "Pause" at bounding box center [172, 27] width 19 height 10
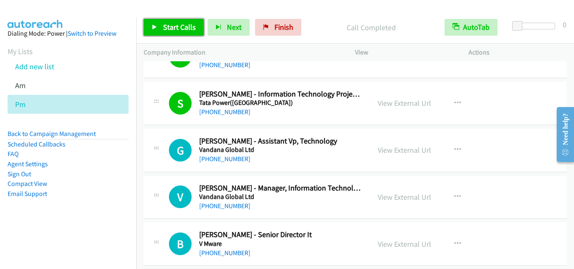
click at [184, 32] on span "Start Calls" at bounding box center [179, 27] width 33 height 10
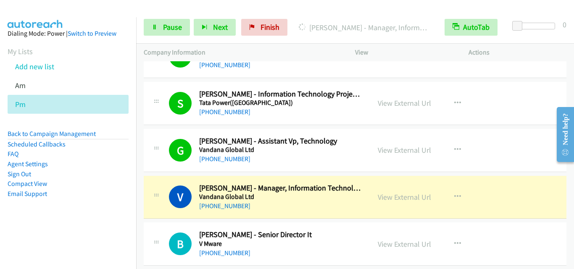
click at [158, 177] on div "V Callback Scheduled Vinod Manu - Manager, Information Technology Vandana Globa…" at bounding box center [355, 197] width 423 height 43
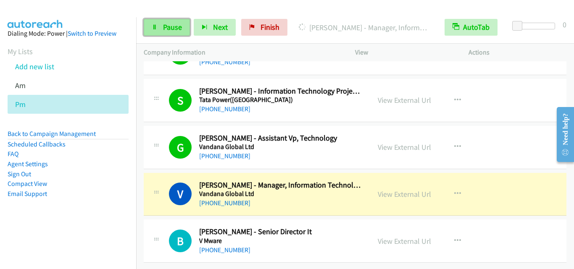
click at [174, 34] on link "Pause" at bounding box center [167, 27] width 46 height 17
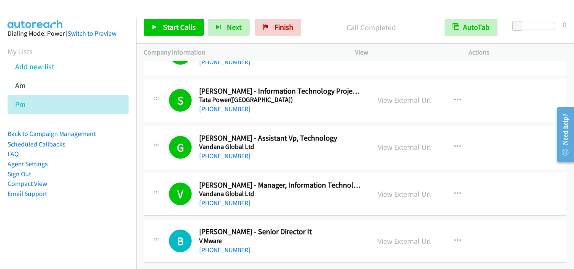
click at [159, 211] on td "V Callback Scheduled Vinod Manu - Manager, Information Technology Vandana Globa…" at bounding box center [355, 194] width 438 height 47
click at [185, 30] on span "Start Calls" at bounding box center [179, 27] width 33 height 10
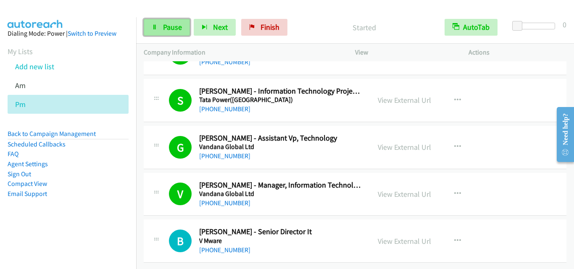
click at [163, 23] on span "Pause" at bounding box center [172, 27] width 19 height 10
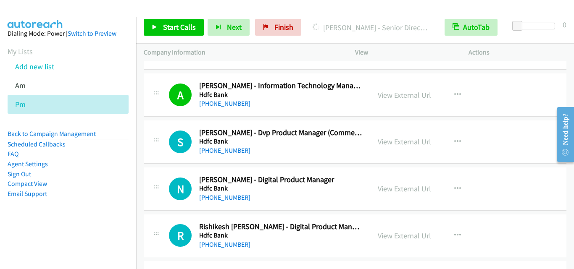
scroll to position [2507, 0]
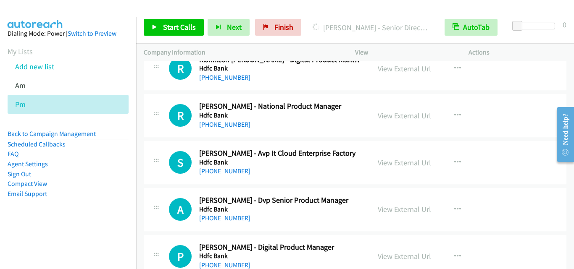
drag, startPoint x: 571, startPoint y: 251, endPoint x: 6, endPoint y: 26, distance: 608.1
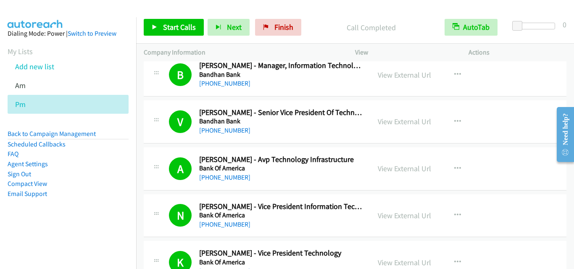
scroll to position [27, 0]
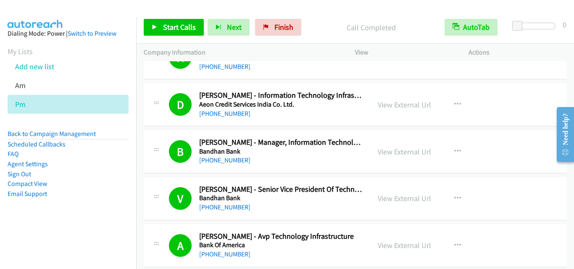
click at [158, 133] on div "B Callback Scheduled Biswajit Chakraborty - Manager, Information Technology Ban…" at bounding box center [355, 151] width 423 height 43
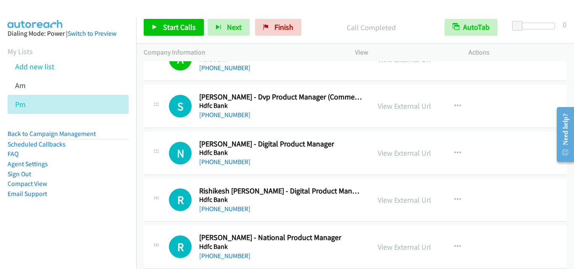
scroll to position [2344, 0]
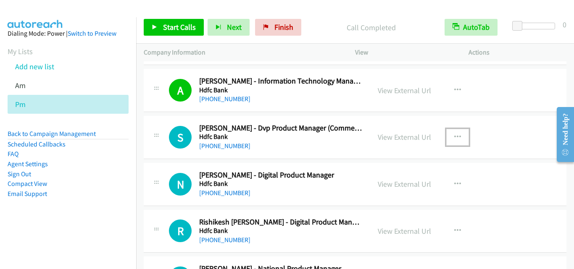
click at [454, 135] on icon "button" at bounding box center [457, 137] width 7 height 7
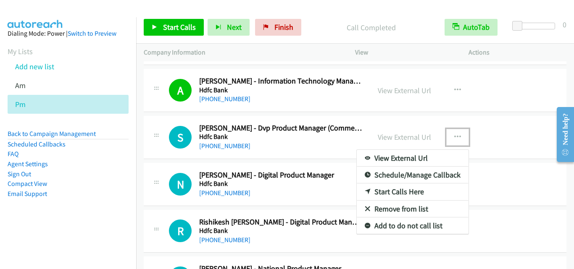
click at [408, 193] on link "Start Calls Here" at bounding box center [413, 192] width 112 height 17
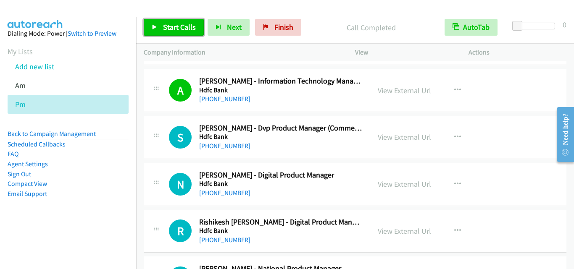
click at [173, 33] on link "Start Calls" at bounding box center [174, 27] width 60 height 17
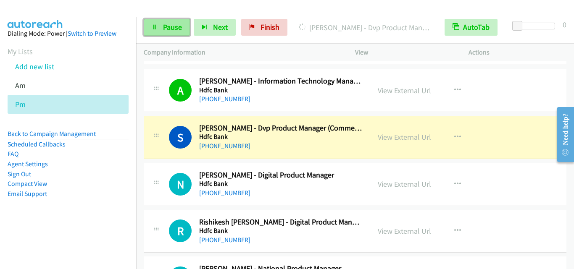
click at [153, 32] on link "Pause" at bounding box center [167, 27] width 46 height 17
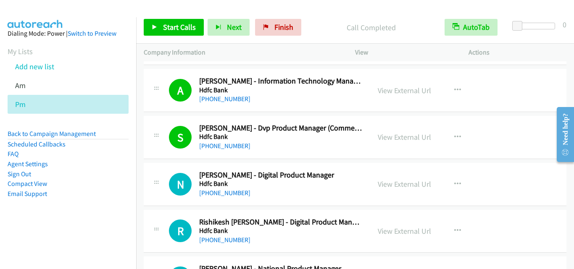
click at [174, 160] on td "S Callback Scheduled Shubhabrata Mandal - Dvp Product Manager (Commercial Cards…" at bounding box center [355, 137] width 438 height 47
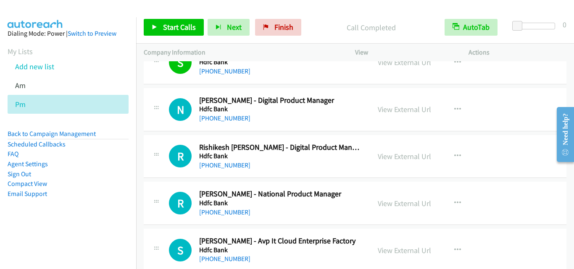
scroll to position [2429, 0]
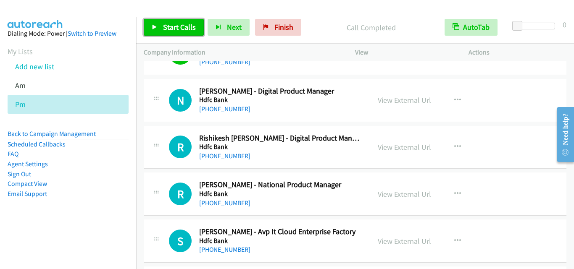
click at [178, 28] on span "Start Calls" at bounding box center [179, 27] width 33 height 10
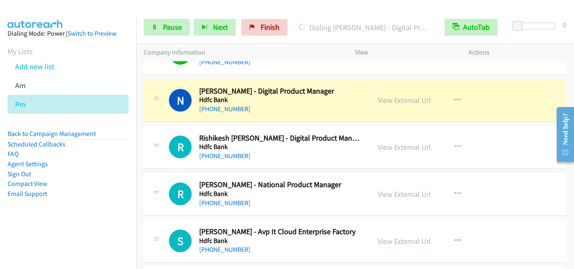
click at [153, 117] on div "N Callback Scheduled Niketan Patel - Digital Product Manager Hdfc Bank Asia/Cal…" at bounding box center [355, 100] width 423 height 43
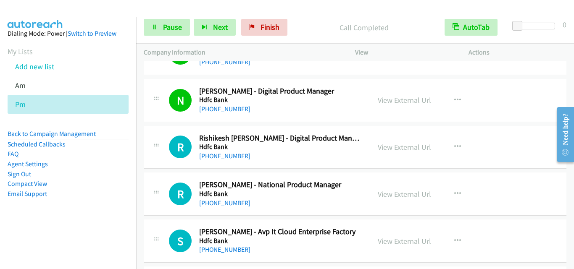
click at [177, 129] on div "R Callback Scheduled Rishikesh Chivate - Digital Product Manager Hdfc Bank Asia…" at bounding box center [355, 147] width 423 height 43
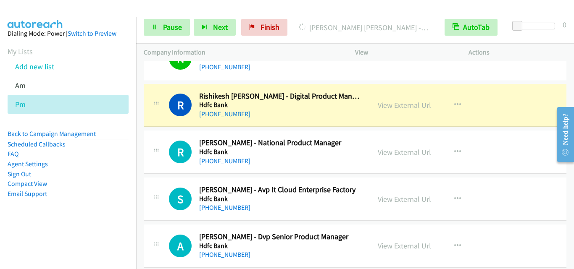
click at [162, 115] on div "R Callback Scheduled Rishikesh Chivate - Digital Product Manager Hdfc Bank Asia…" at bounding box center [256, 106] width 211 height 28
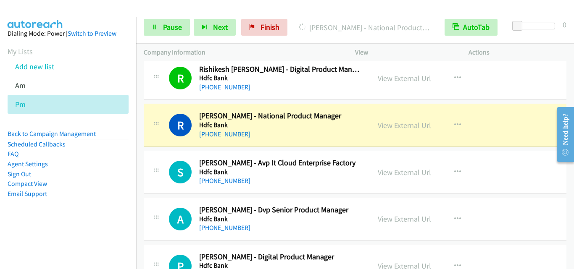
scroll to position [2513, 0]
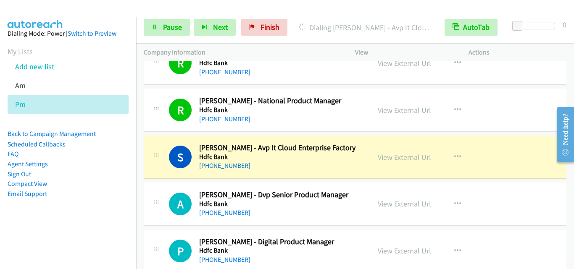
click at [151, 149] on div "S Callback Scheduled Sachin Kadam - Avp It Cloud Enterprise Factory Hdfc Bank A…" at bounding box center [257, 157] width 227 height 28
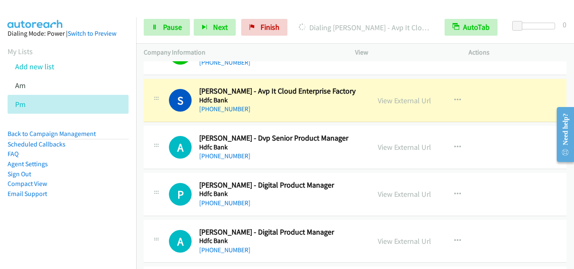
scroll to position [2555, 0]
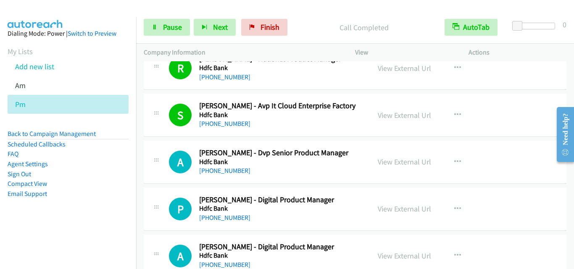
click at [173, 148] on div "A Callback Scheduled Arunangshu Saha - Dvp Senior Product Manager Hdfc Bank Asi…" at bounding box center [266, 162] width 194 height 28
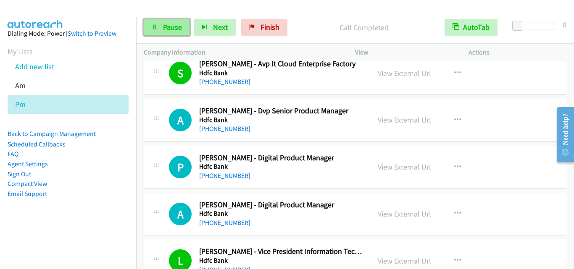
click at [187, 25] on link "Pause" at bounding box center [167, 27] width 46 height 17
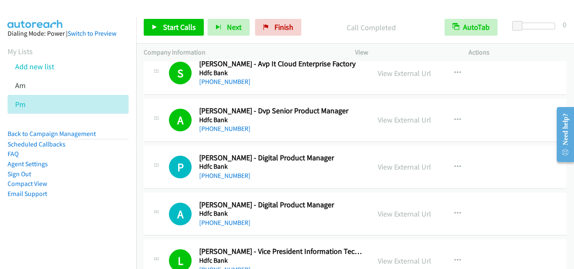
click at [167, 153] on div "P Callback Scheduled Pooja Swaroop - Digital Product Manager Hdfc Bank Asia/Cal…" at bounding box center [355, 167] width 423 height 43
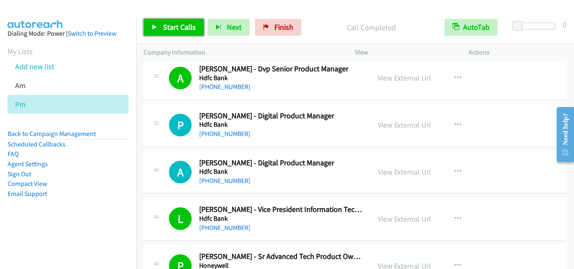
click at [177, 26] on span "Start Calls" at bounding box center [179, 27] width 33 height 10
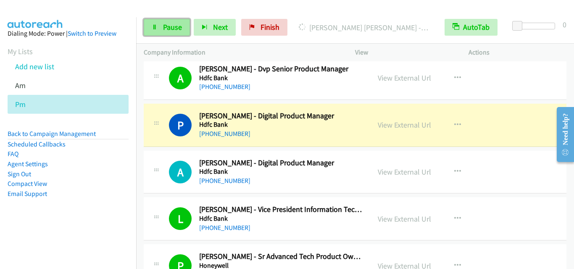
click at [169, 23] on span "Pause" at bounding box center [172, 27] width 19 height 10
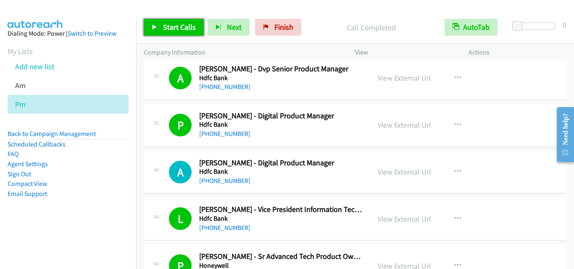
click at [177, 28] on span "Start Calls" at bounding box center [179, 27] width 33 height 10
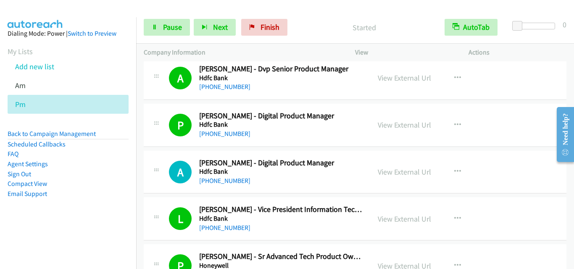
scroll to position [2681, 0]
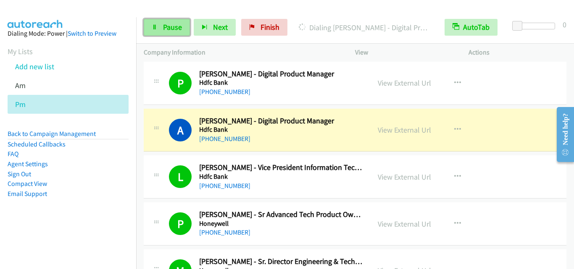
click at [177, 24] on span "Pause" at bounding box center [172, 27] width 19 height 10
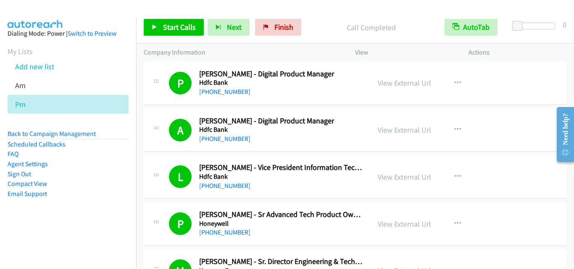
drag, startPoint x: 161, startPoint y: 115, endPoint x: 391, endPoint y: 218, distance: 252.6
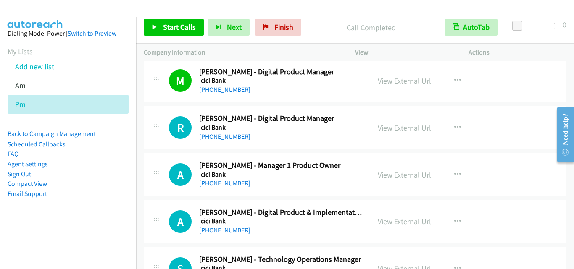
scroll to position [3027, 0]
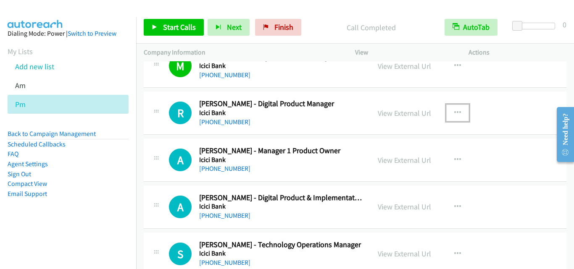
click at [454, 115] on icon "button" at bounding box center [457, 113] width 7 height 7
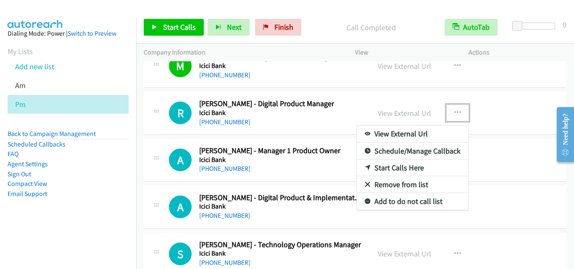
click at [399, 168] on link "Start Calls Here" at bounding box center [413, 168] width 112 height 17
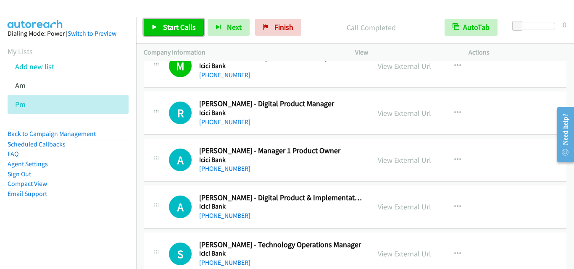
click at [158, 30] on link "Start Calls" at bounding box center [174, 27] width 60 height 17
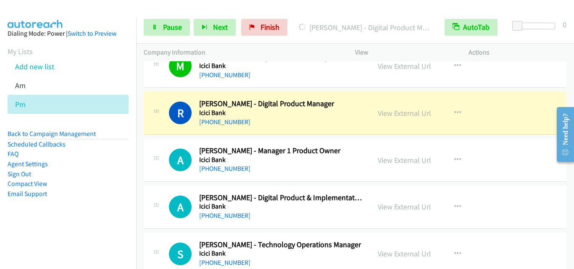
click at [156, 182] on div "A Callback Scheduled Ankit Giri - Manager 1 Product Owner Icici Bank Asia/Calcu…" at bounding box center [355, 160] width 423 height 43
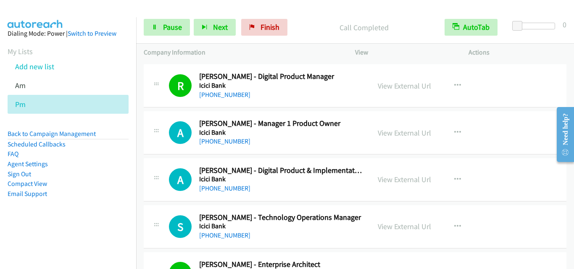
scroll to position [3069, 0]
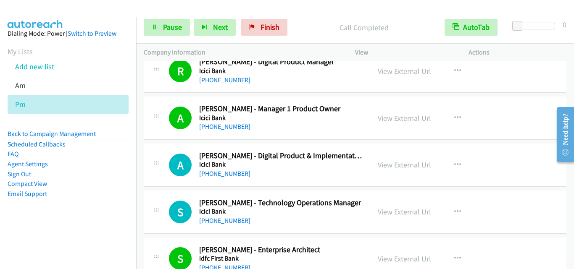
click at [155, 156] on div at bounding box center [156, 162] width 10 height 23
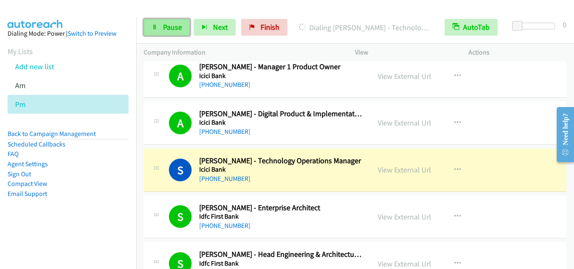
click at [172, 29] on span "Pause" at bounding box center [172, 27] width 19 height 10
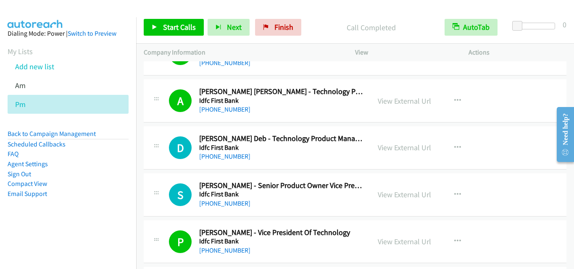
scroll to position [3363, 0]
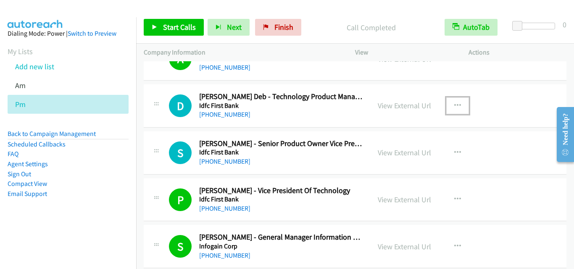
click at [454, 103] on icon "button" at bounding box center [457, 106] width 7 height 7
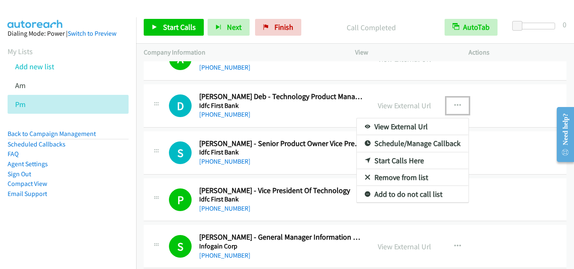
click at [391, 160] on link "Start Calls Here" at bounding box center [413, 161] width 112 height 17
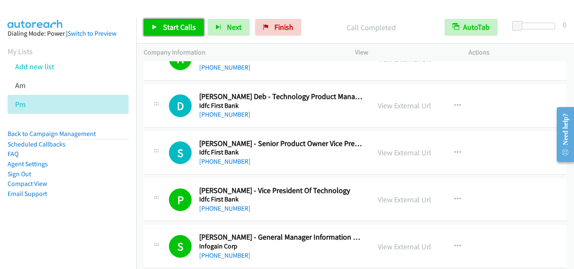
click at [158, 29] on link "Start Calls" at bounding box center [174, 27] width 60 height 17
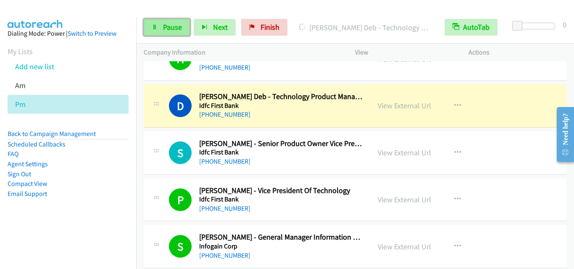
click at [158, 27] on link "Pause" at bounding box center [167, 27] width 46 height 17
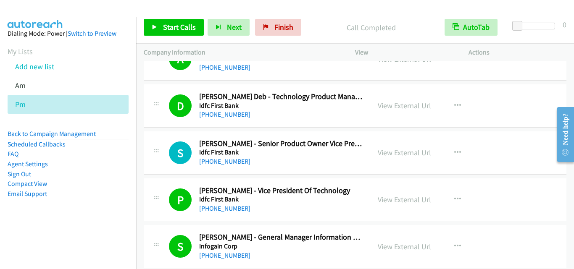
click at [164, 156] on div "S Callback Scheduled Sumeet Sharma - Senior Product Owner Vice President, Techn…" at bounding box center [256, 153] width 211 height 28
click at [182, 29] on span "Start Calls" at bounding box center [179, 27] width 33 height 10
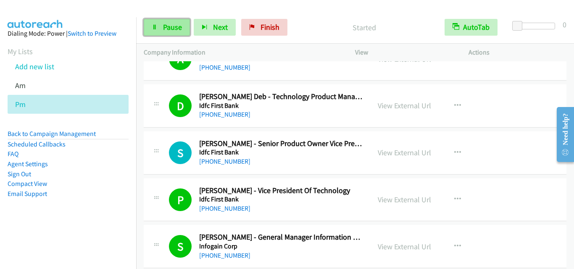
click at [164, 29] on span "Pause" at bounding box center [172, 27] width 19 height 10
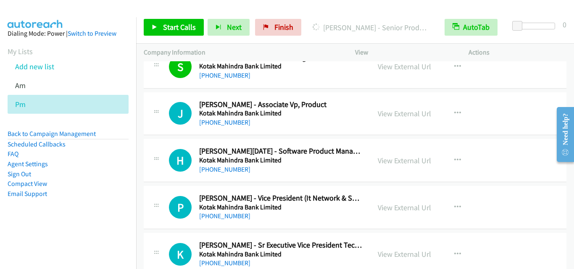
scroll to position [3952, 0]
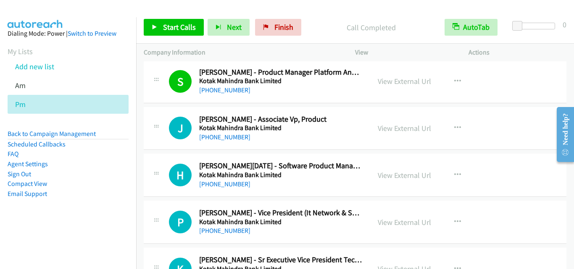
click at [149, 139] on div "J Callback Scheduled Jagdish Pareek - Associate Vp, Product Kotak Mahindra Bank…" at bounding box center [257, 129] width 227 height 28
click at [176, 29] on span "Start Calls" at bounding box center [179, 27] width 33 height 10
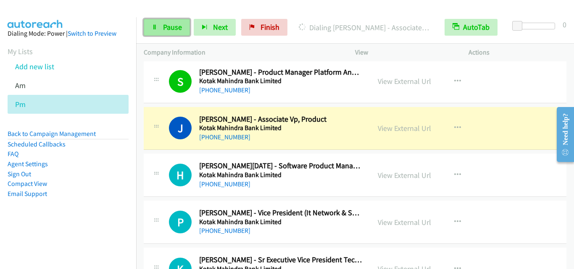
click at [168, 31] on span "Pause" at bounding box center [172, 27] width 19 height 10
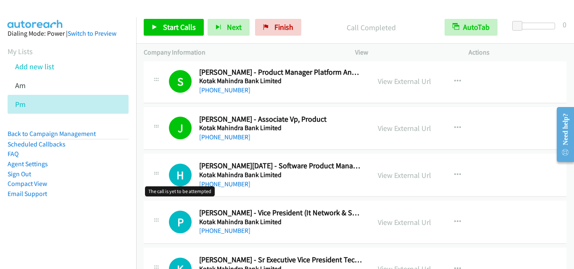
click at [174, 165] on h1 "H" at bounding box center [180, 175] width 23 height 23
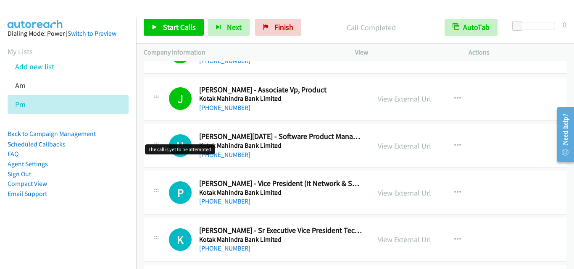
scroll to position [3994, 0]
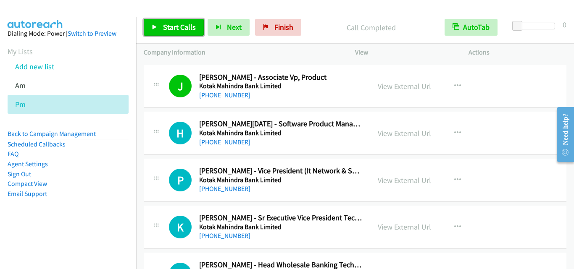
click at [174, 29] on span "Start Calls" at bounding box center [179, 27] width 33 height 10
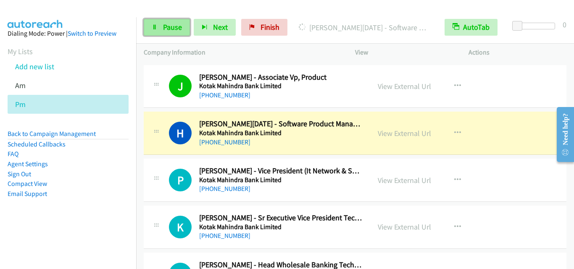
click at [151, 28] on link "Pause" at bounding box center [167, 27] width 46 height 17
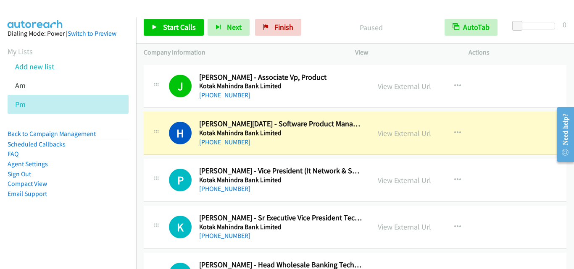
click at [148, 123] on div "H Callback Scheduled Hemanth Raja - Software Product Manager Kotak Mahindra Ban…" at bounding box center [257, 133] width 227 height 28
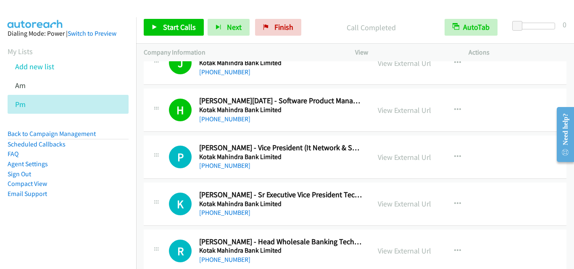
scroll to position [4036, 0]
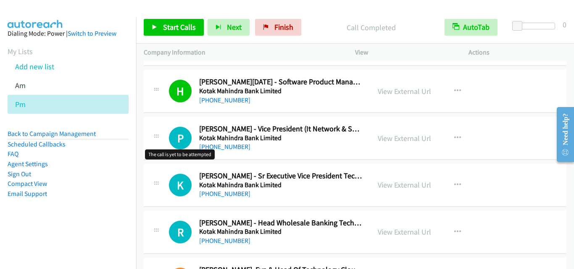
click at [182, 145] on h1 "P" at bounding box center [180, 138] width 23 height 23
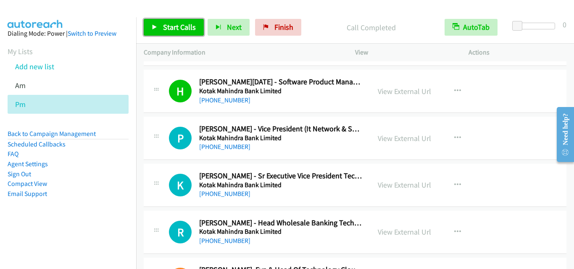
click at [155, 29] on icon at bounding box center [155, 28] width 6 height 6
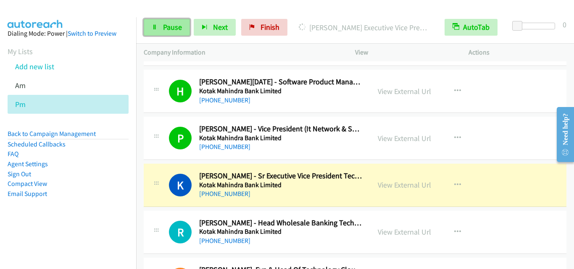
click at [164, 30] on span "Pause" at bounding box center [172, 27] width 19 height 10
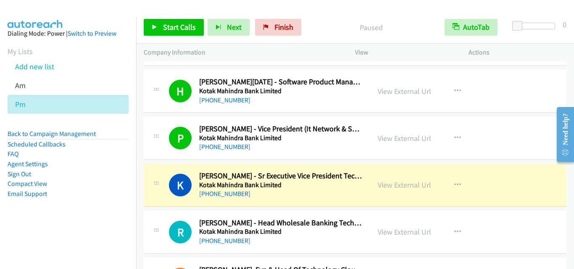
scroll to position [4078, 0]
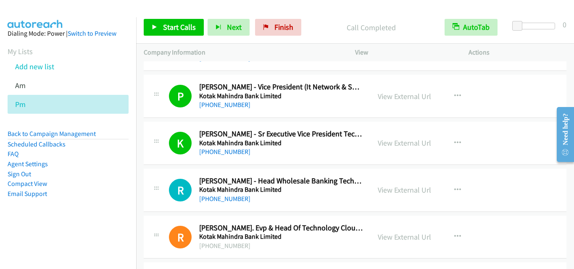
click at [143, 176] on td "R Callback Scheduled Ranjit Mohan - Head Wholesale Banking Technology Kotak Mah…" at bounding box center [355, 190] width 438 height 47
click at [184, 25] on span "Start Calls" at bounding box center [179, 27] width 33 height 10
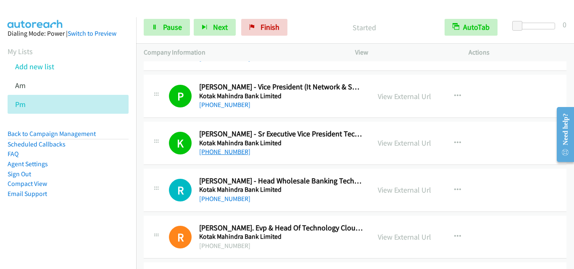
scroll to position [4120, 0]
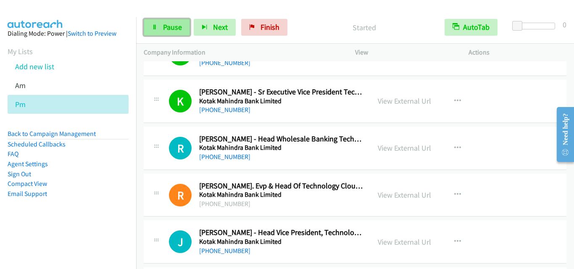
click at [169, 27] on span "Pause" at bounding box center [172, 27] width 19 height 10
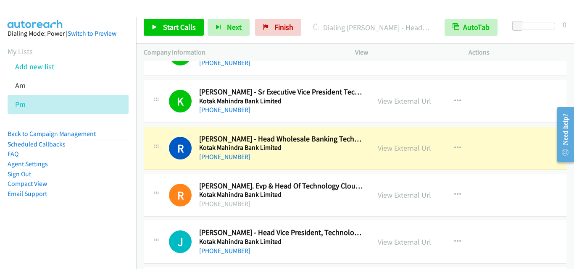
click at [158, 167] on div "R Callback Scheduled Ranjit Mohan - Head Wholesale Banking Technology Kotak Mah…" at bounding box center [355, 148] width 423 height 43
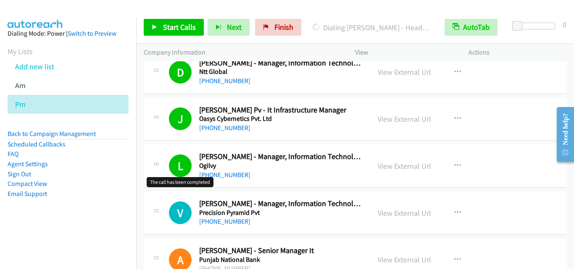
scroll to position [5507, 0]
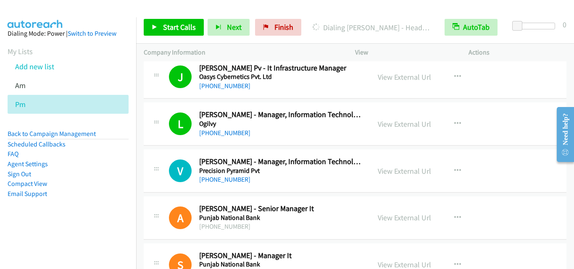
click at [161, 192] on div "V Callback Scheduled Vivek Patel - Manager, Information Technology Service Deli…" at bounding box center [355, 171] width 423 height 43
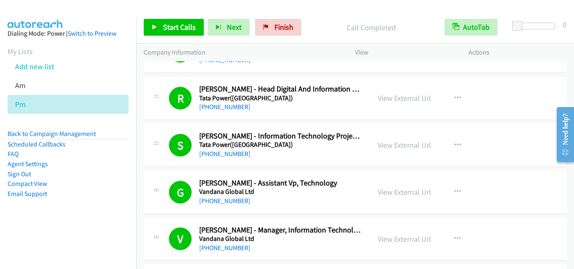
scroll to position [8921, 0]
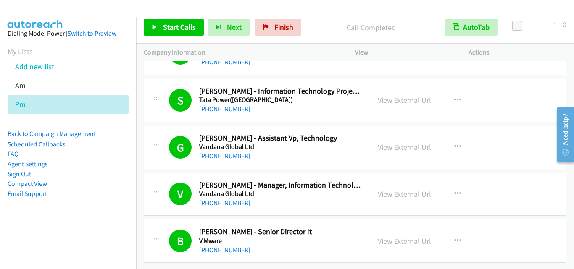
click at [140, 131] on td "G Callback Scheduled Gurpreet Bedi - Assistant Vp, Technology Vandana Global Lt…" at bounding box center [355, 147] width 438 height 47
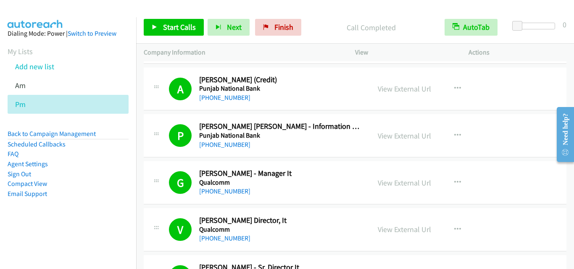
scroll to position [5642, 0]
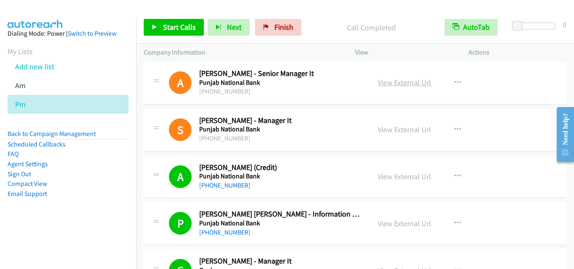
click at [410, 83] on link "View External Url" at bounding box center [404, 83] width 53 height 10
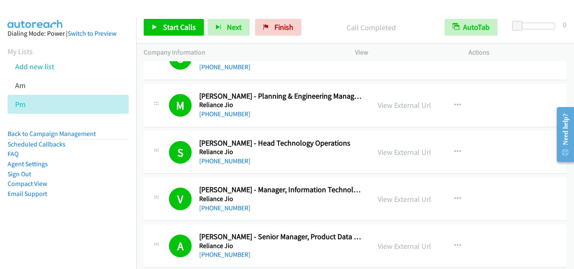
scroll to position [7240, 0]
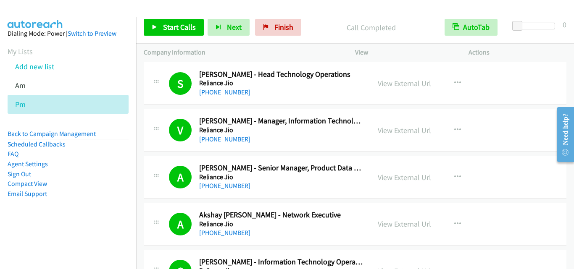
drag, startPoint x: 167, startPoint y: 176, endPoint x: 181, endPoint y: 176, distance: 13.9
click at [167, 176] on div "A Callback Scheduled Asim Bhawsinghka - Senior Manager, Product Data Analytics …" at bounding box center [256, 178] width 211 height 28
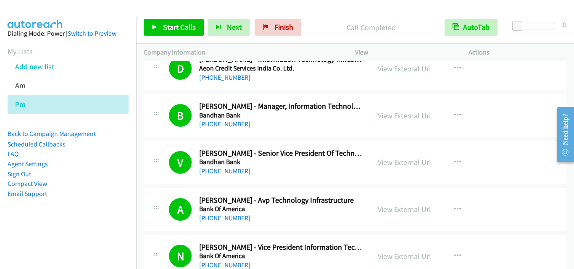
scroll to position [0, 0]
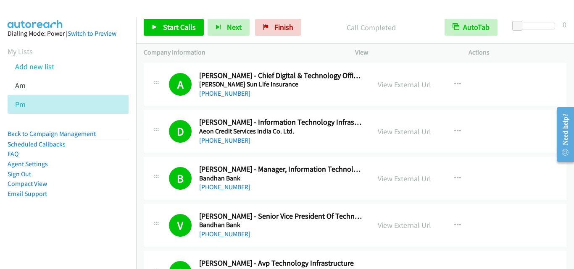
click at [153, 174] on icon at bounding box center [156, 176] width 10 height 4
click at [159, 124] on div at bounding box center [156, 129] width 10 height 23
click at [166, 154] on td "D Callback Scheduled Dinesh Dubey - Information Technology Infrastructure Opera…" at bounding box center [355, 131] width 438 height 47
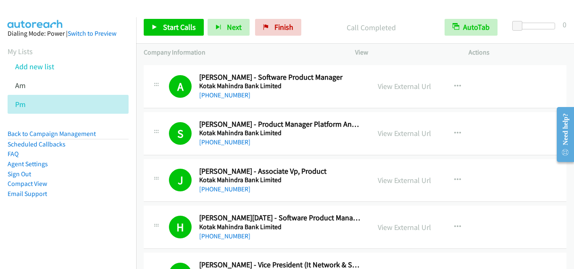
scroll to position [3825, 0]
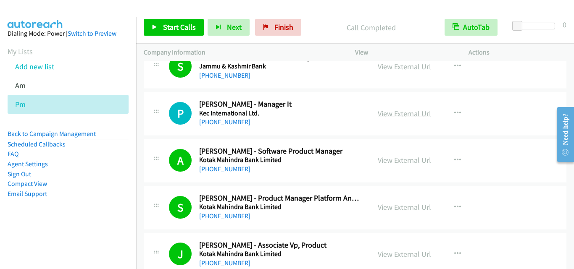
click at [409, 111] on link "View External Url" at bounding box center [404, 114] width 53 height 10
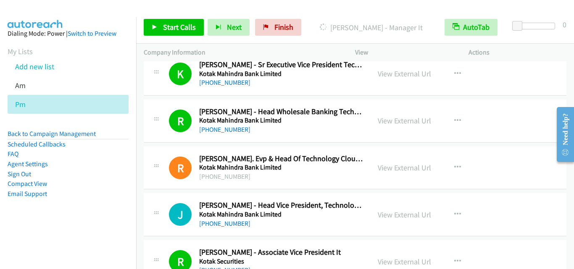
scroll to position [4162, 0]
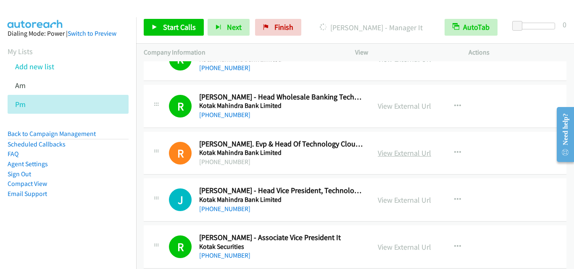
click at [382, 152] on link "View External Url" at bounding box center [404, 153] width 53 height 10
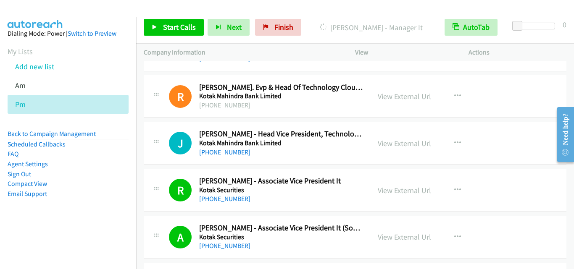
scroll to position [4204, 0]
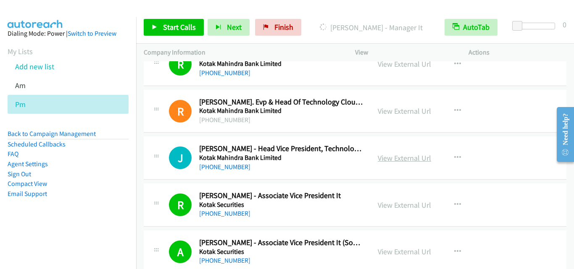
click at [401, 160] on link "View External Url" at bounding box center [404, 158] width 53 height 10
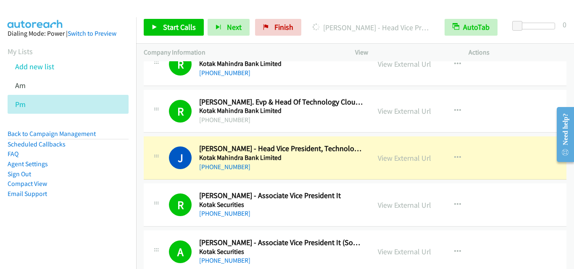
click at [198, 181] on td "J Callback Scheduled Jaya Sankar - Head Vice President, Technology Group Kotak …" at bounding box center [355, 158] width 438 height 47
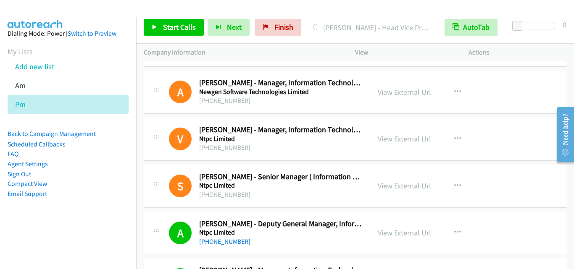
scroll to position [4834, 0]
click at [396, 89] on link "View External Url" at bounding box center [404, 92] width 53 height 10
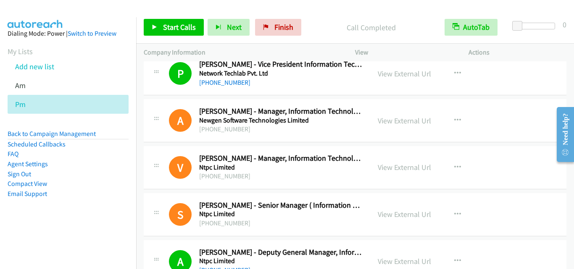
scroll to position [4792, 0]
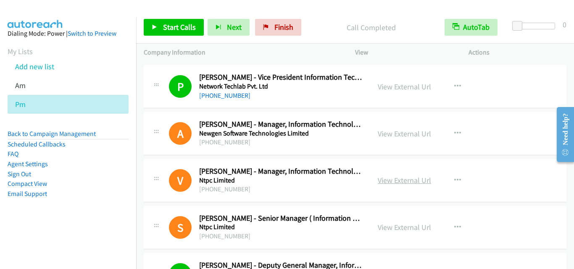
click at [410, 179] on link "View External Url" at bounding box center [404, 181] width 53 height 10
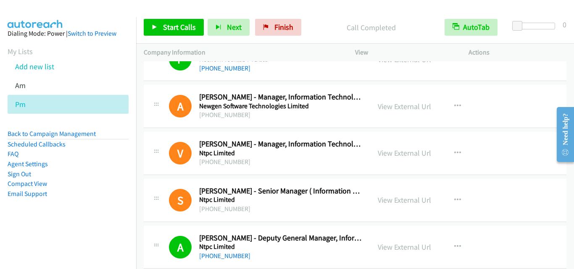
scroll to position [4834, 0]
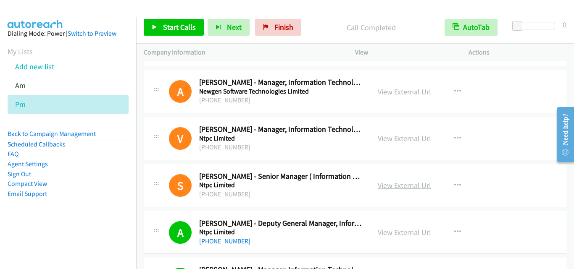
click at [411, 185] on link "View External Url" at bounding box center [404, 186] width 53 height 10
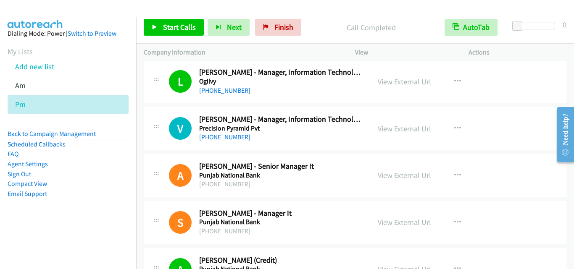
scroll to position [5591, 0]
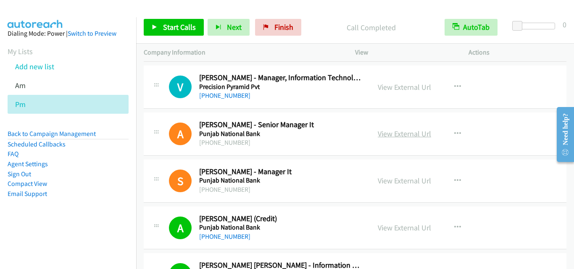
click at [408, 130] on link "View External Url" at bounding box center [404, 134] width 53 height 10
click at [389, 181] on link "View External Url" at bounding box center [404, 181] width 53 height 10
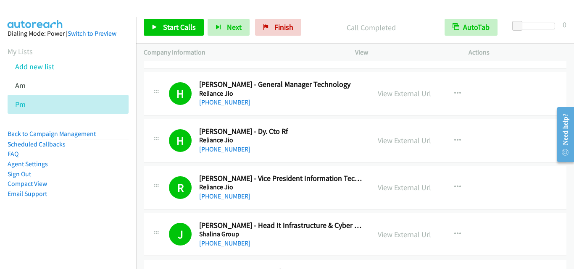
scroll to position [8333, 0]
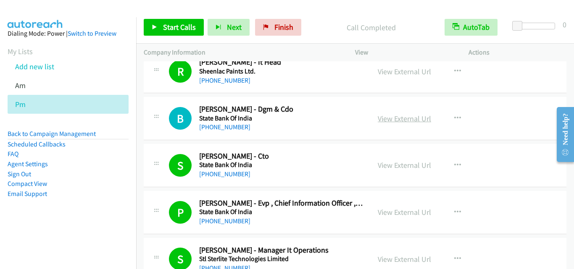
click at [412, 119] on link "View External Url" at bounding box center [404, 119] width 53 height 10
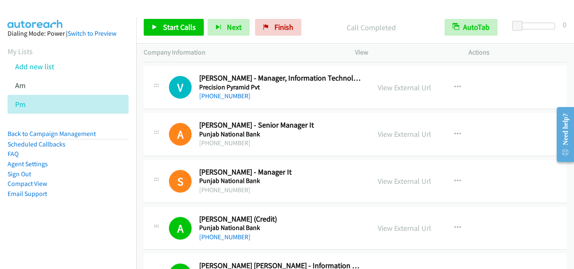
scroll to position [5600, 0]
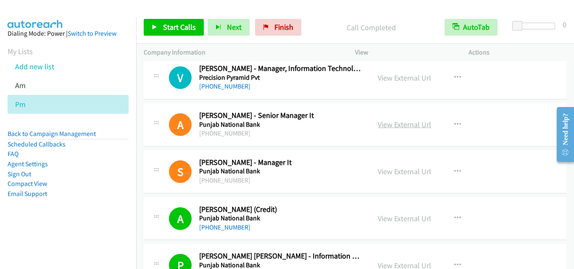
click at [406, 123] on link "View External Url" at bounding box center [404, 125] width 53 height 10
click at [408, 172] on link "View External Url" at bounding box center [404, 172] width 53 height 10
click at [164, 10] on div at bounding box center [283, 16] width 567 height 32
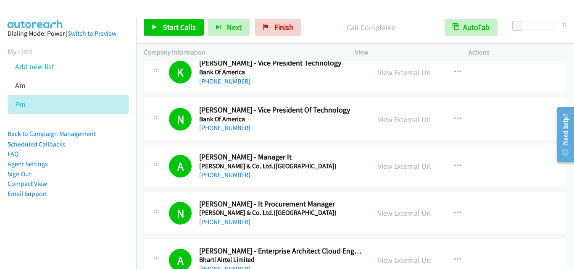
scroll to position [0, 0]
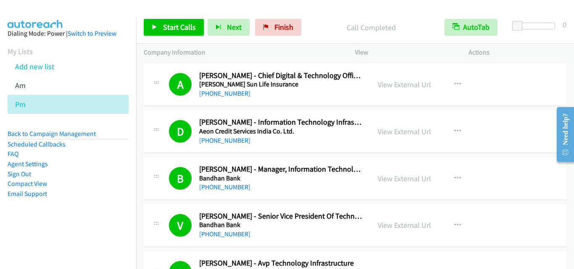
click at [141, 122] on td "D Callback Scheduled Dinesh Dubey - Information Technology Infrastructure Opera…" at bounding box center [355, 131] width 438 height 47
